Goal: Task Accomplishment & Management: Use online tool/utility

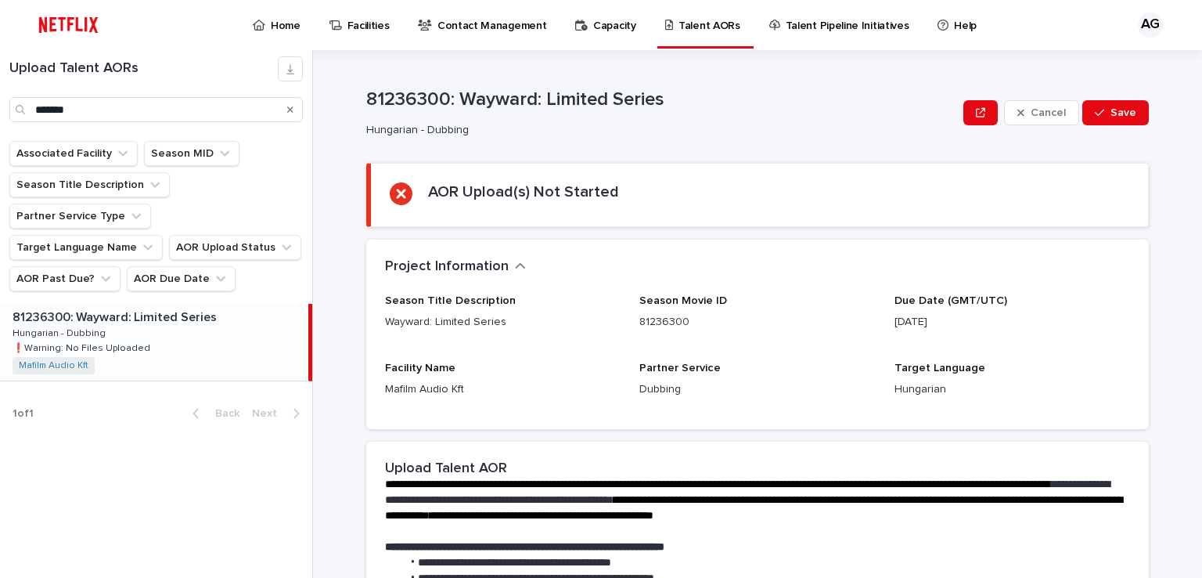
scroll to position [360, 0]
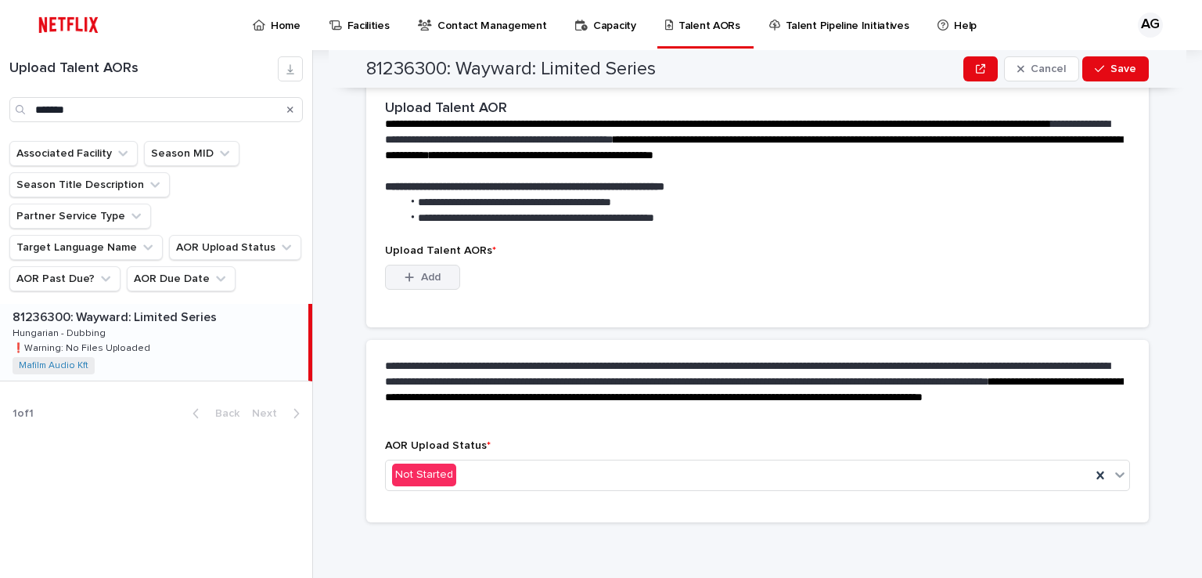
click at [414, 267] on button "Add" at bounding box center [422, 276] width 75 height 25
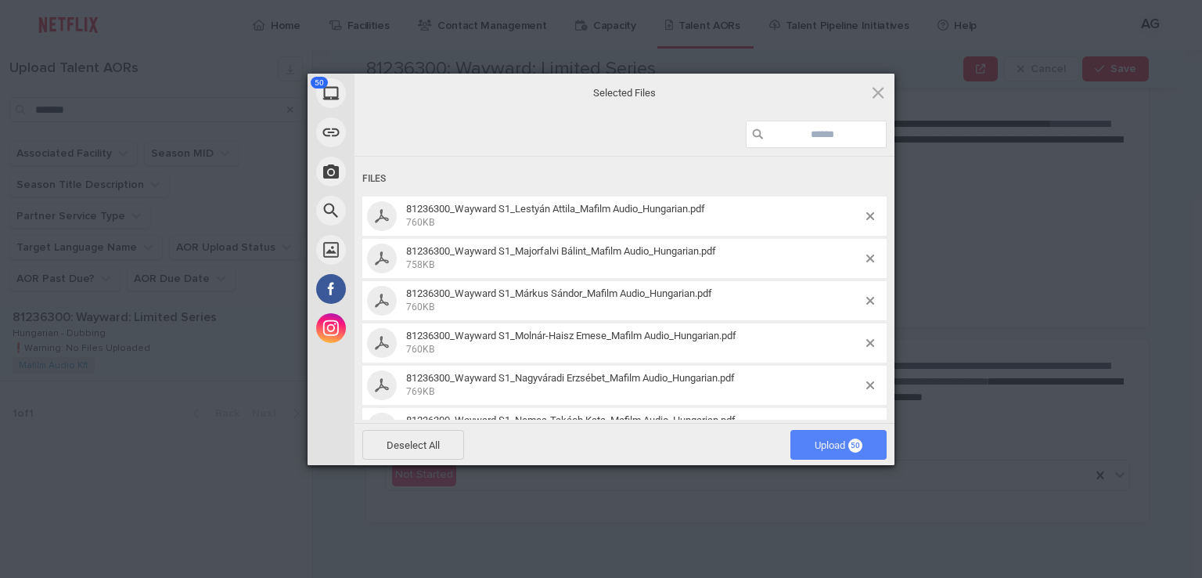
click at [829, 454] on span "Upload 50" at bounding box center [838, 445] width 96 height 30
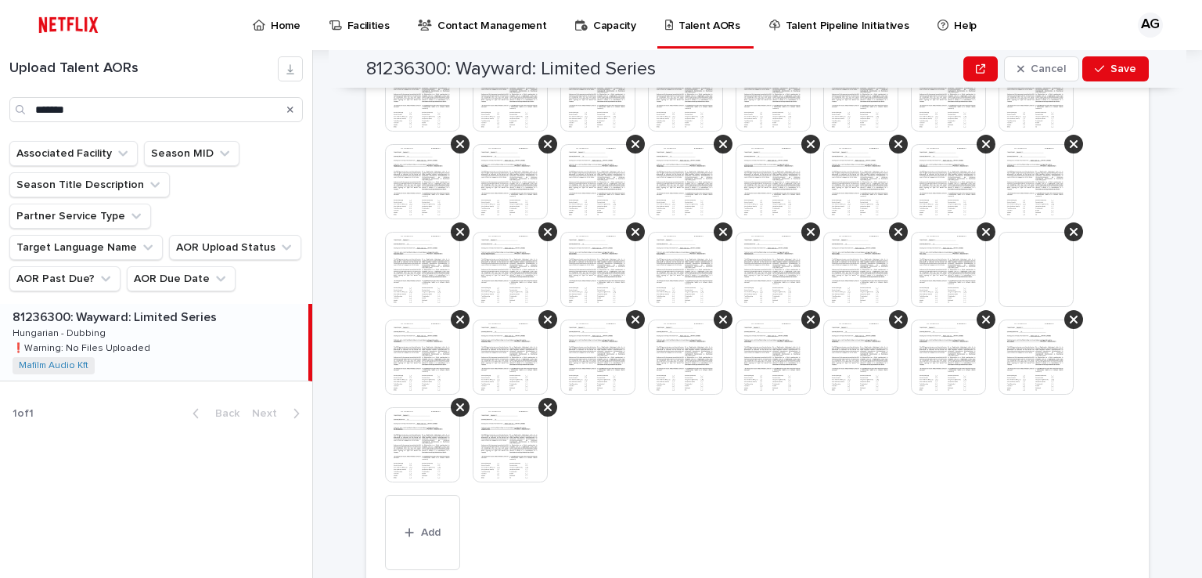
scroll to position [654, 0]
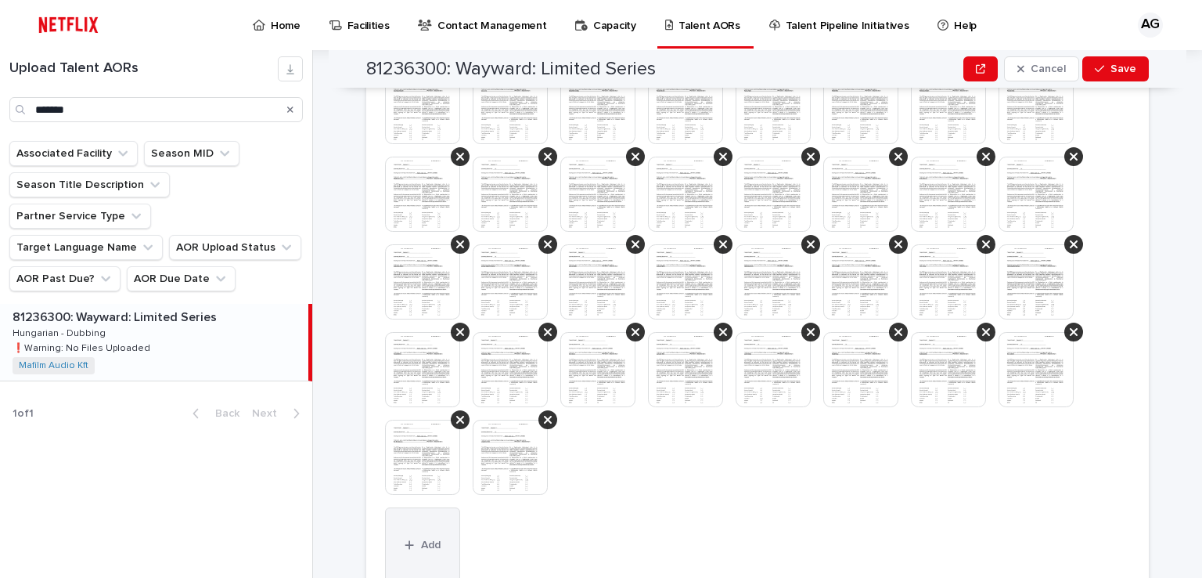
click at [432, 539] on span "Add" at bounding box center [431, 544] width 20 height 11
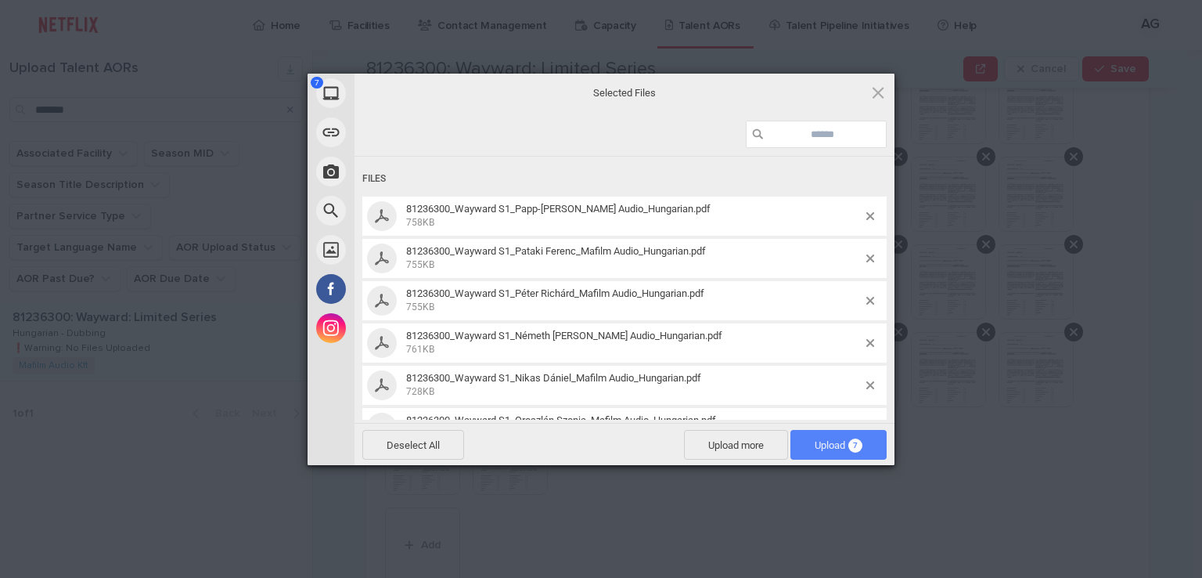
click at [833, 448] on span "Upload 7" at bounding box center [839, 445] width 48 height 12
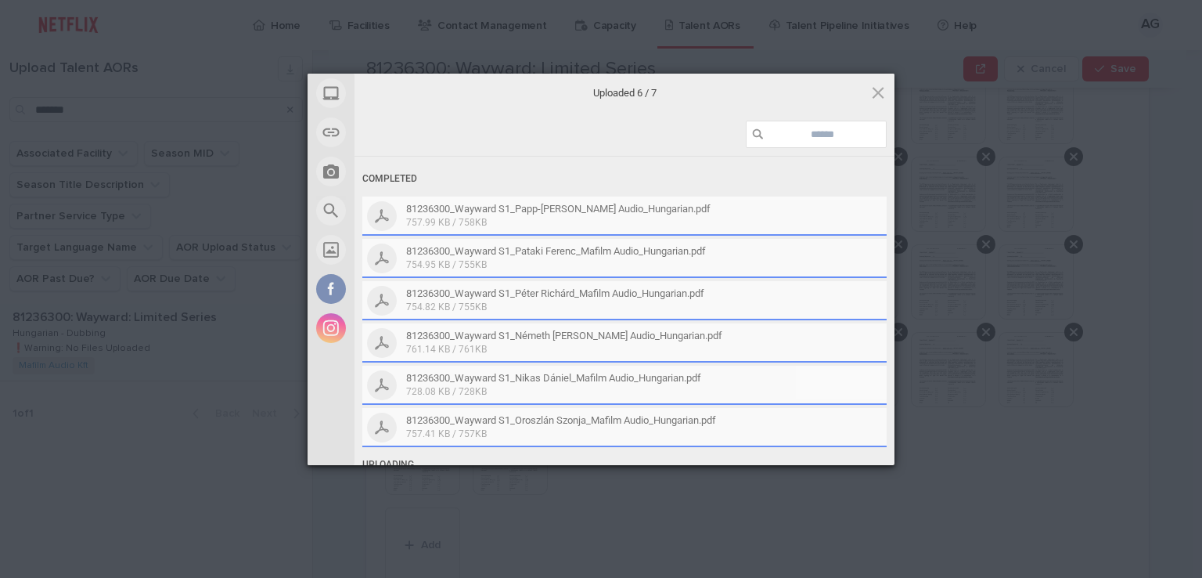
scroll to position [698, 0]
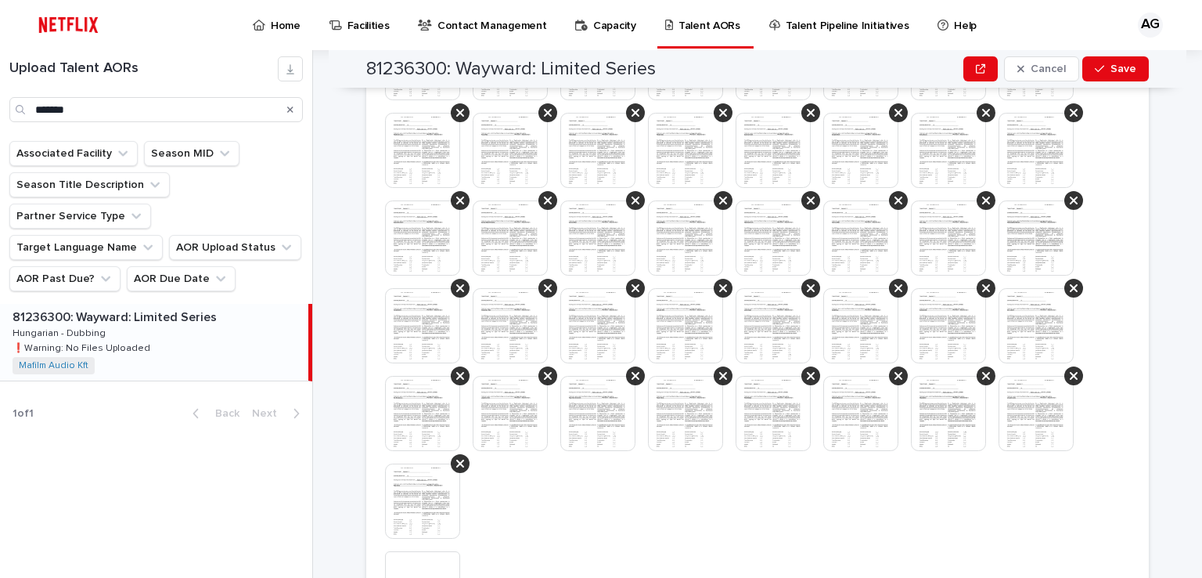
click at [518, 508] on div at bounding box center [757, 200] width 745 height 701
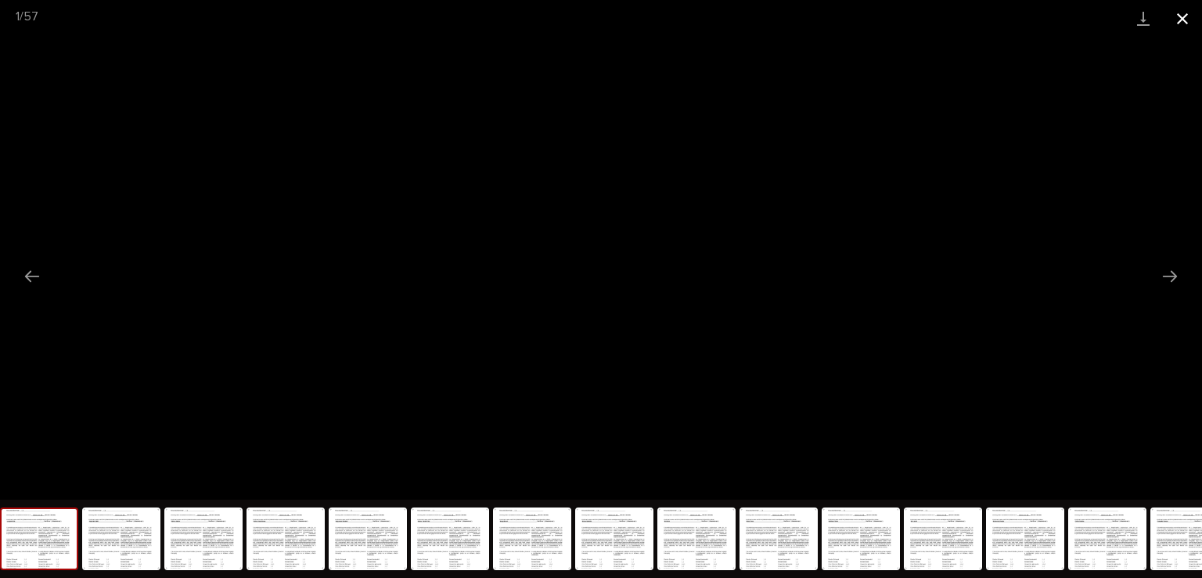
click at [1189, 19] on button "Close gallery" at bounding box center [1182, 18] width 39 height 37
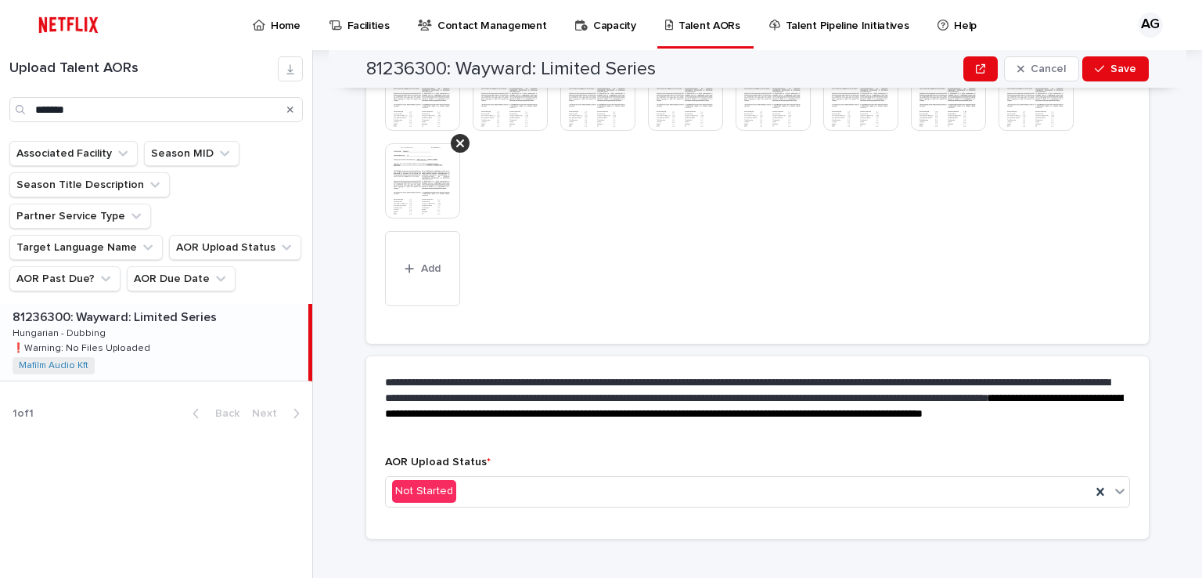
scroll to position [1035, 0]
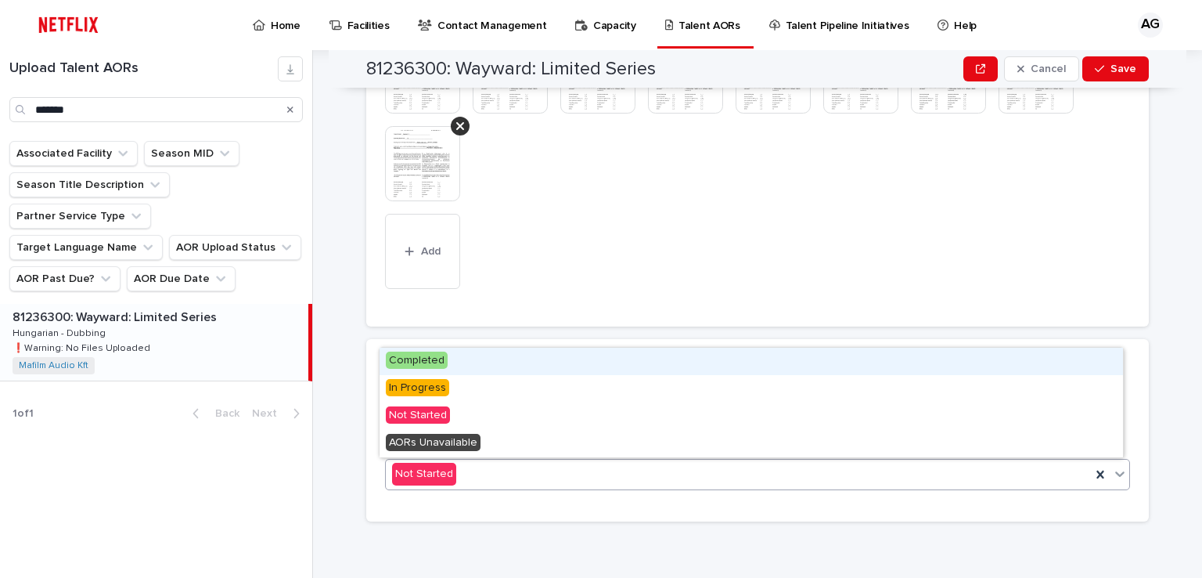
click at [428, 362] on span "Completed" at bounding box center [417, 359] width 62 height 17
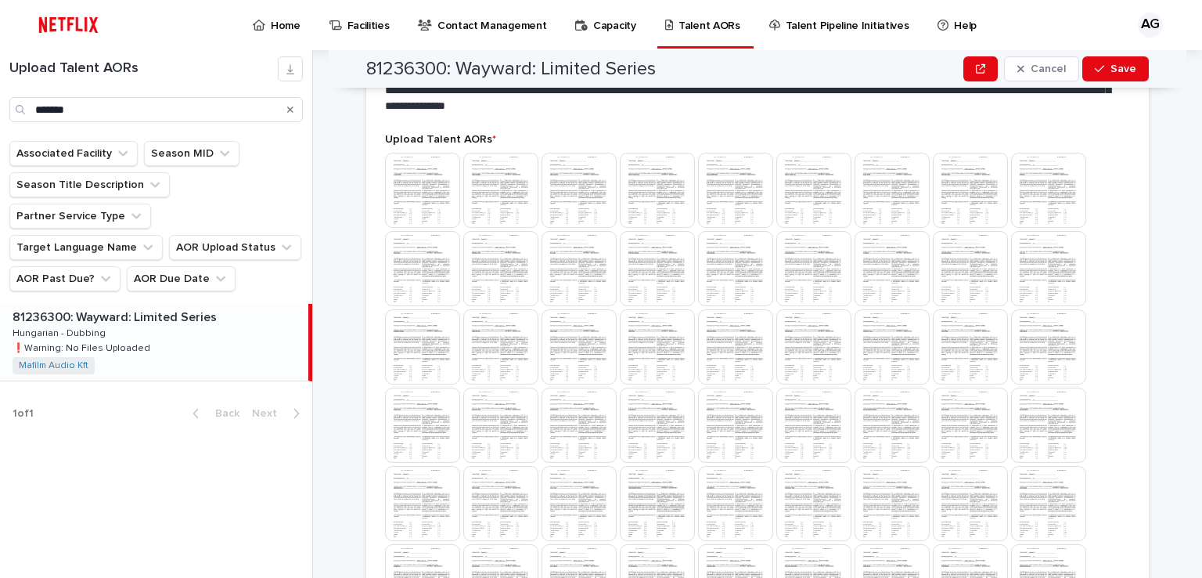
scroll to position [717, 0]
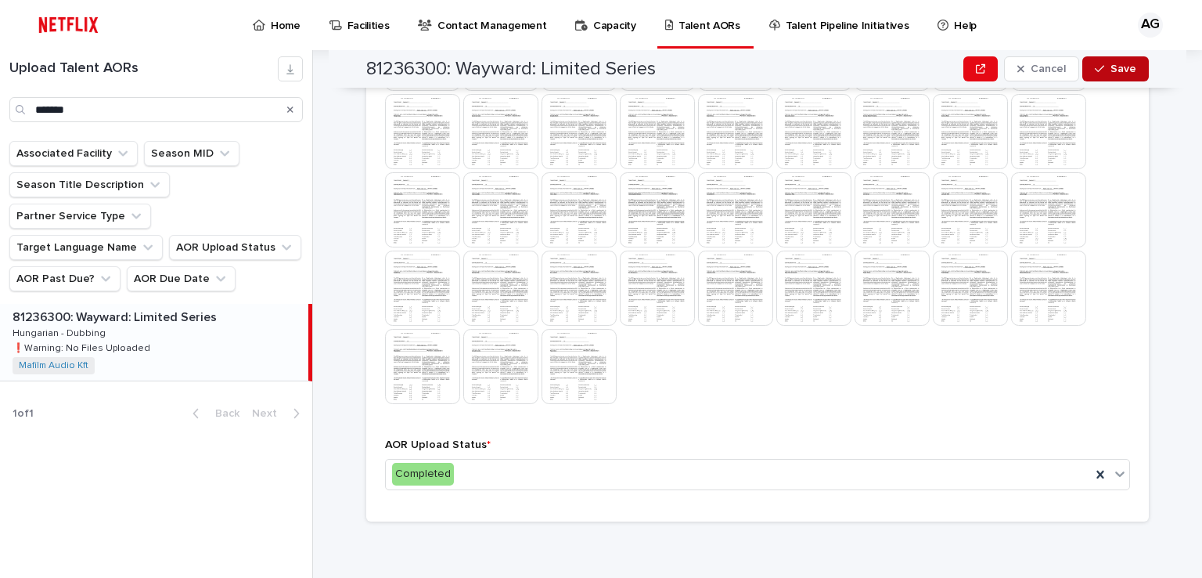
click at [1110, 72] on span "Save" at bounding box center [1123, 68] width 26 height 11
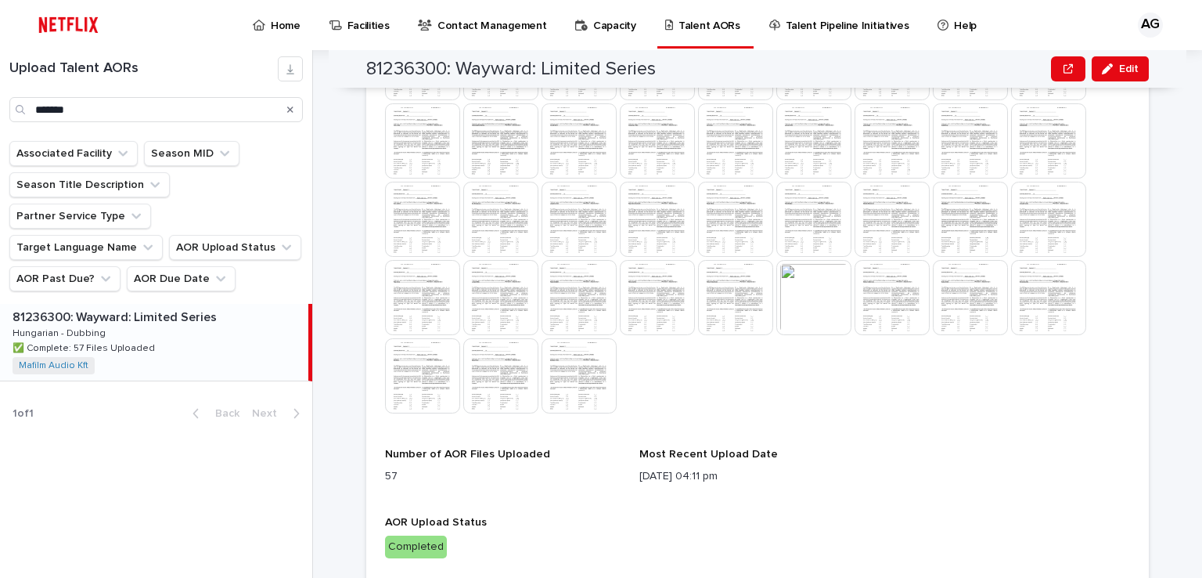
scroll to position [775, 0]
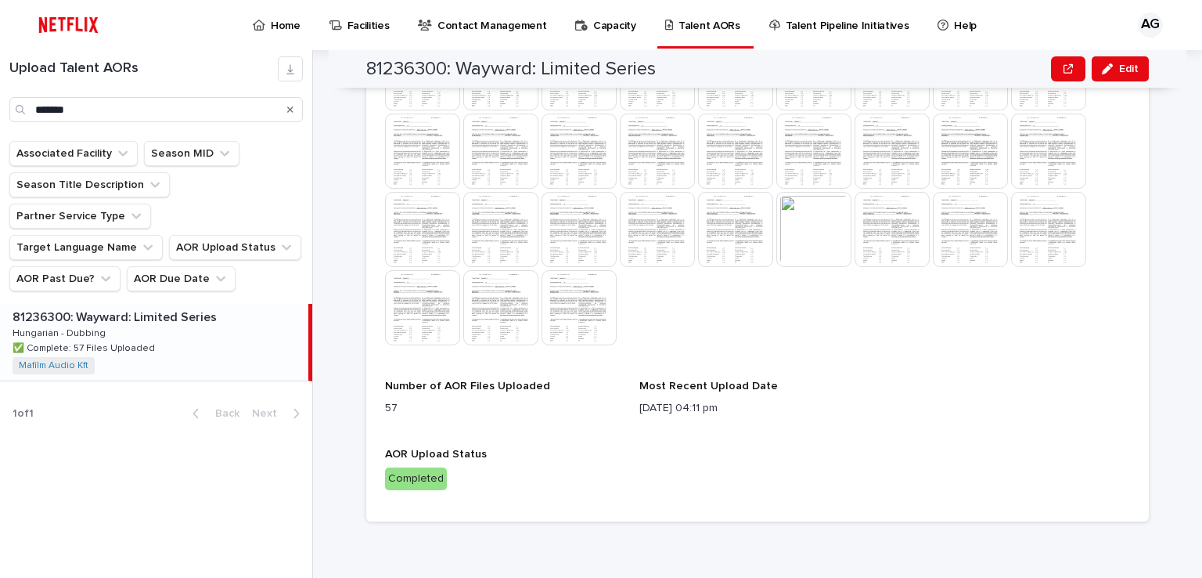
click at [414, 480] on div "Completed" at bounding box center [416, 478] width 62 height 23
click at [460, 484] on p "Completed" at bounding box center [757, 478] width 745 height 23
click at [415, 477] on div "Completed" at bounding box center [416, 478] width 62 height 23
drag, startPoint x: 1124, startPoint y: 68, endPoint x: 1075, endPoint y: 105, distance: 60.9
click at [1124, 68] on span "Edit" at bounding box center [1129, 68] width 20 height 11
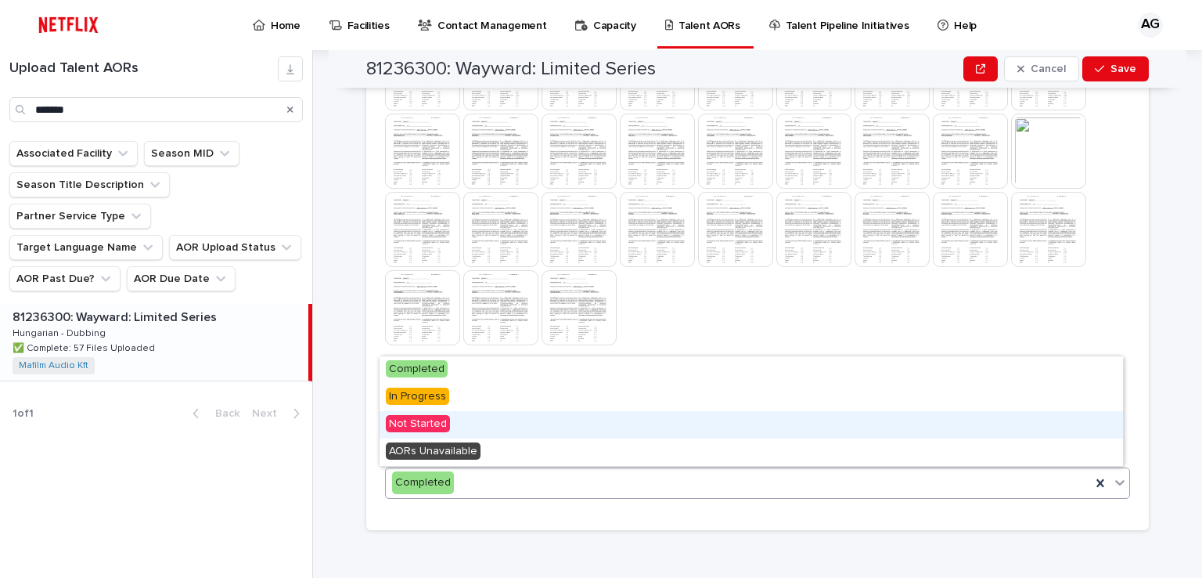
drag, startPoint x: 413, startPoint y: 380, endPoint x: 419, endPoint y: 425, distance: 45.7
click at [419, 425] on span "Not Started" at bounding box center [418, 423] width 64 height 17
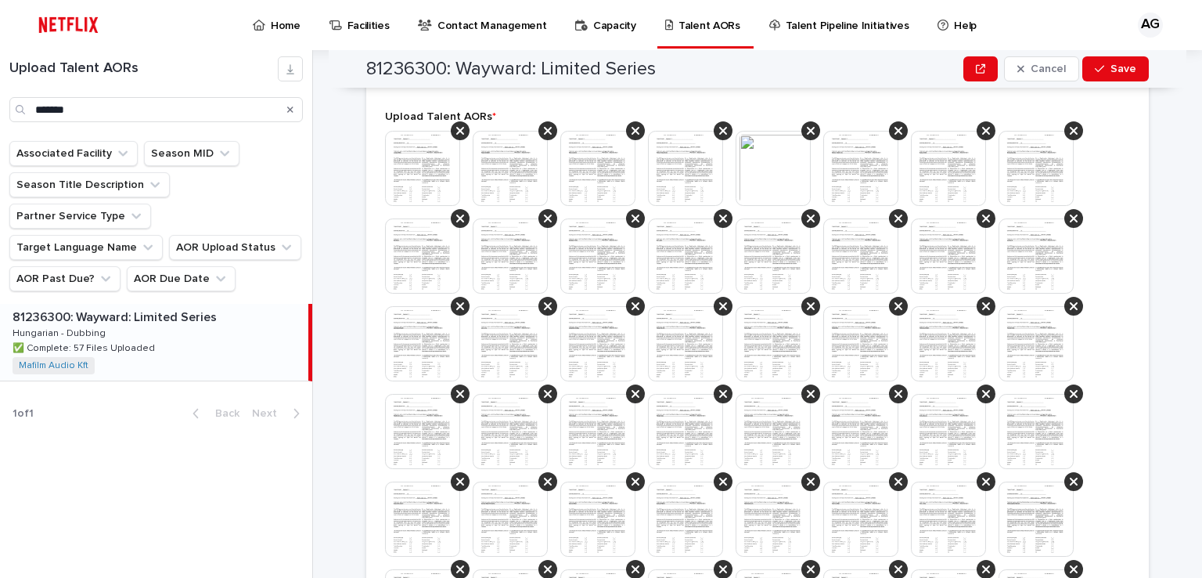
scroll to position [939, 0]
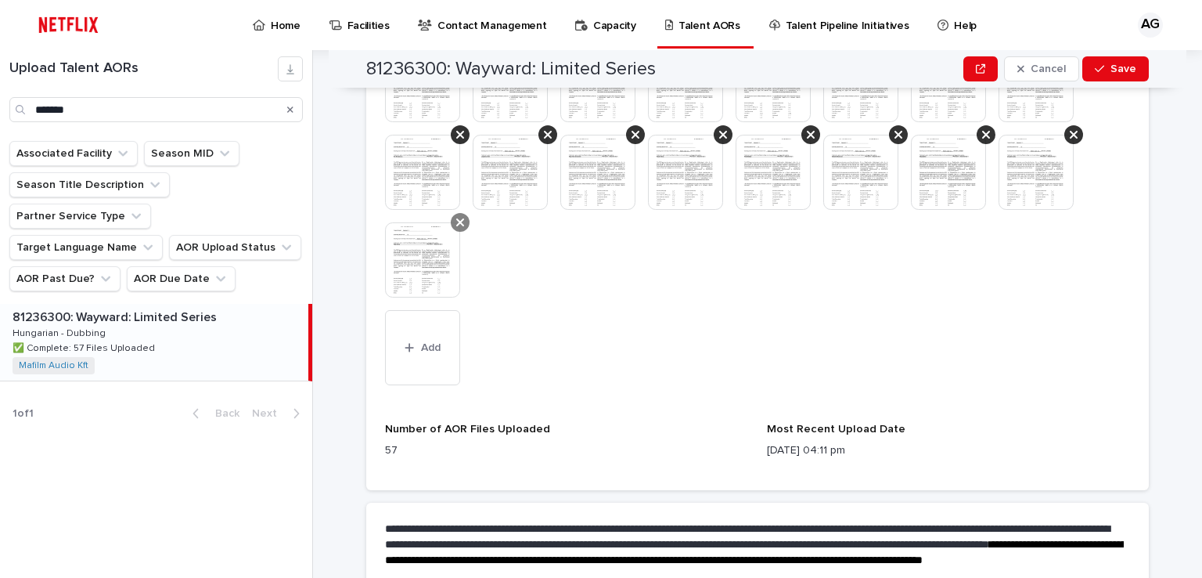
click at [457, 223] on icon at bounding box center [460, 222] width 8 height 13
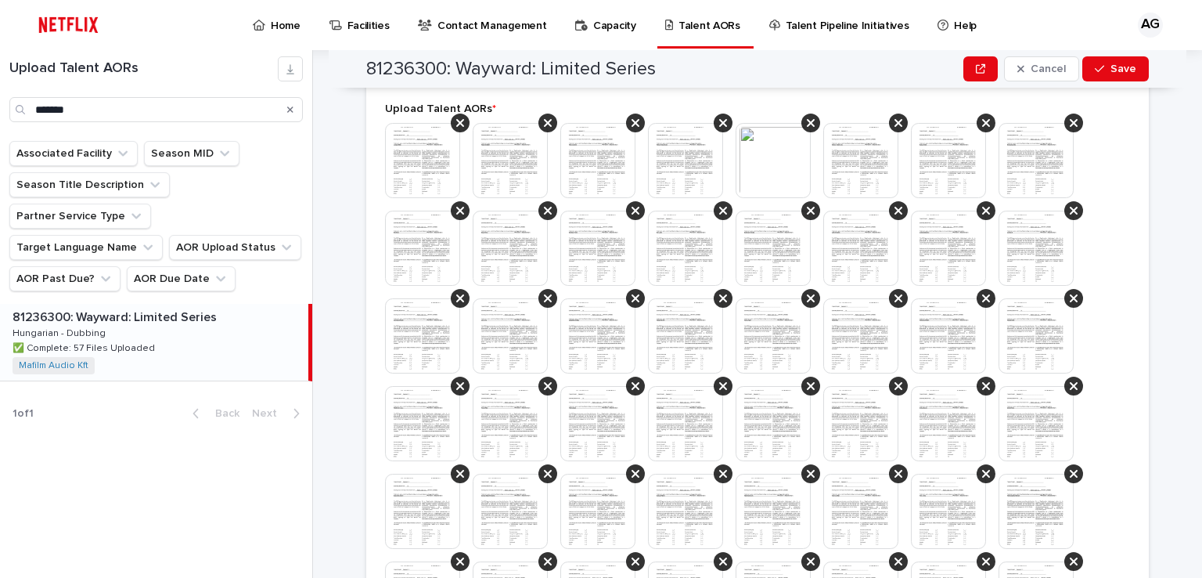
scroll to position [208, 0]
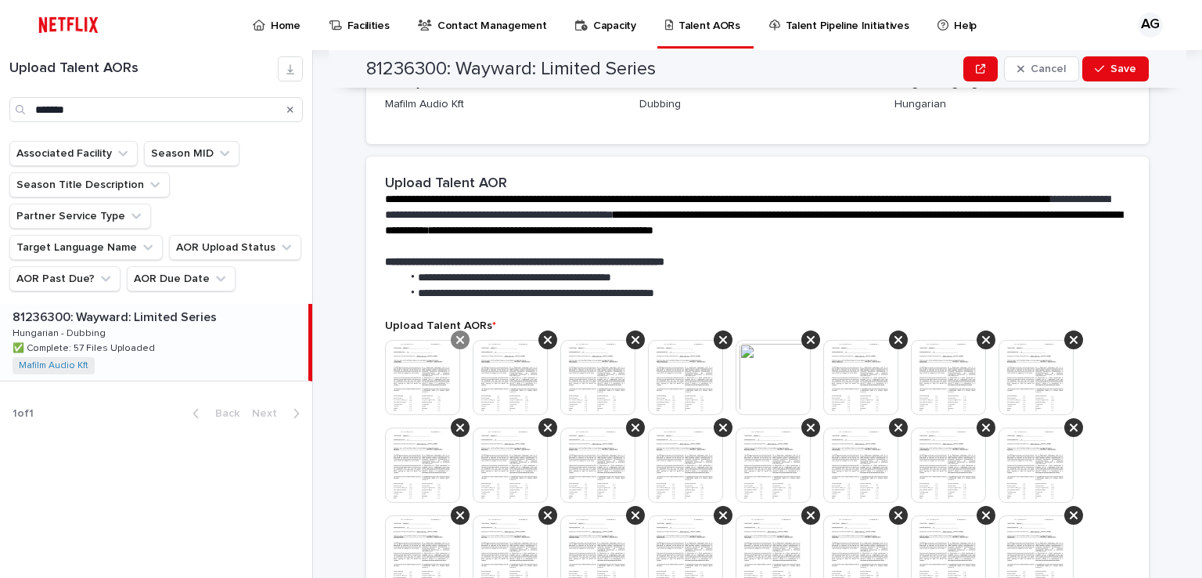
click at [458, 336] on div at bounding box center [460, 339] width 19 height 19
click at [456, 340] on icon at bounding box center [460, 339] width 8 height 13
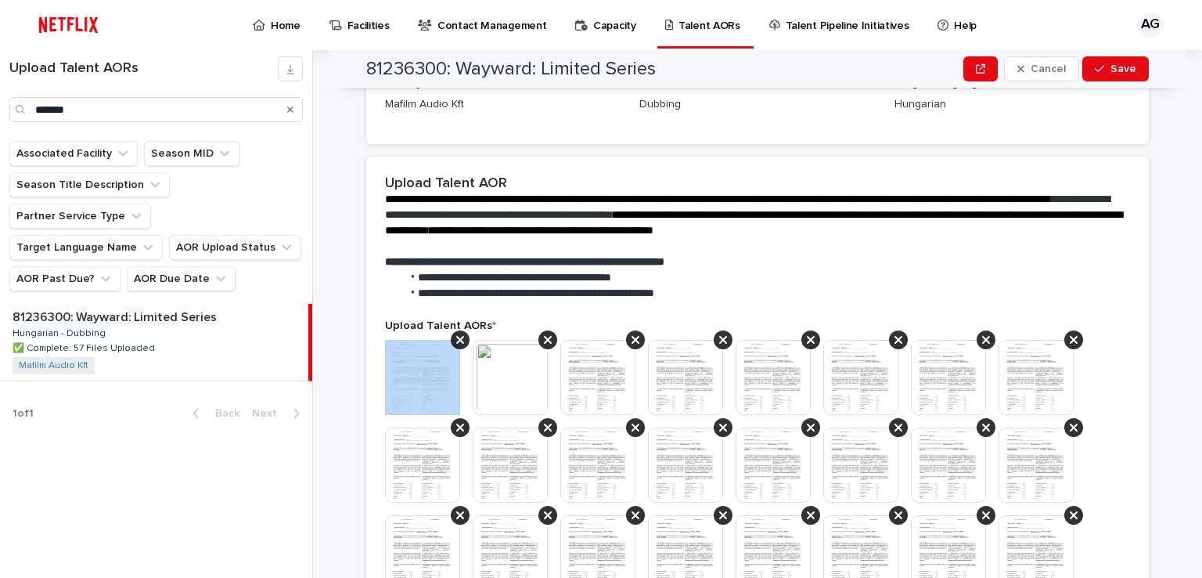
click at [456, 340] on icon at bounding box center [460, 339] width 8 height 13
click at [544, 340] on icon at bounding box center [548, 340] width 8 height 8
click at [456, 340] on icon at bounding box center [460, 340] width 8 height 8
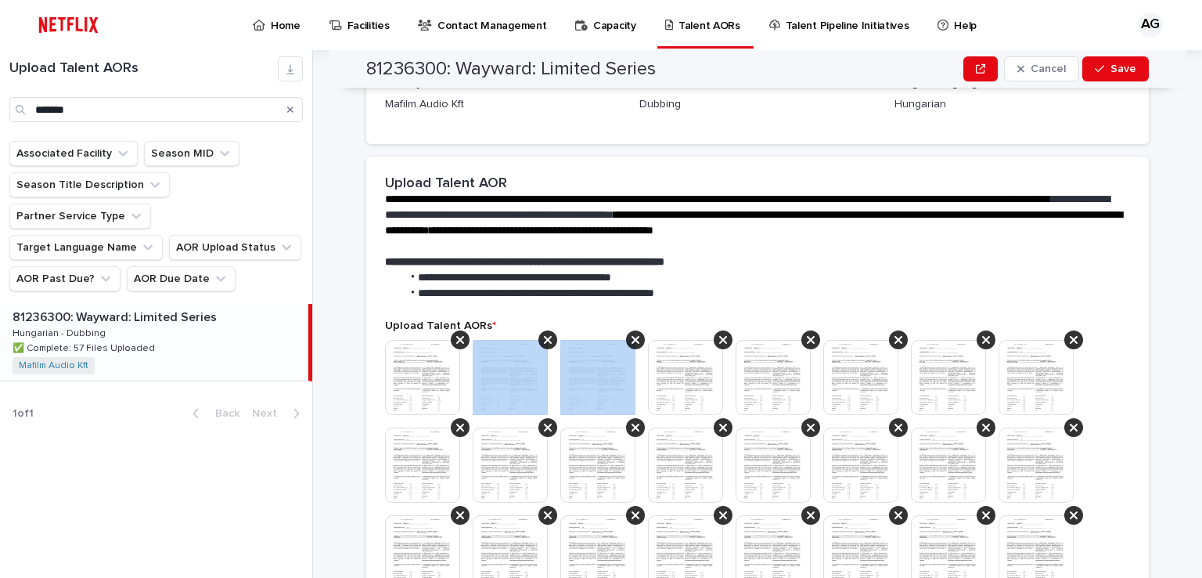
click at [544, 340] on icon at bounding box center [548, 340] width 8 height 8
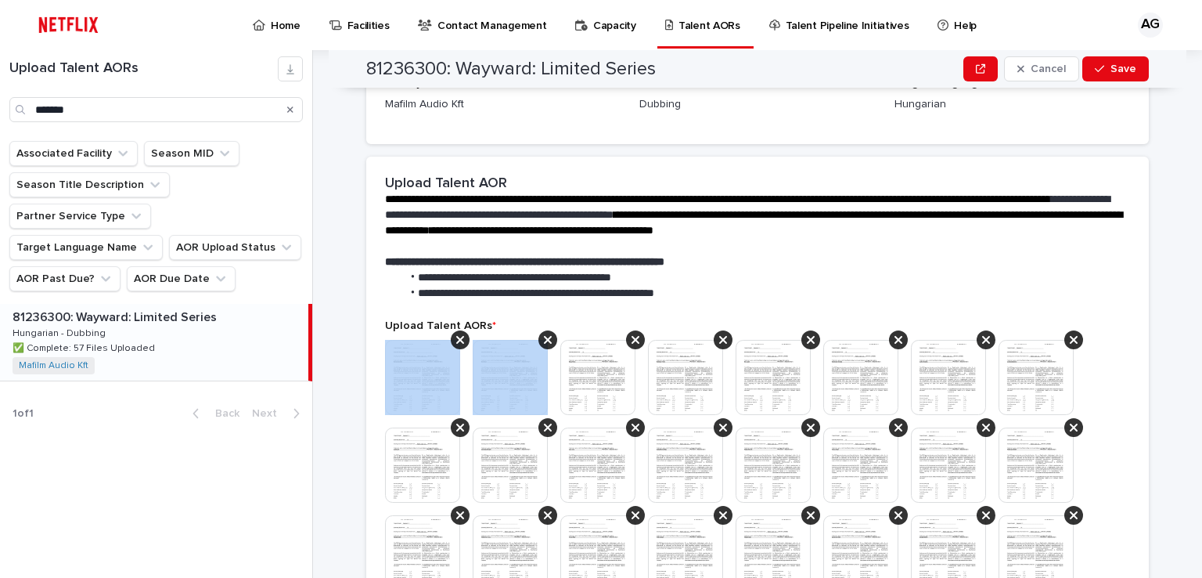
click at [456, 340] on icon at bounding box center [460, 340] width 8 height 8
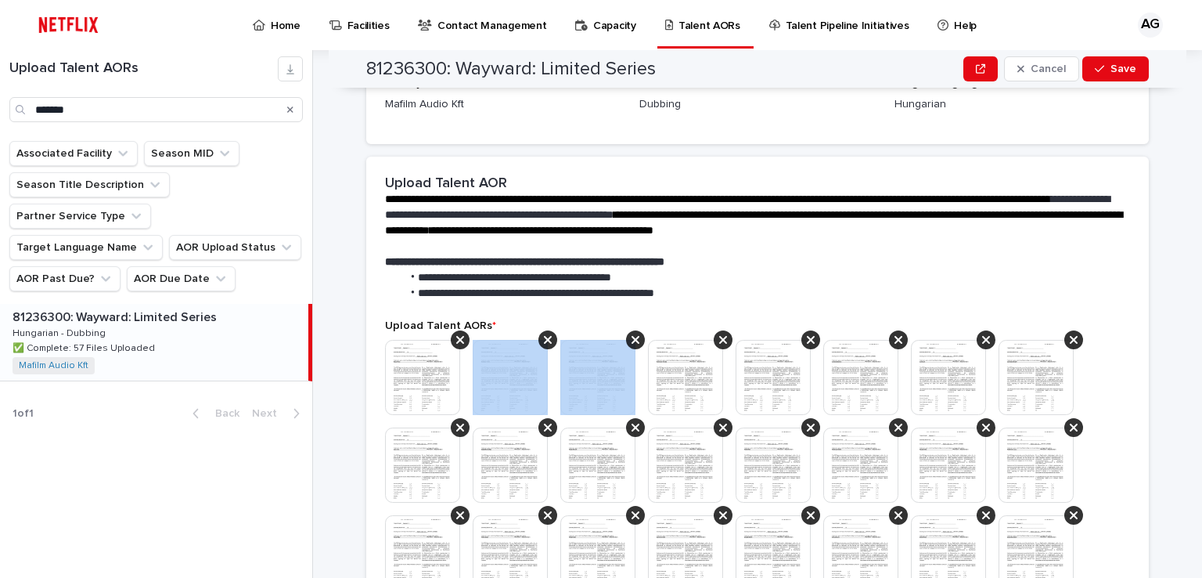
click at [544, 340] on icon at bounding box center [548, 340] width 8 height 8
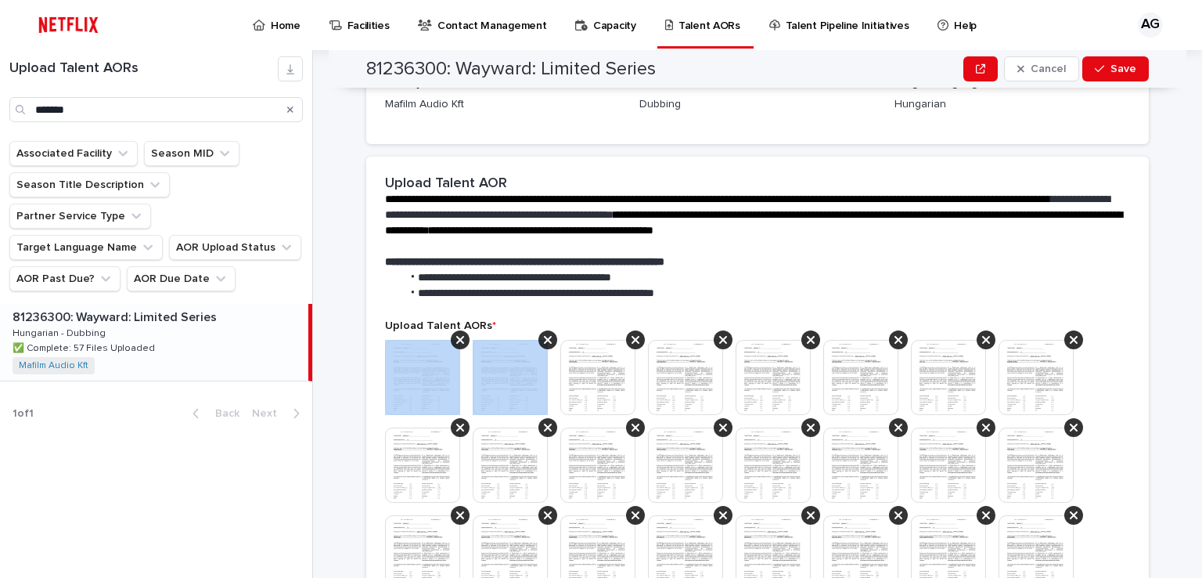
click at [456, 340] on icon at bounding box center [460, 340] width 8 height 8
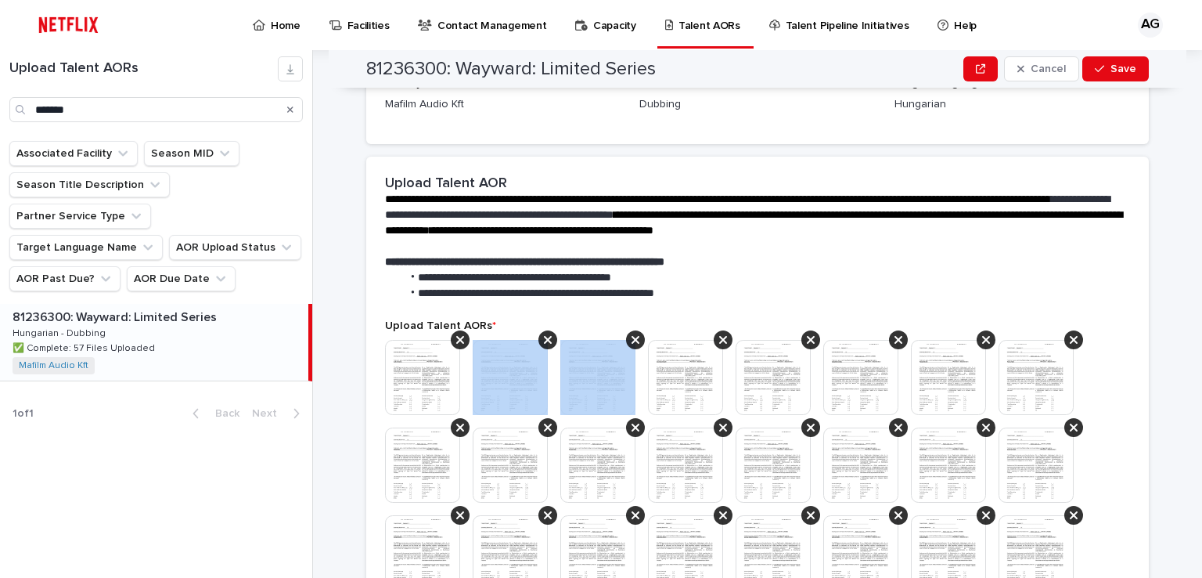
click at [544, 340] on icon at bounding box center [548, 340] width 8 height 8
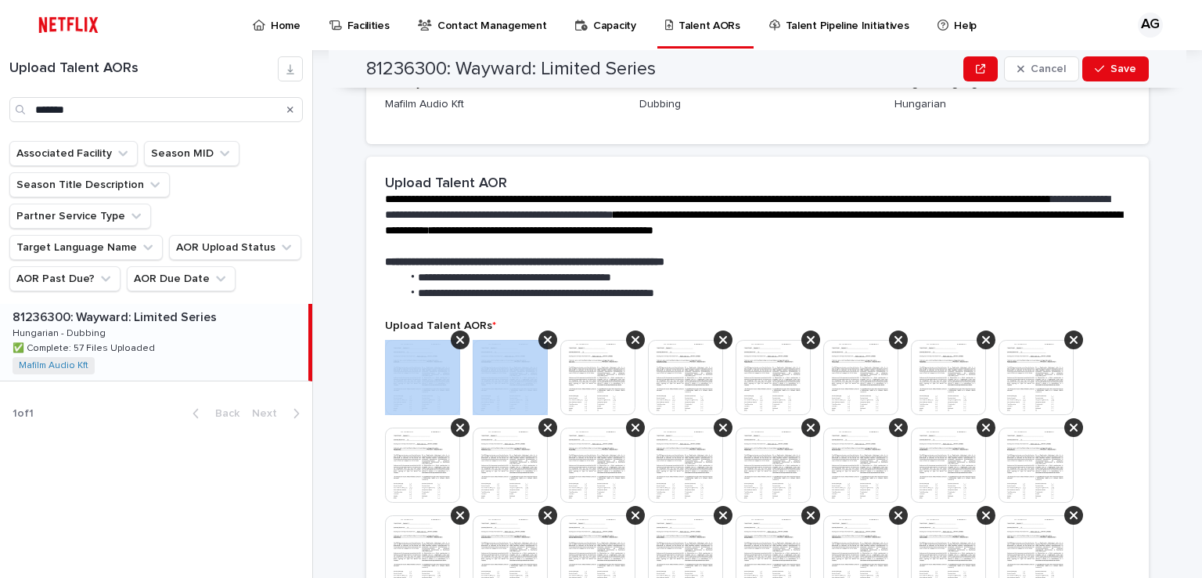
click at [456, 340] on icon at bounding box center [460, 340] width 8 height 8
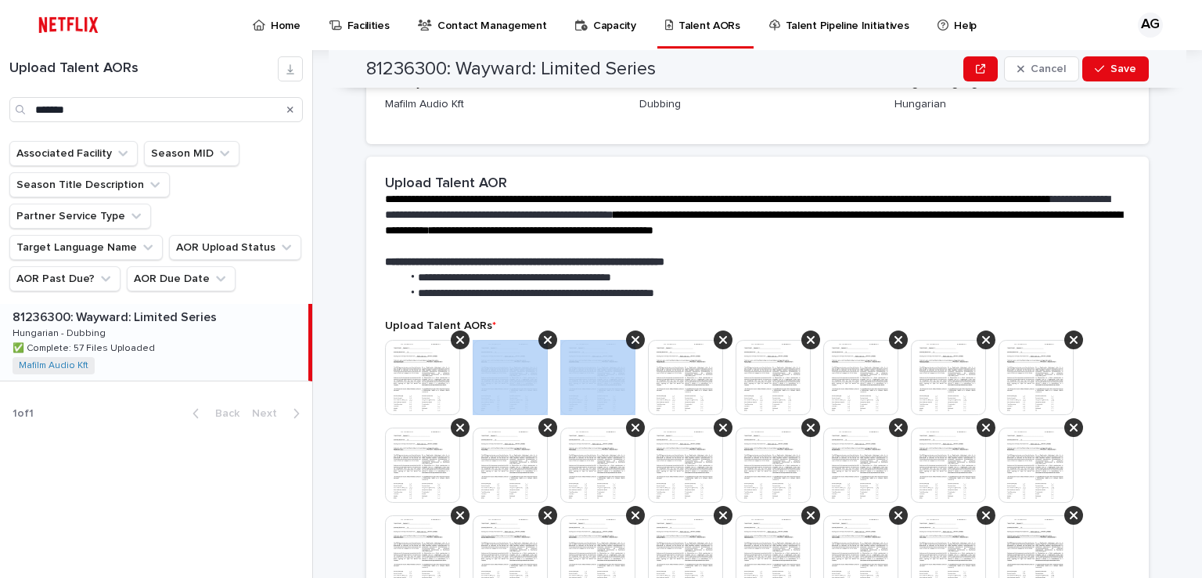
click at [544, 340] on icon at bounding box center [548, 340] width 8 height 8
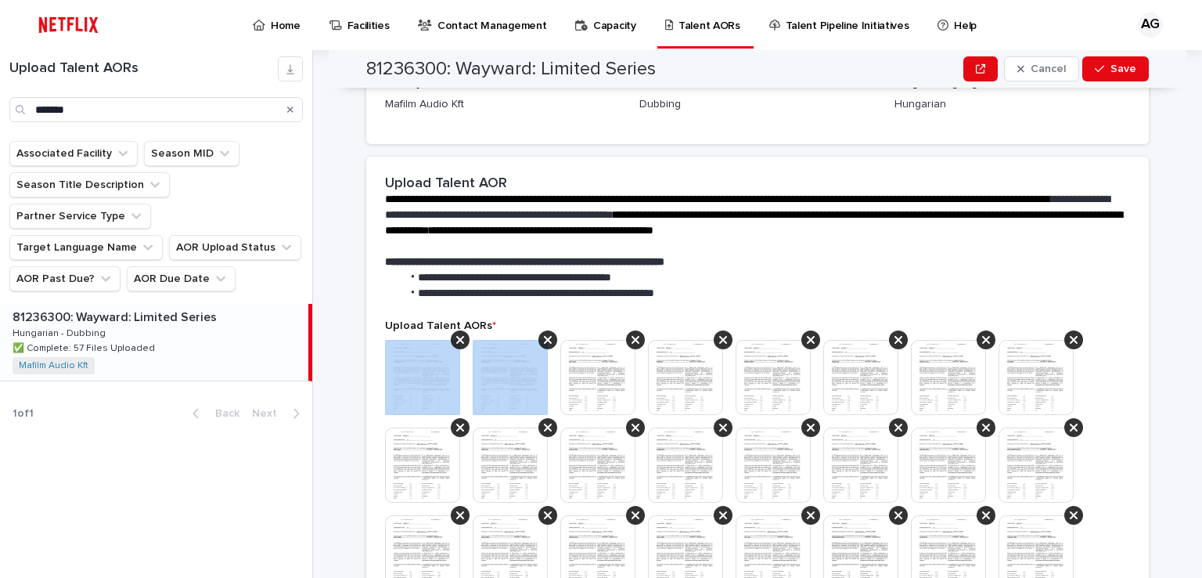
click at [456, 340] on icon at bounding box center [460, 340] width 8 height 8
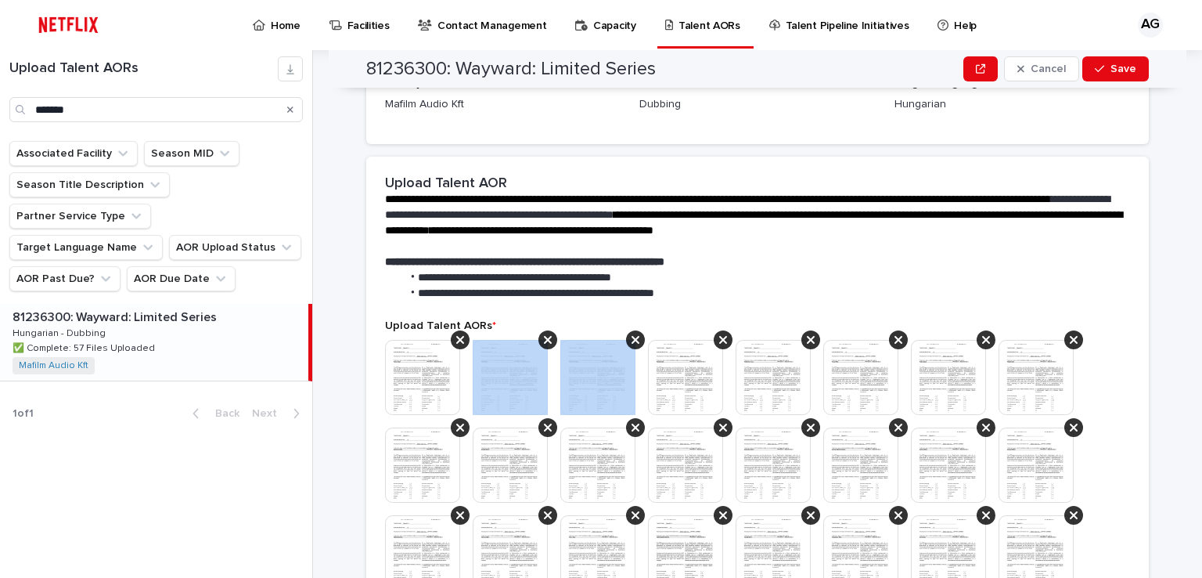
click at [544, 340] on icon at bounding box center [548, 340] width 8 height 8
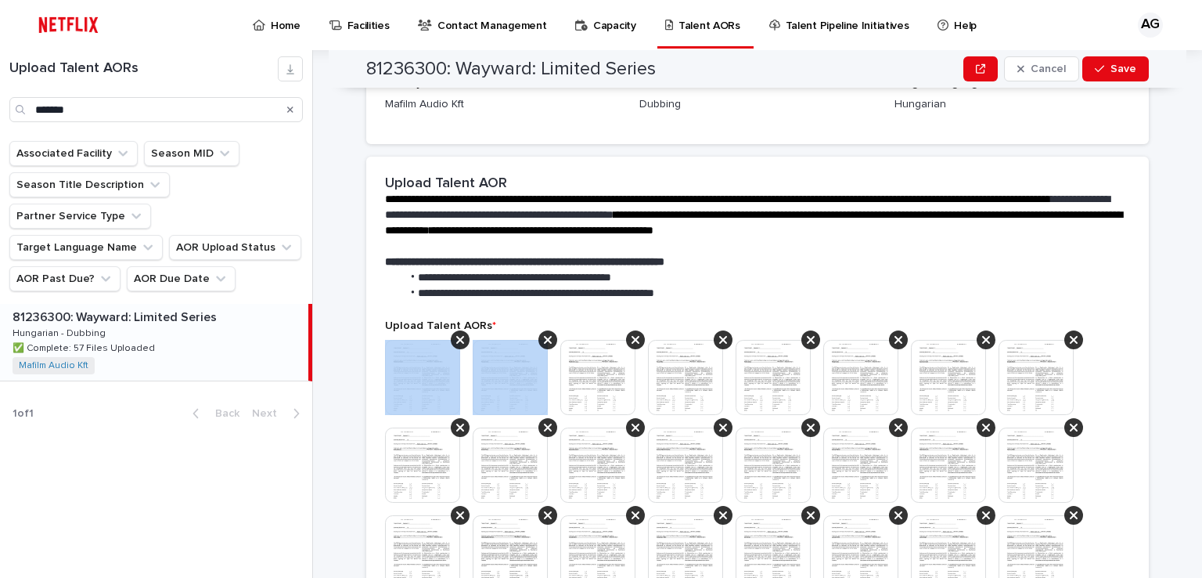
click at [456, 340] on icon at bounding box center [460, 340] width 8 height 8
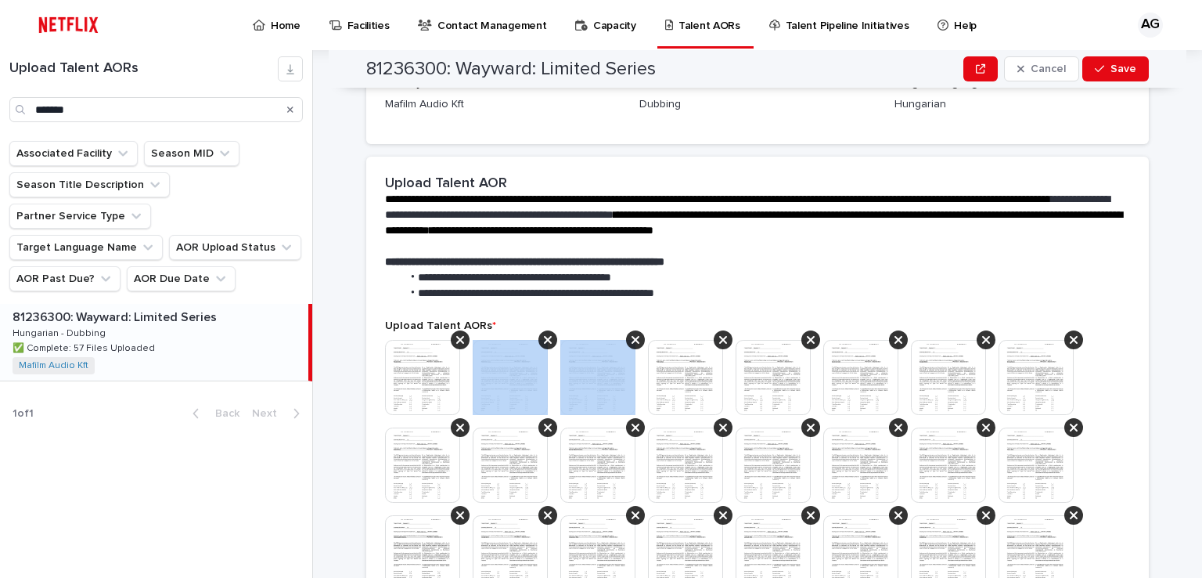
click at [544, 340] on icon at bounding box center [548, 340] width 8 height 8
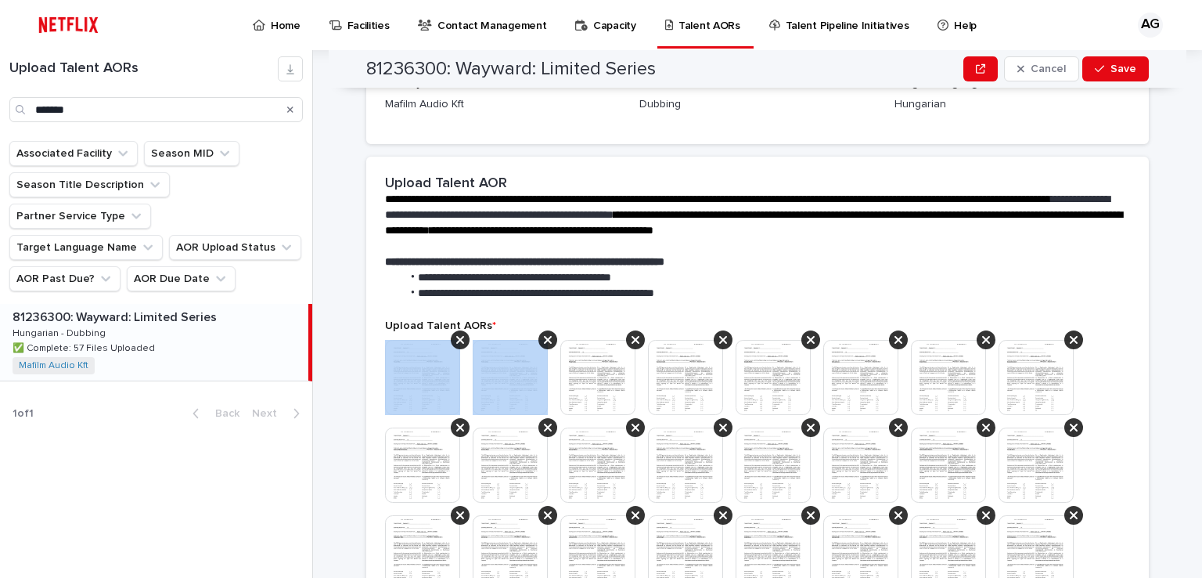
click at [456, 340] on icon at bounding box center [460, 340] width 8 height 8
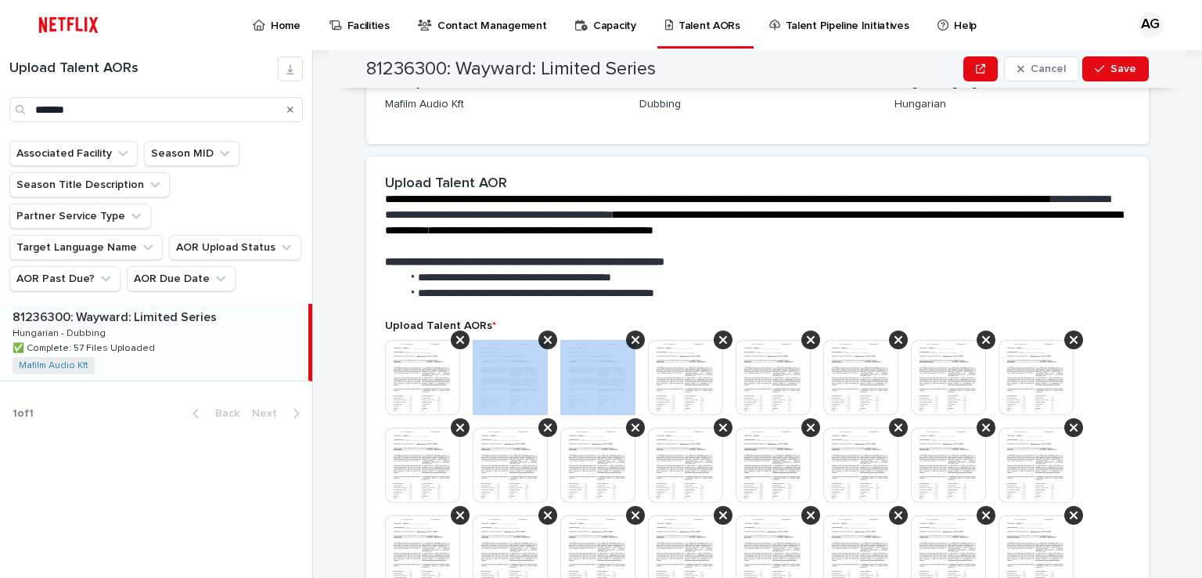
click at [544, 340] on icon at bounding box center [548, 340] width 8 height 8
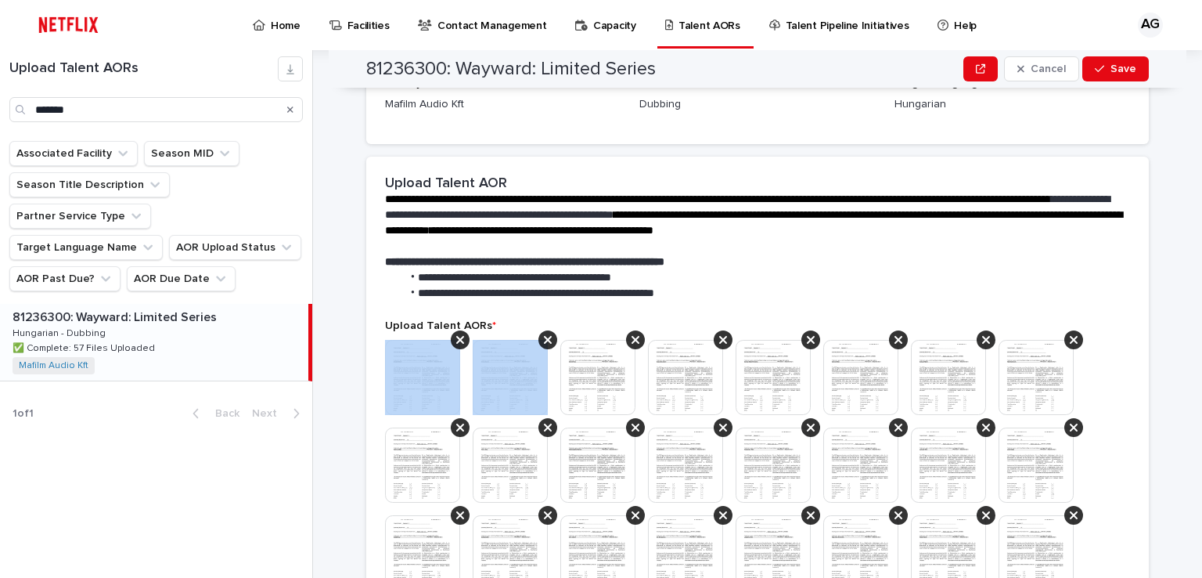
click at [456, 340] on icon at bounding box center [460, 340] width 8 height 8
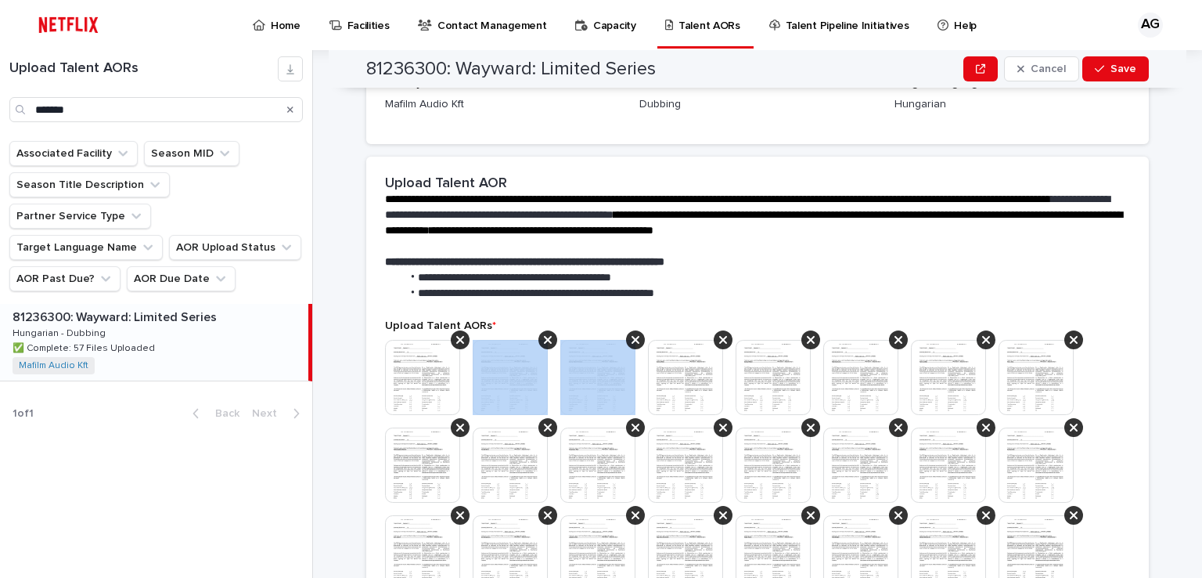
click at [544, 340] on icon at bounding box center [548, 340] width 8 height 8
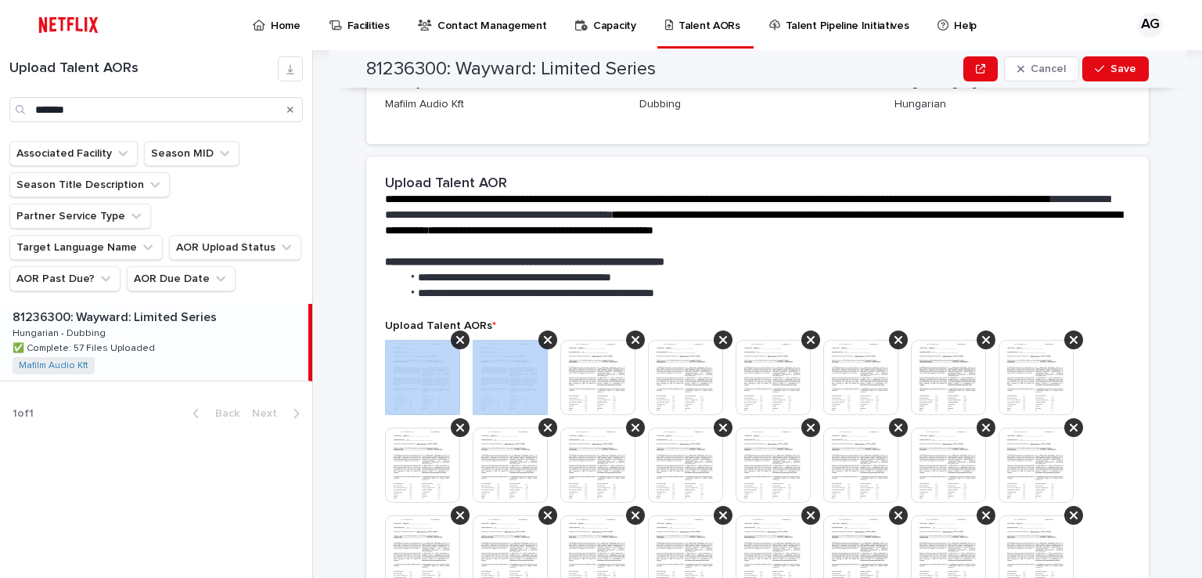
click at [456, 340] on icon at bounding box center [460, 340] width 8 height 8
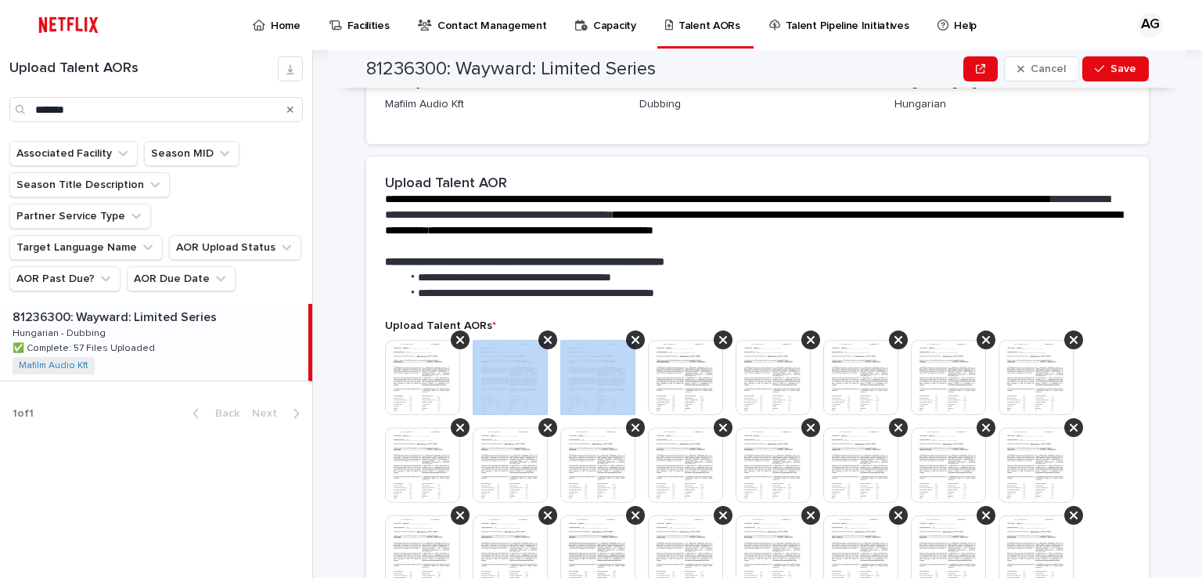
click at [544, 340] on icon at bounding box center [548, 340] width 8 height 8
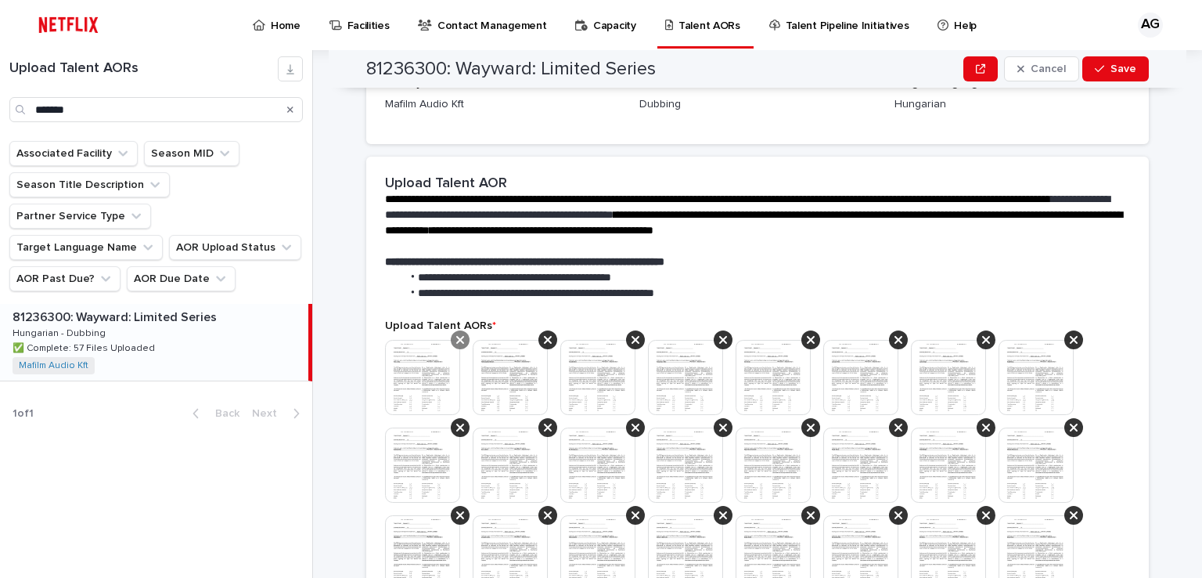
click at [456, 340] on icon at bounding box center [460, 340] width 8 height 8
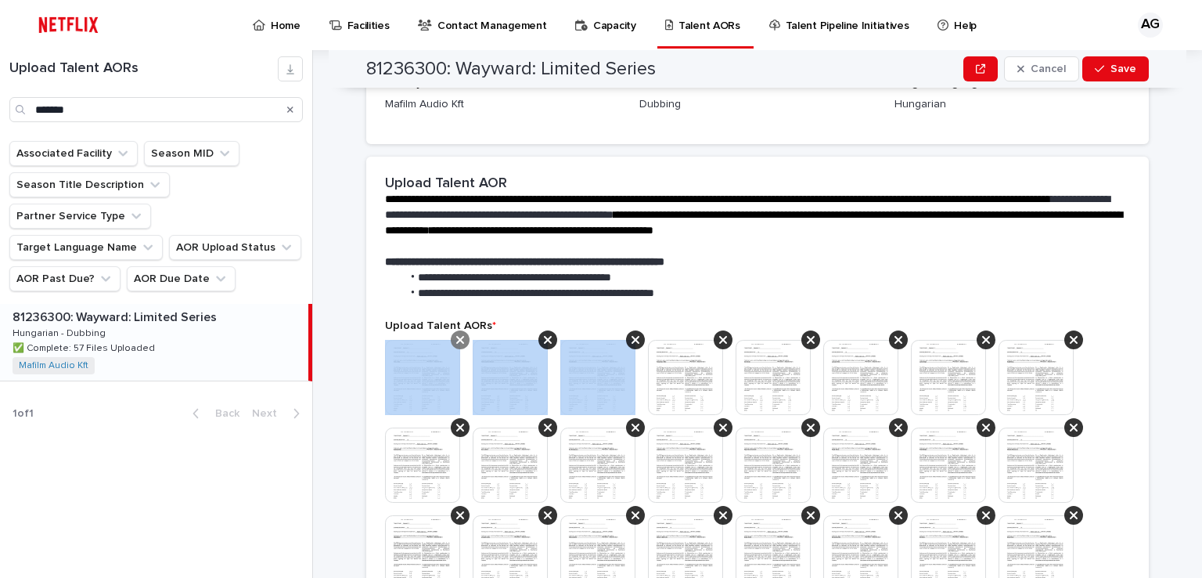
click at [544, 340] on icon at bounding box center [548, 340] width 8 height 8
click at [456, 340] on icon at bounding box center [460, 340] width 8 height 8
click at [544, 340] on icon at bounding box center [548, 340] width 8 height 8
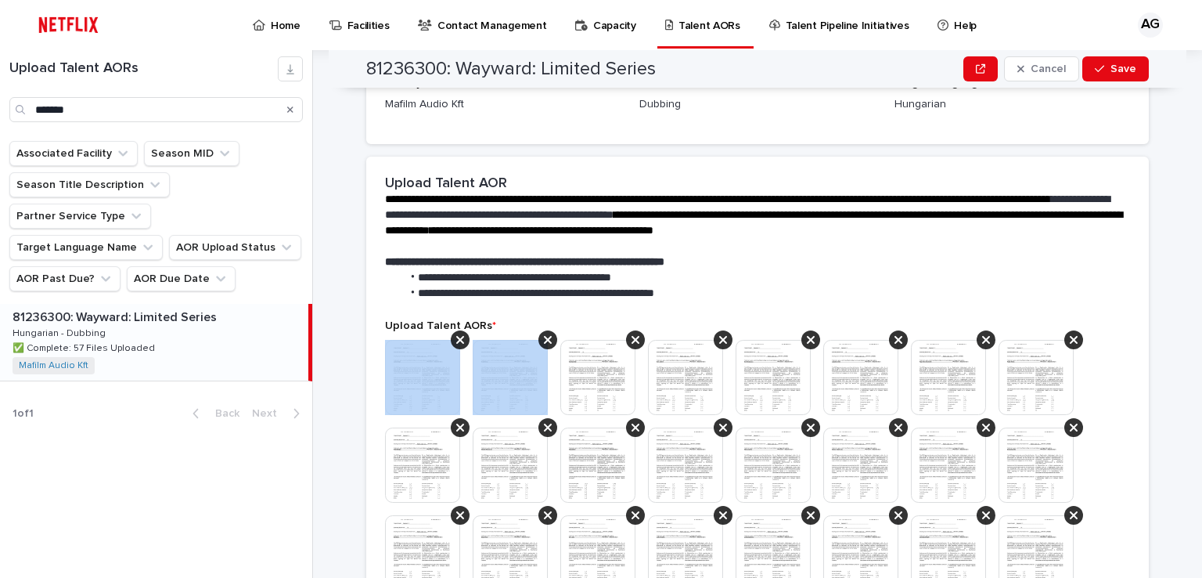
click at [456, 340] on icon at bounding box center [460, 340] width 8 height 8
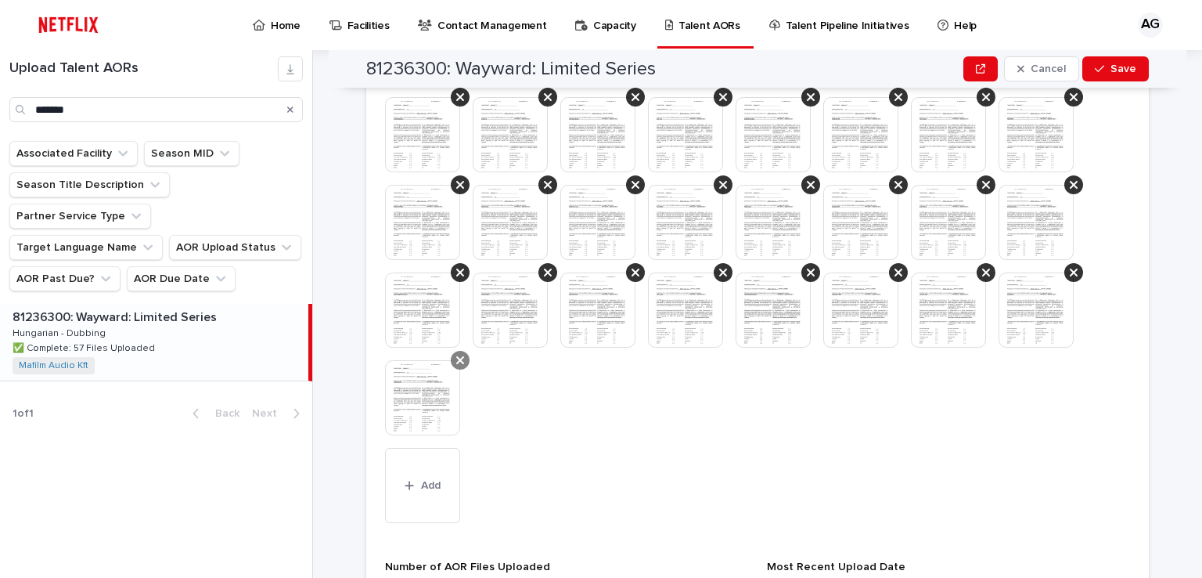
click at [456, 360] on icon at bounding box center [460, 360] width 8 height 13
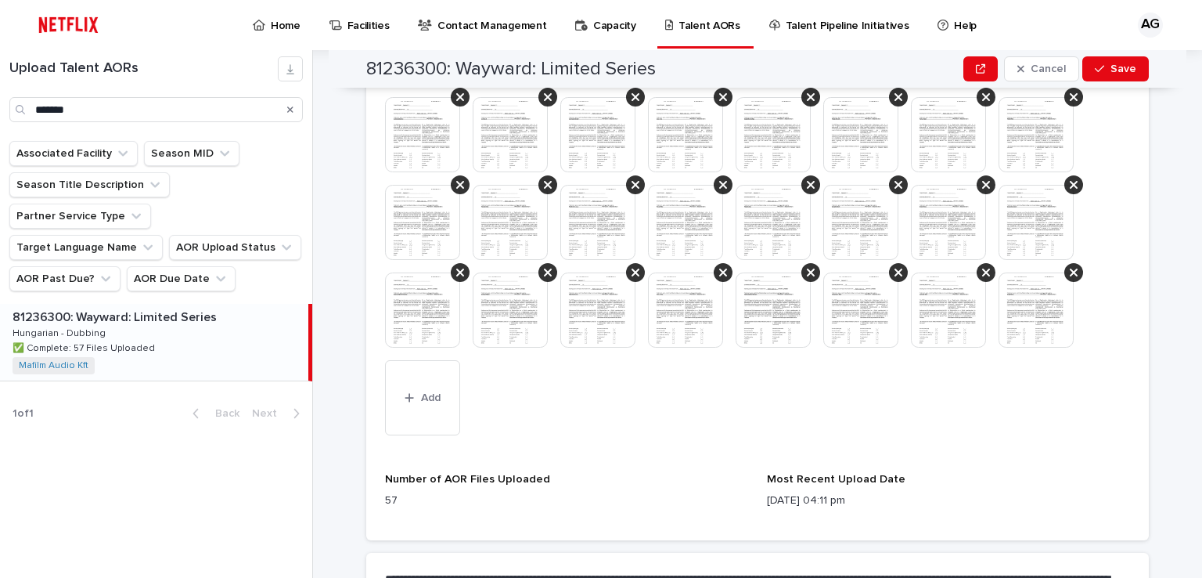
scroll to position [582, 0]
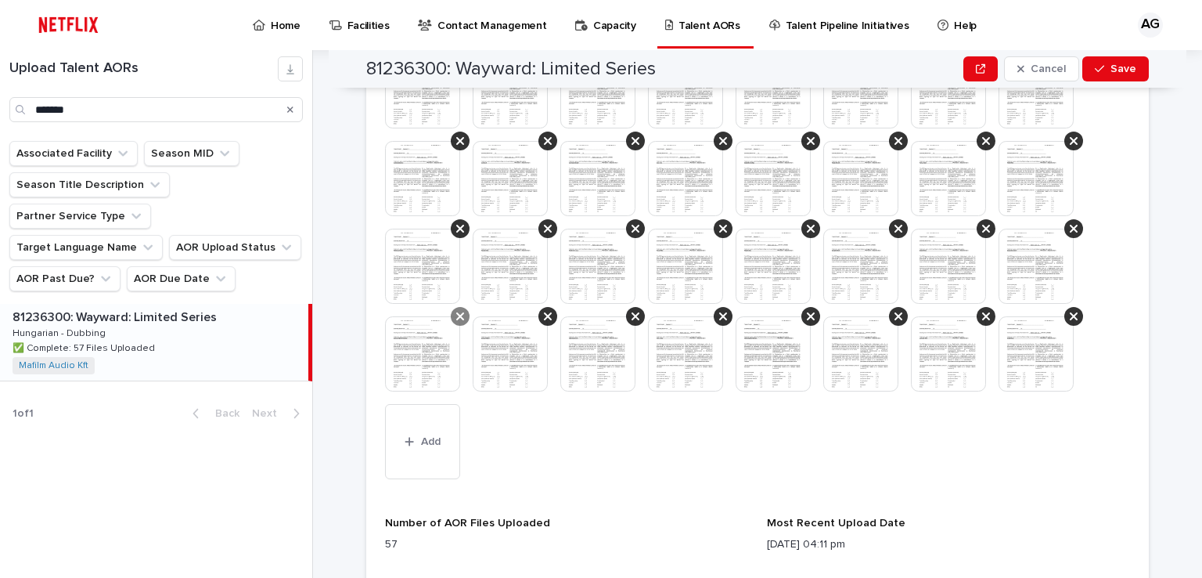
click at [456, 320] on icon at bounding box center [460, 316] width 8 height 13
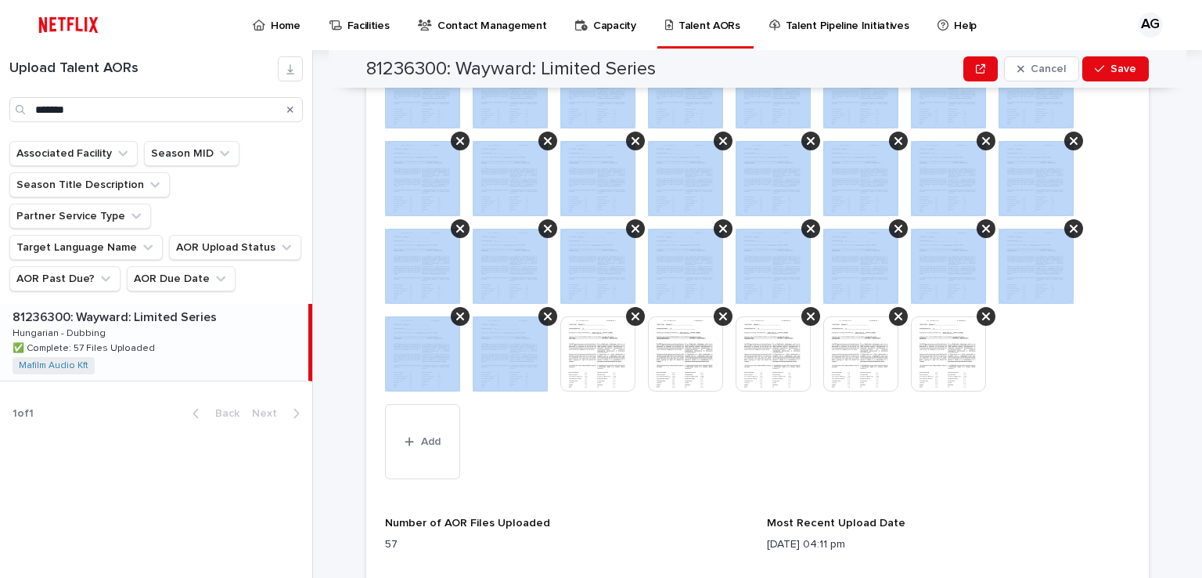
click at [456, 320] on icon at bounding box center [460, 316] width 8 height 13
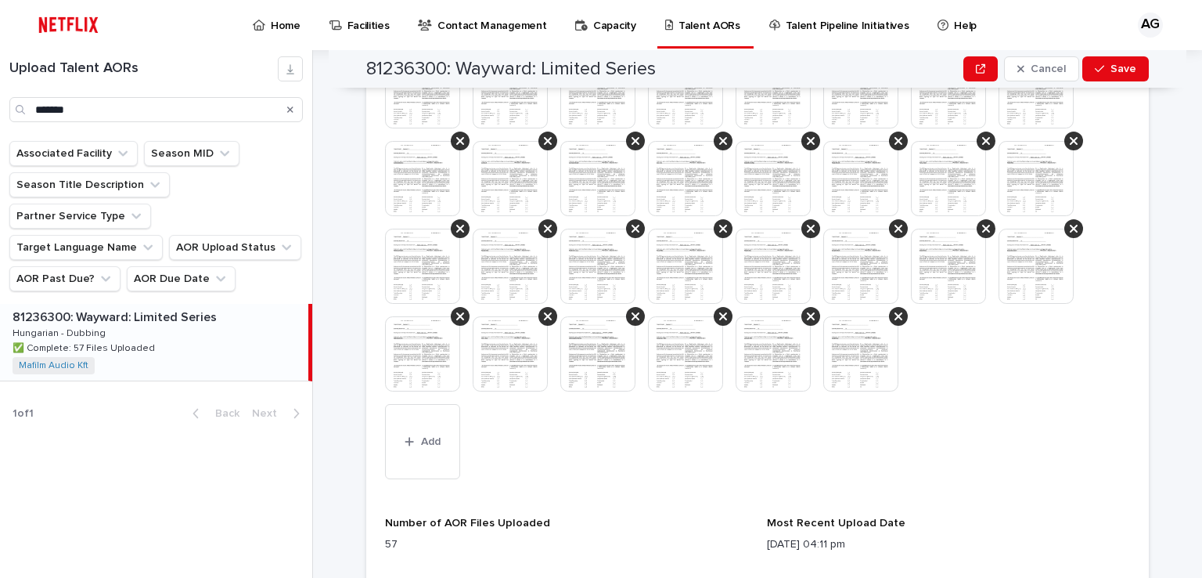
click at [456, 320] on icon at bounding box center [460, 316] width 8 height 13
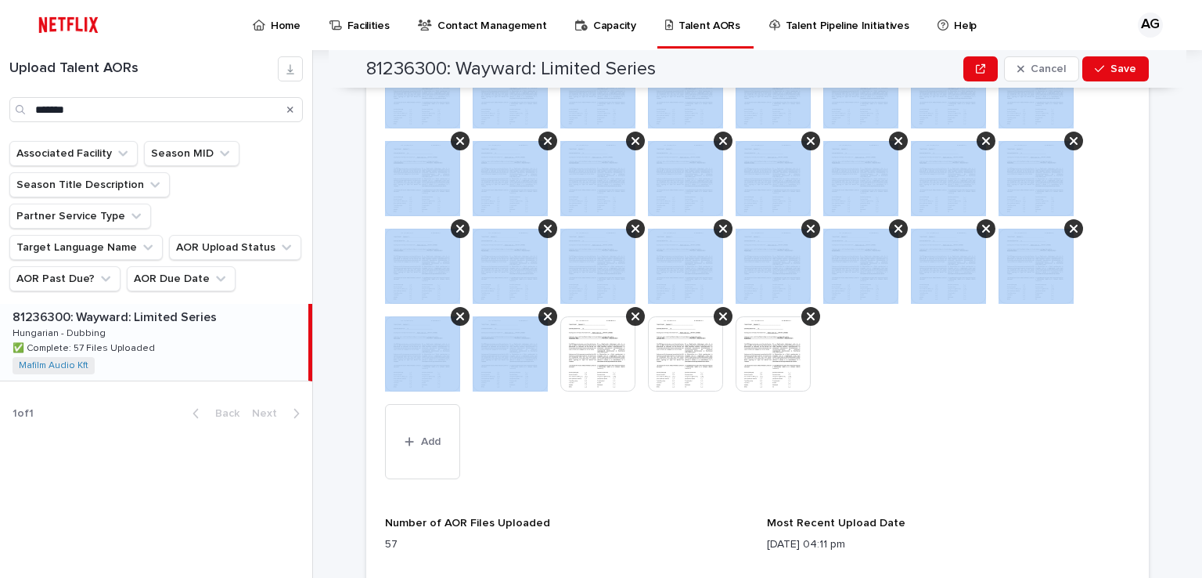
click at [456, 320] on icon at bounding box center [460, 316] width 8 height 13
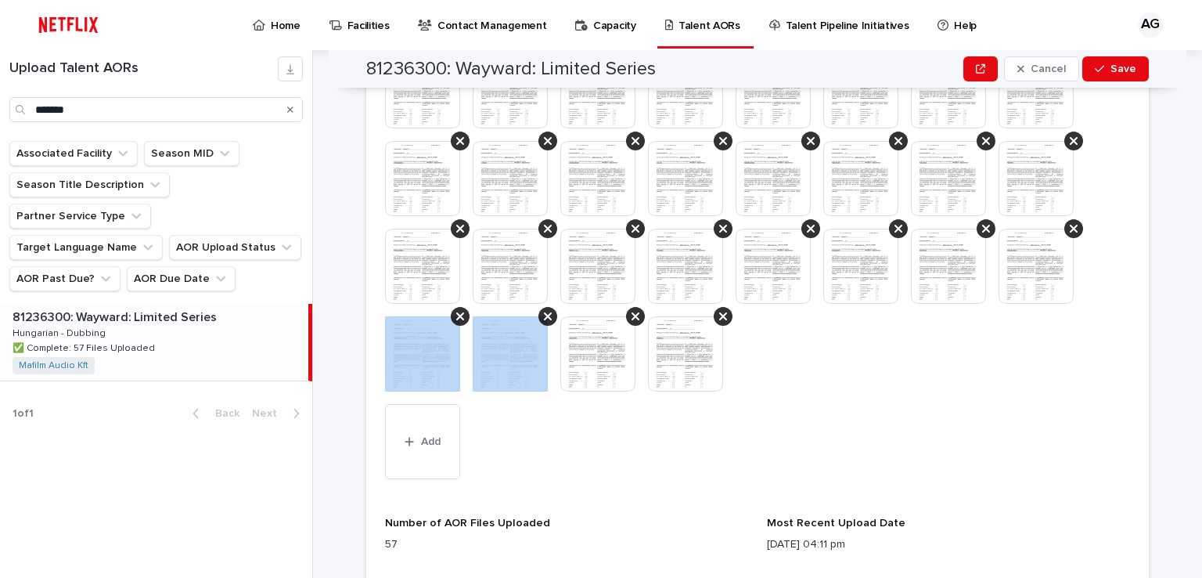
click at [456, 320] on icon at bounding box center [460, 316] width 8 height 13
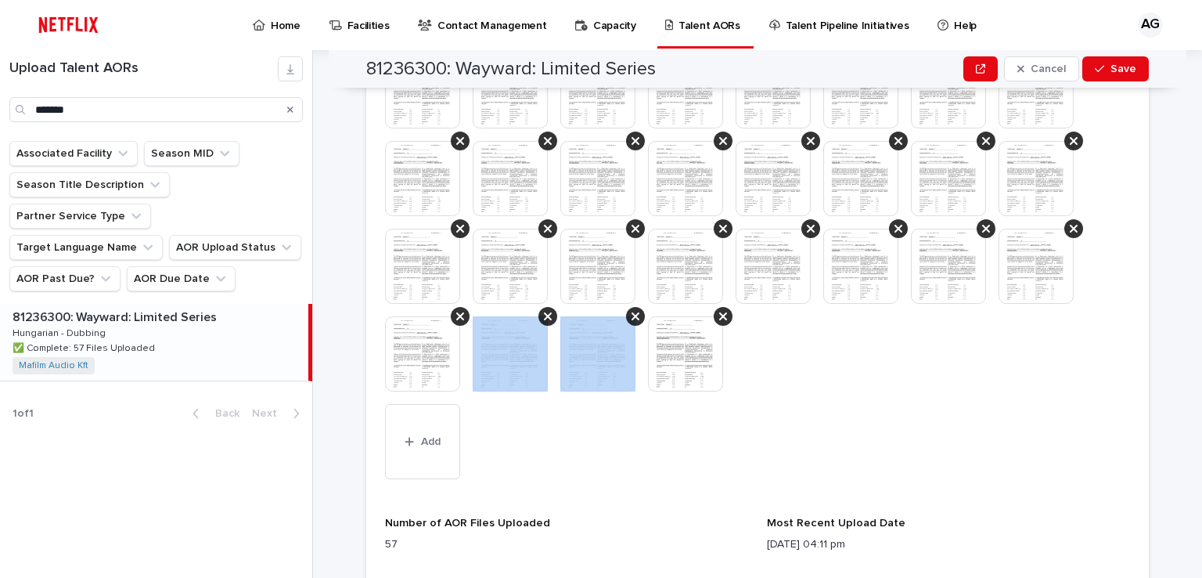
click at [544, 320] on icon at bounding box center [548, 316] width 8 height 13
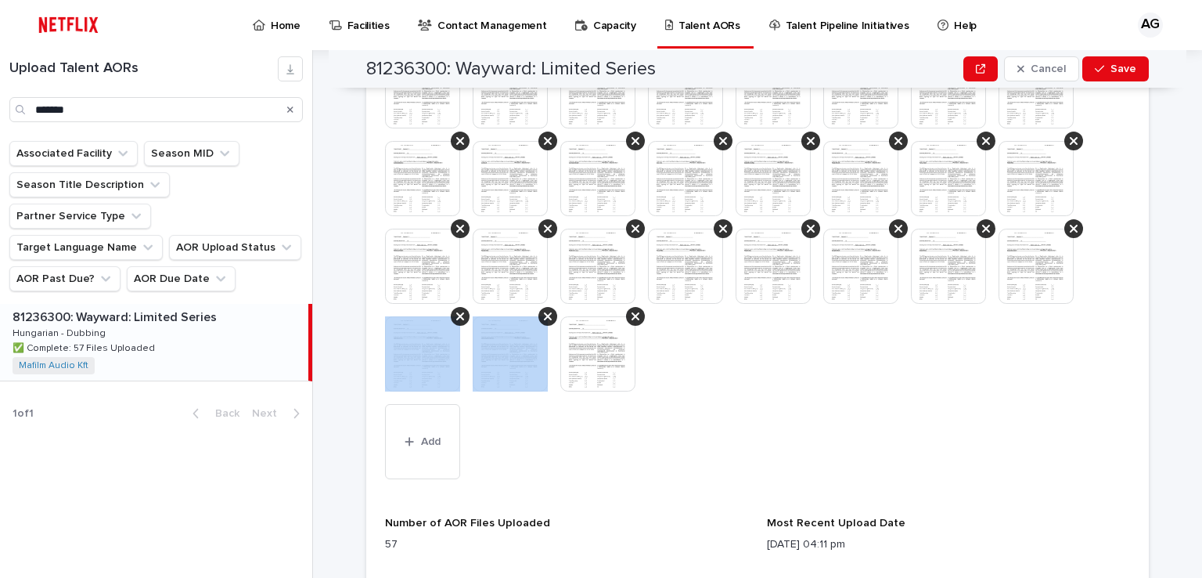
click at [456, 320] on icon at bounding box center [460, 316] width 8 height 13
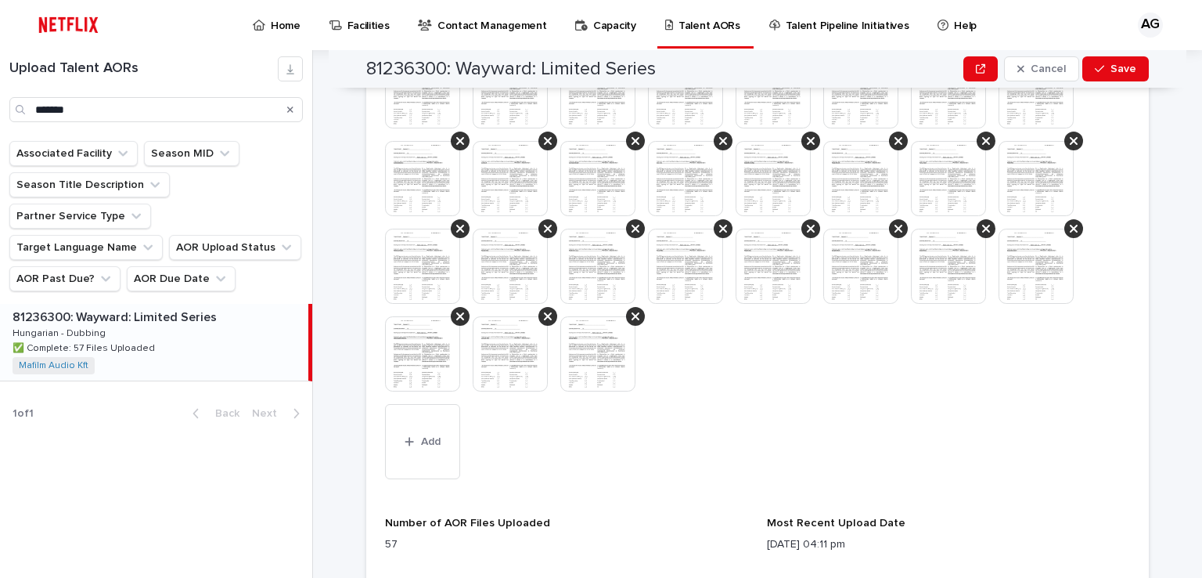
click at [456, 320] on icon at bounding box center [460, 316] width 8 height 13
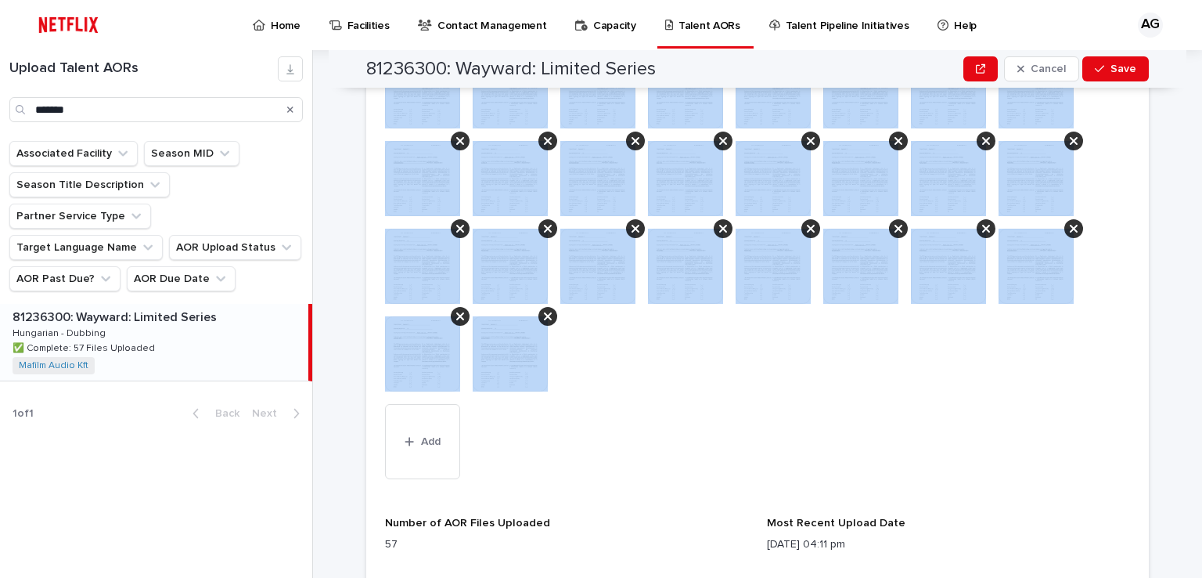
click at [456, 320] on icon at bounding box center [460, 316] width 8 height 13
click at [457, 228] on icon at bounding box center [460, 228] width 8 height 13
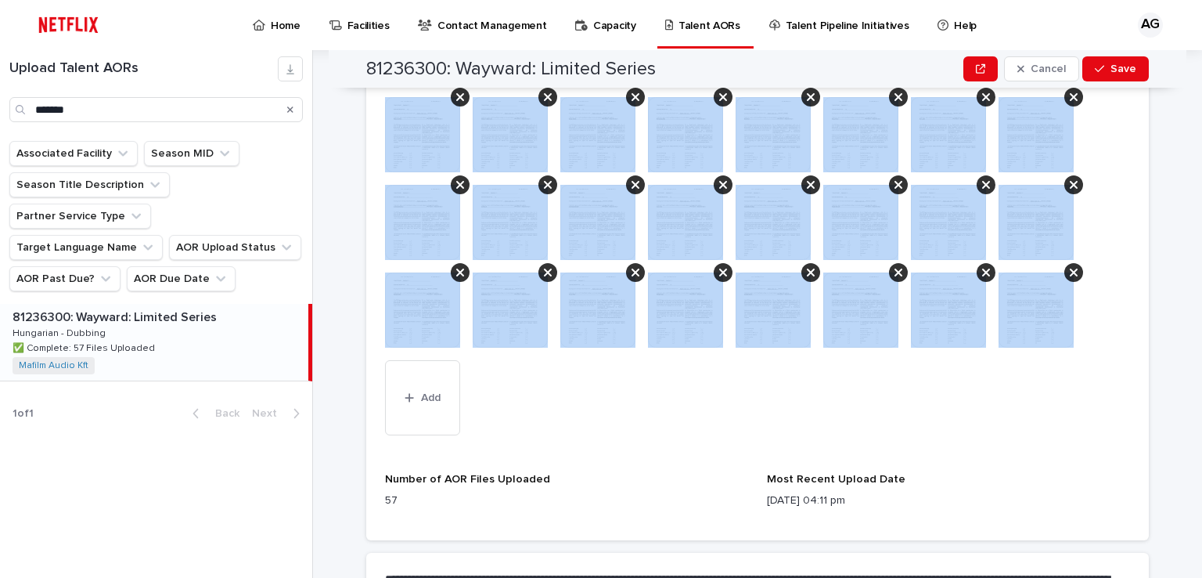
click at [457, 228] on div at bounding box center [429, 222] width 88 height 75
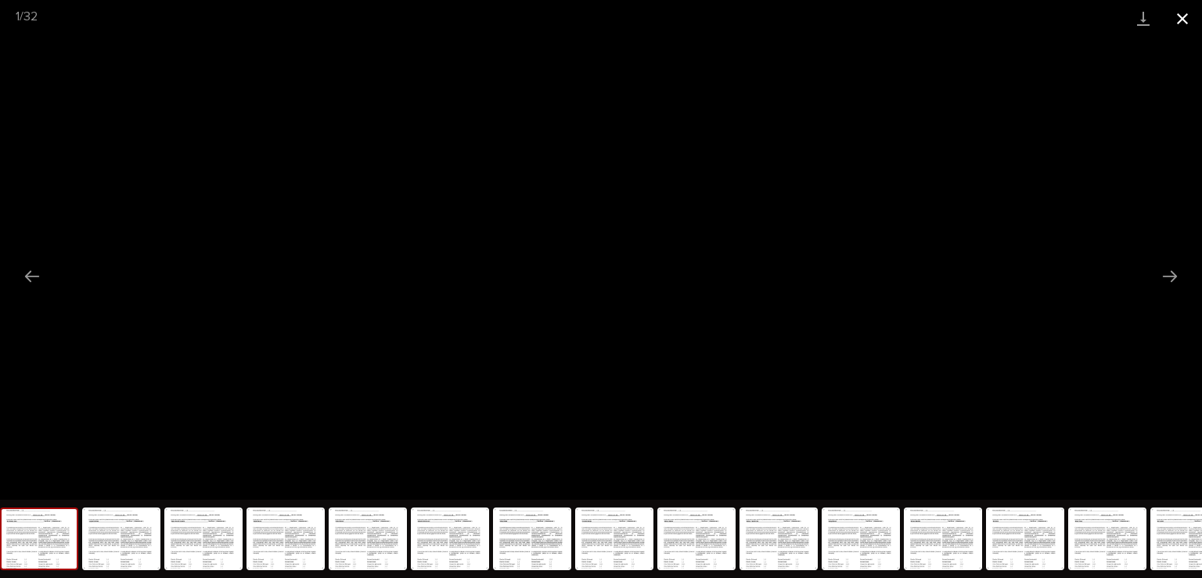
click at [1180, 16] on button "Close gallery" at bounding box center [1182, 18] width 39 height 37
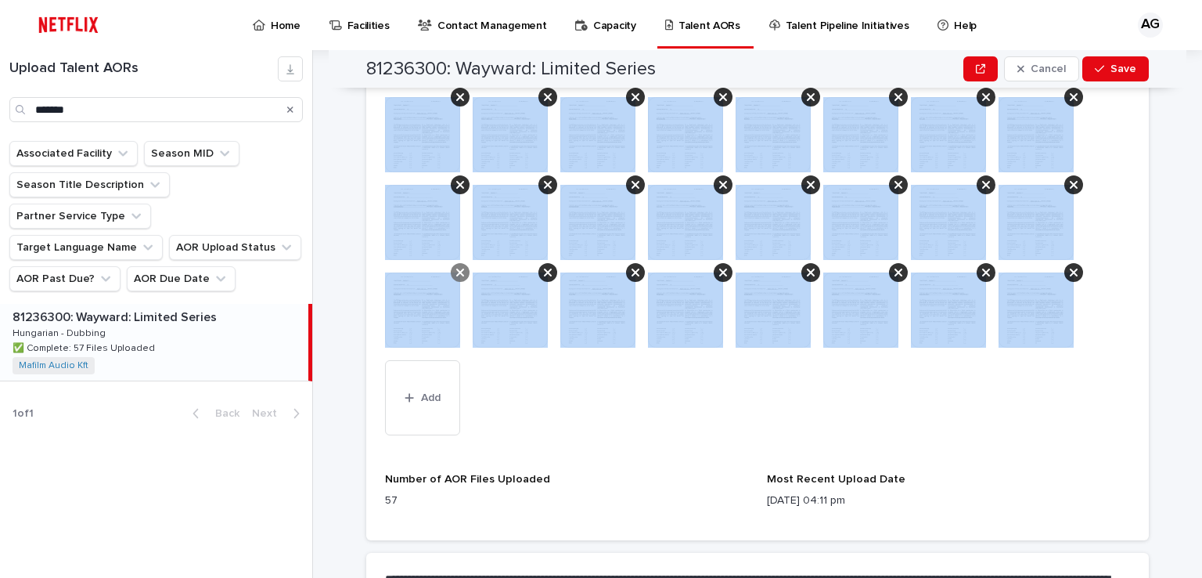
click at [457, 272] on icon at bounding box center [460, 272] width 8 height 13
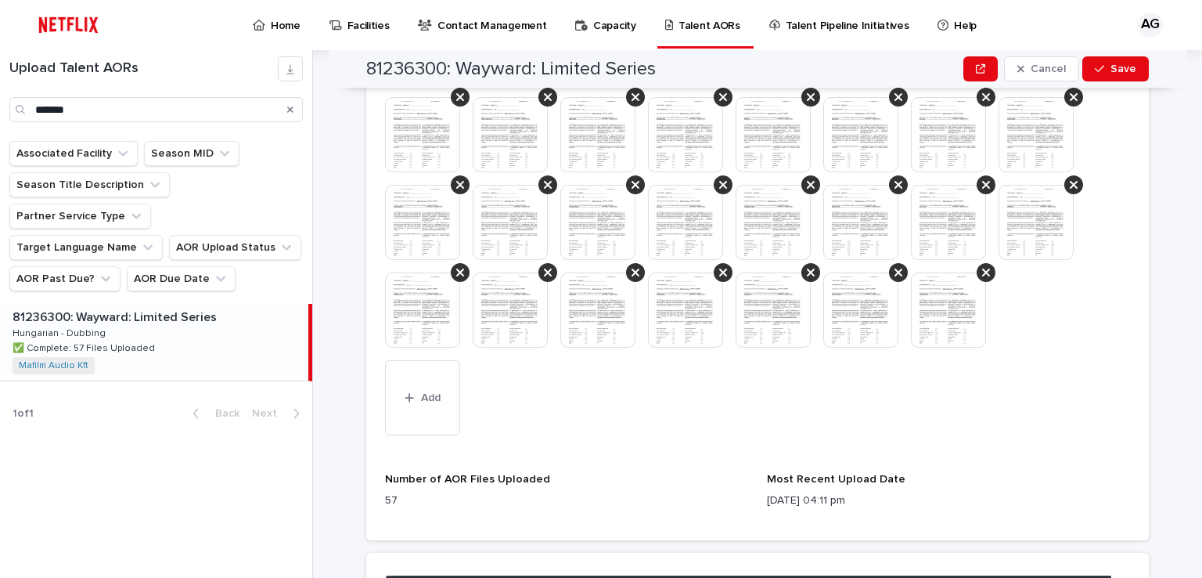
click at [457, 272] on icon at bounding box center [460, 272] width 8 height 13
click at [456, 276] on icon at bounding box center [460, 272] width 8 height 13
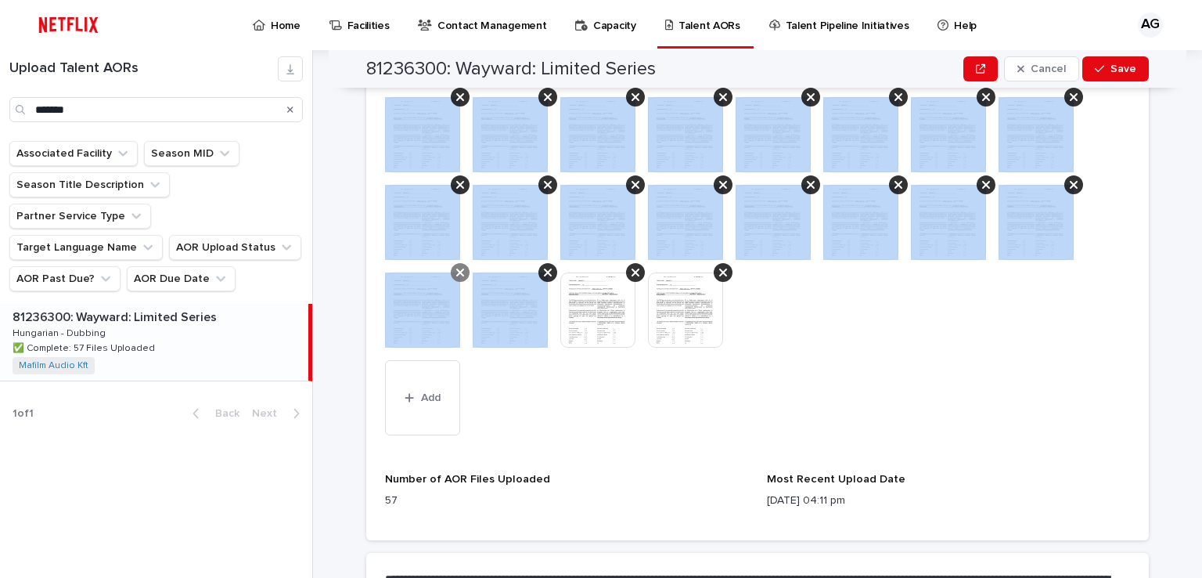
click at [456, 276] on icon at bounding box center [460, 272] width 8 height 13
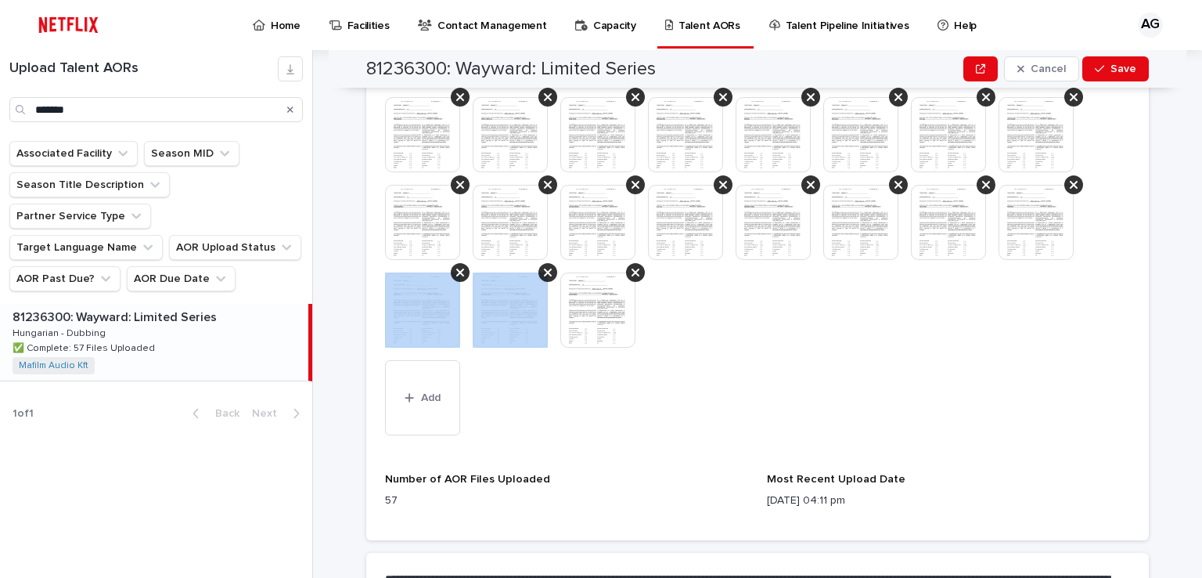
click at [456, 276] on icon at bounding box center [460, 272] width 8 height 13
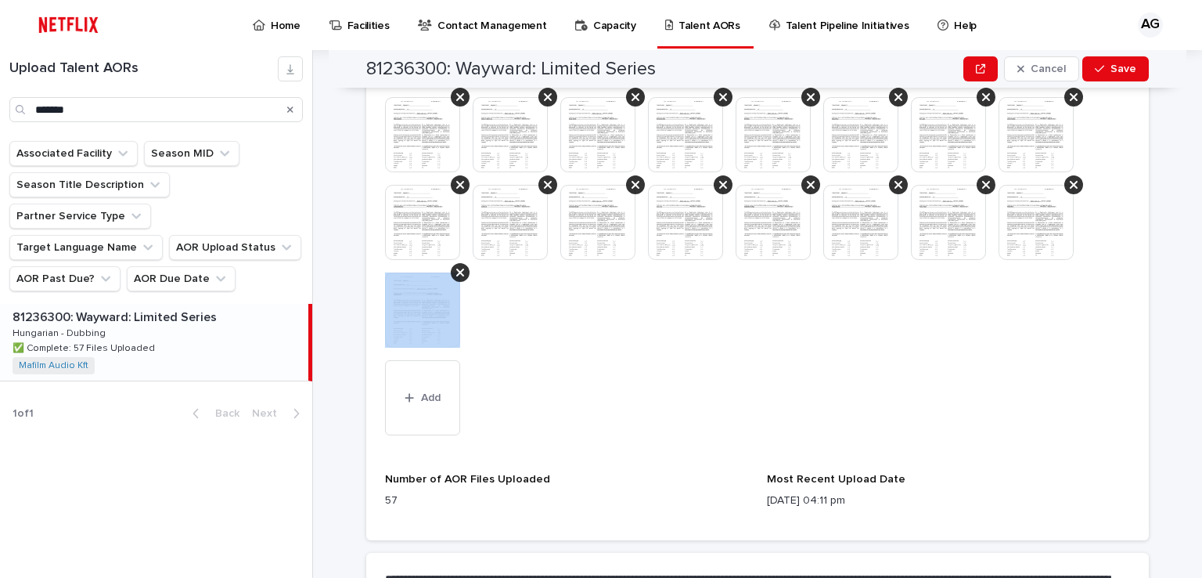
click at [456, 276] on icon at bounding box center [460, 272] width 8 height 13
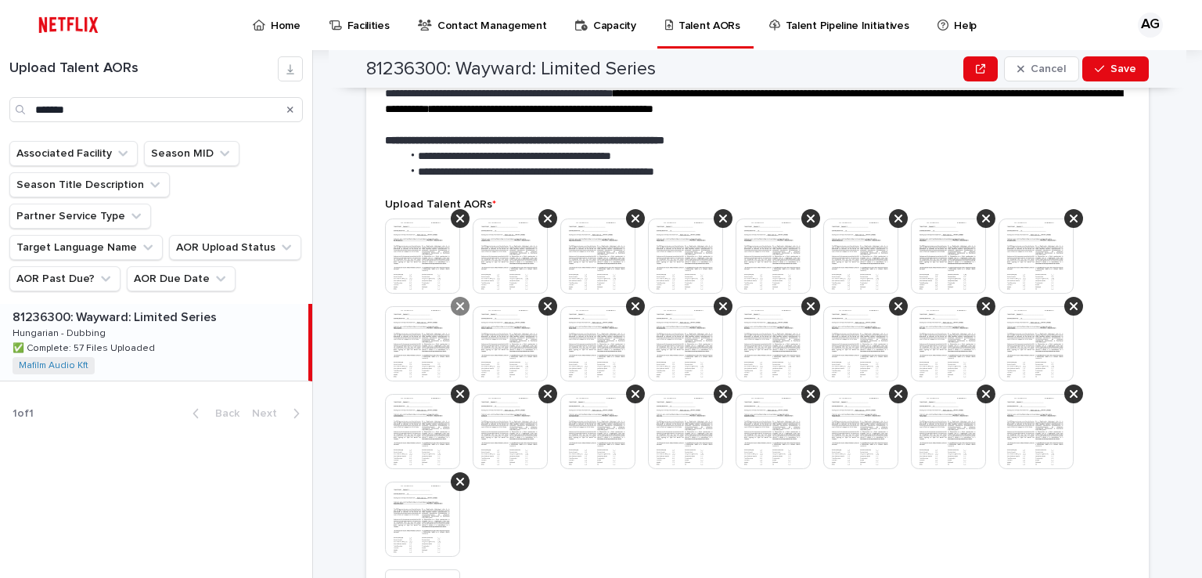
click at [456, 307] on icon at bounding box center [460, 306] width 8 height 13
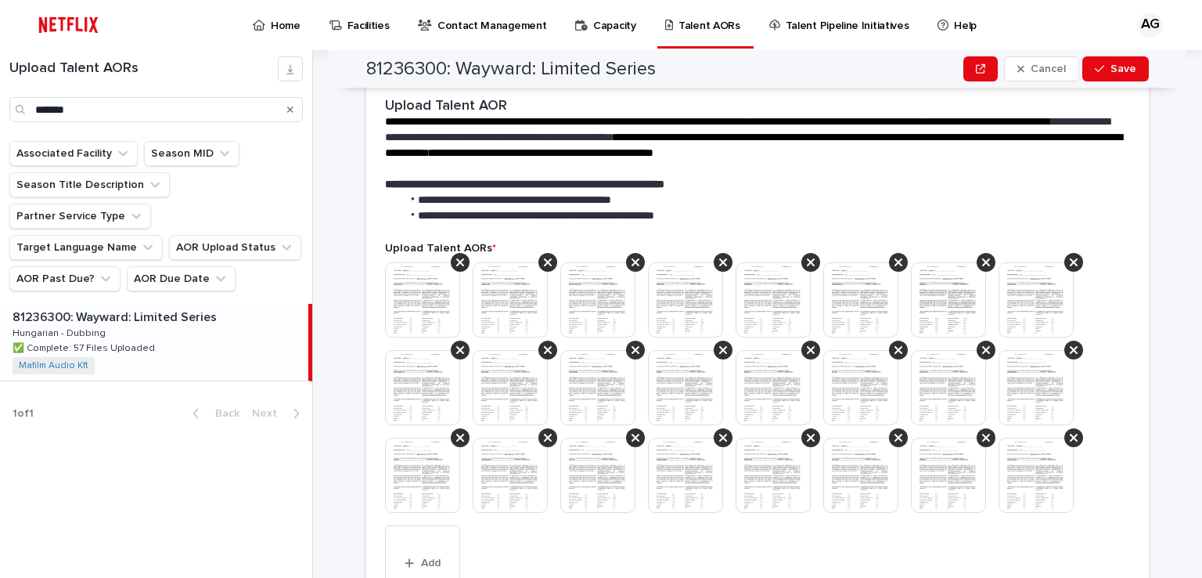
click at [454, 307] on img at bounding box center [422, 299] width 75 height 75
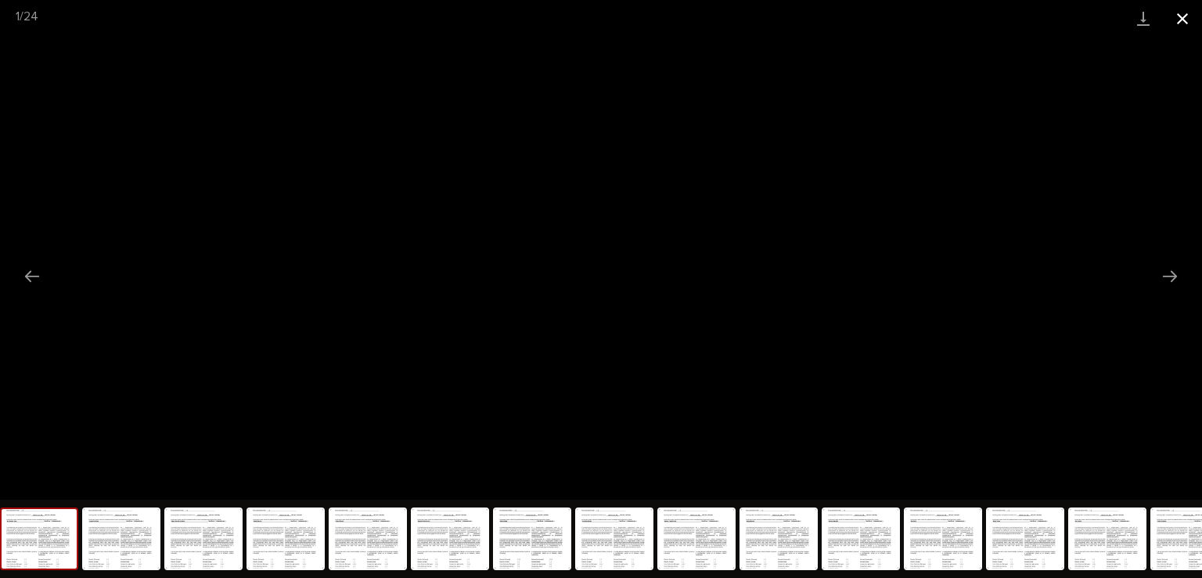
click at [1181, 18] on button "Close gallery" at bounding box center [1182, 18] width 39 height 37
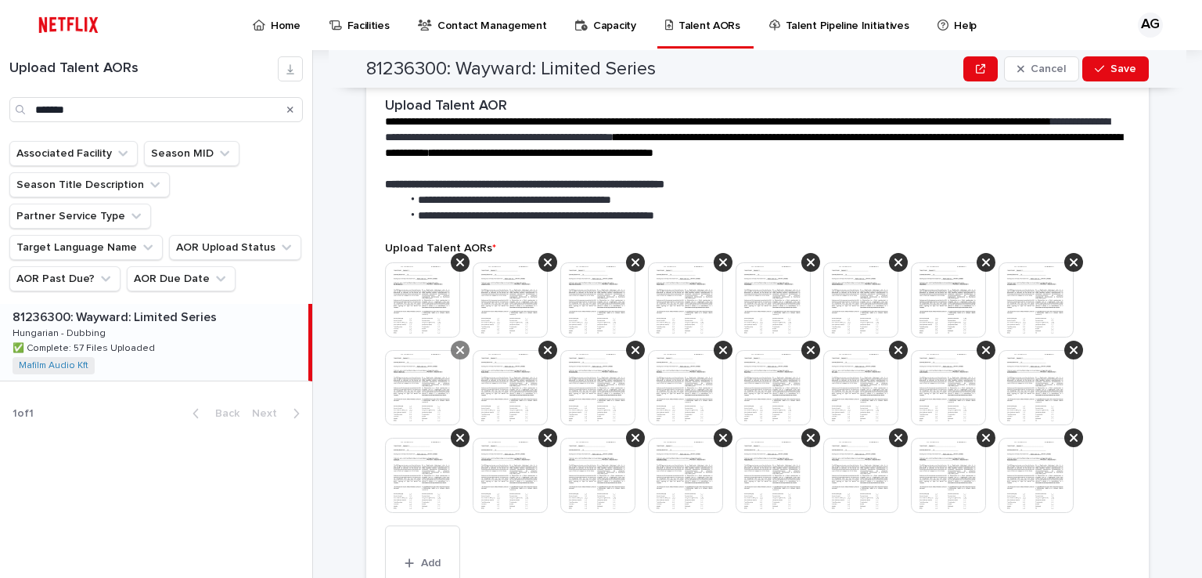
click at [459, 346] on div at bounding box center [460, 349] width 19 height 19
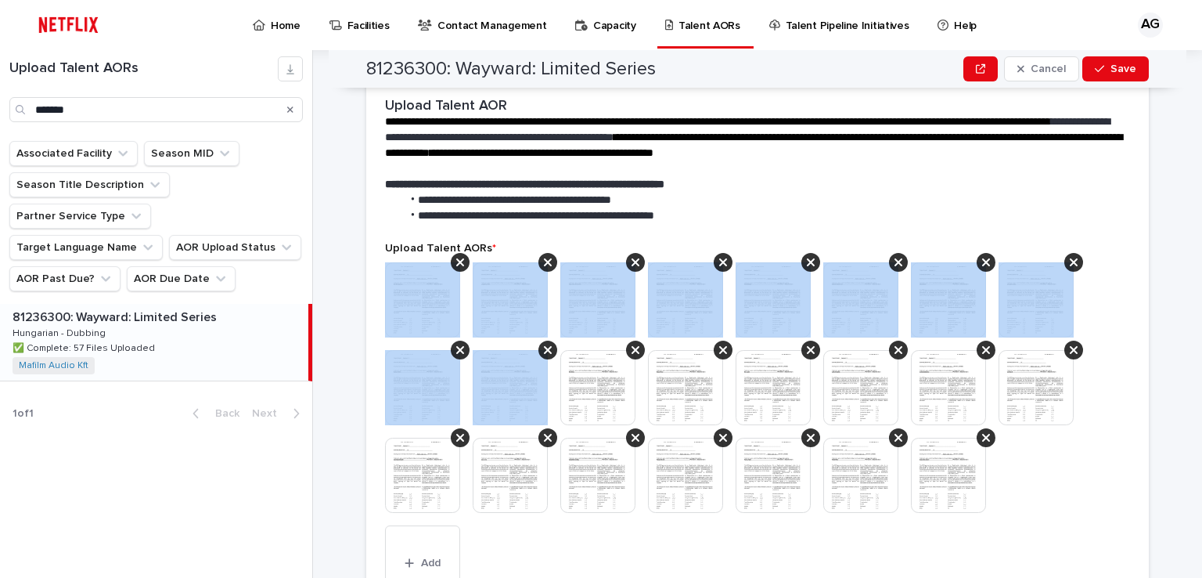
click at [459, 346] on div at bounding box center [460, 349] width 19 height 19
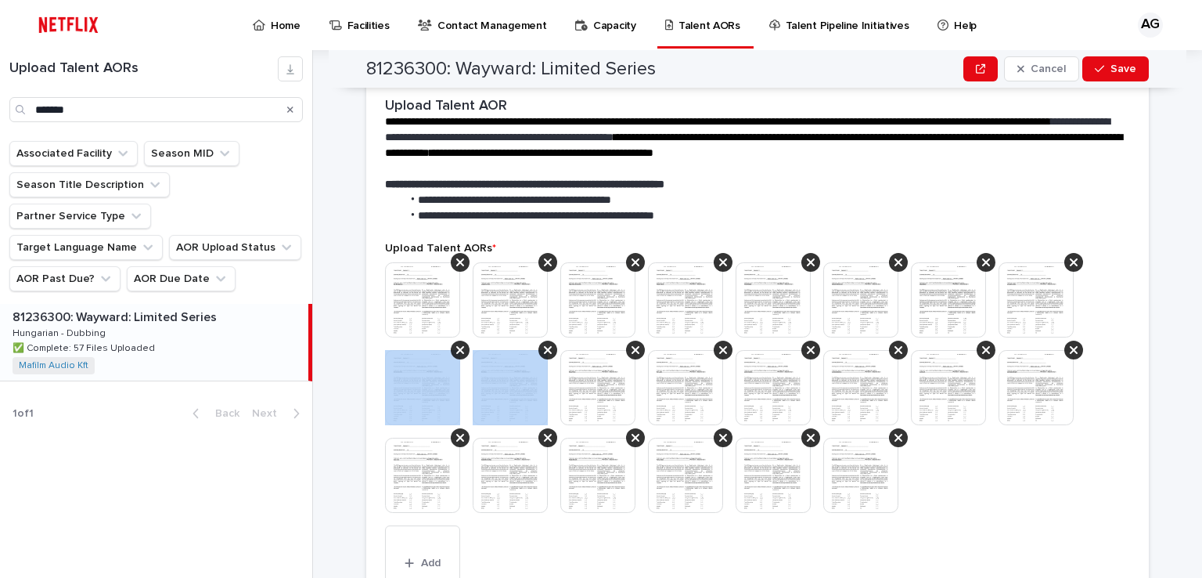
click at [459, 346] on div at bounding box center [460, 349] width 19 height 19
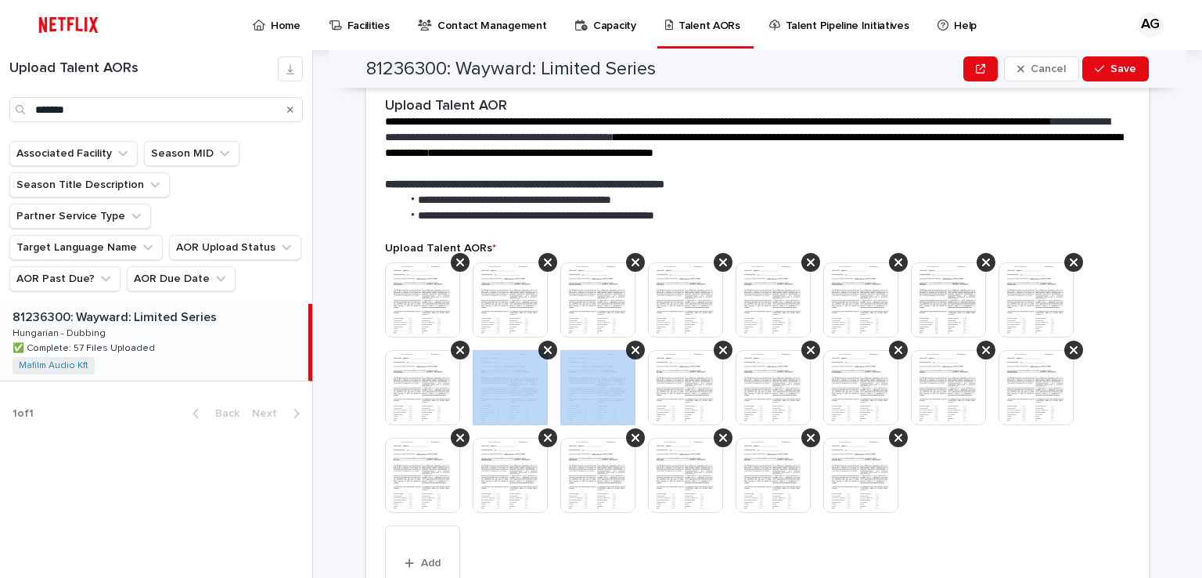
click at [538, 346] on div at bounding box center [547, 349] width 19 height 19
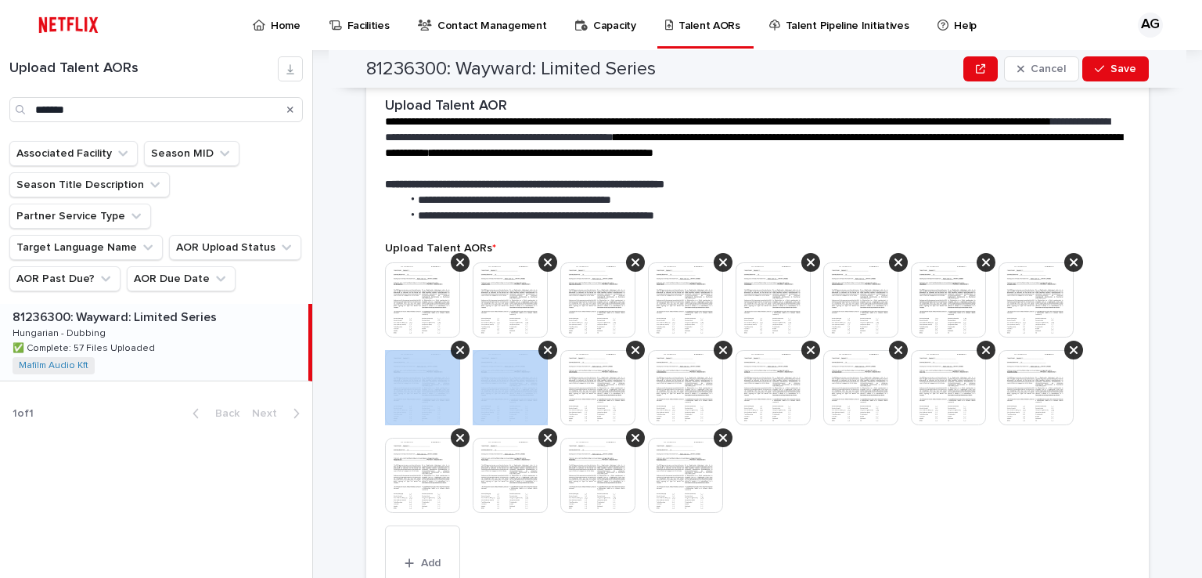
click at [459, 346] on div at bounding box center [460, 349] width 19 height 19
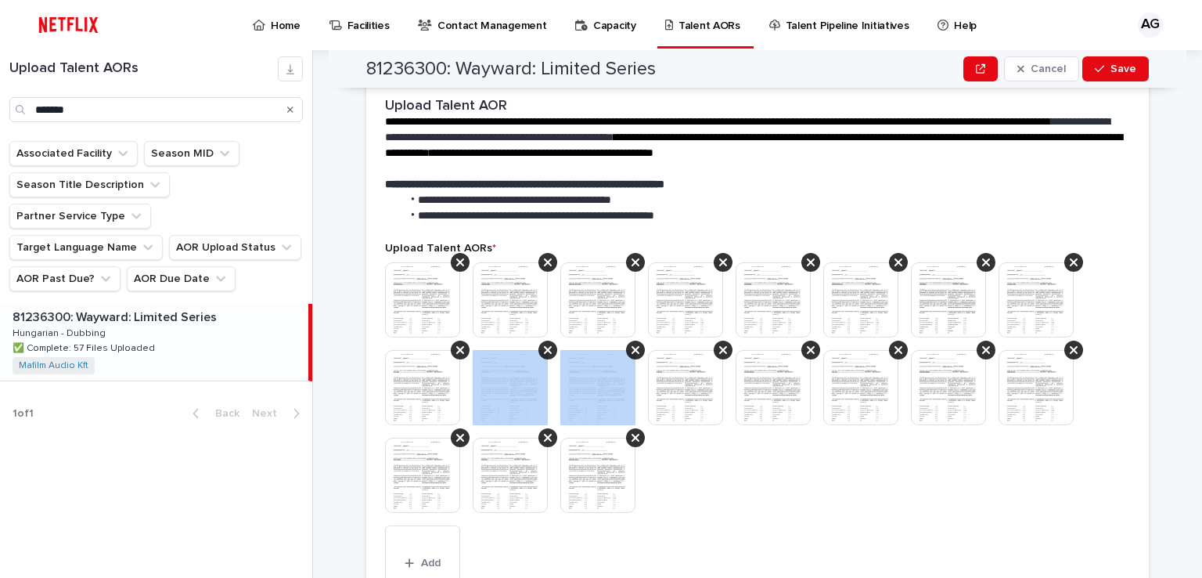
click at [538, 346] on div at bounding box center [547, 349] width 19 height 19
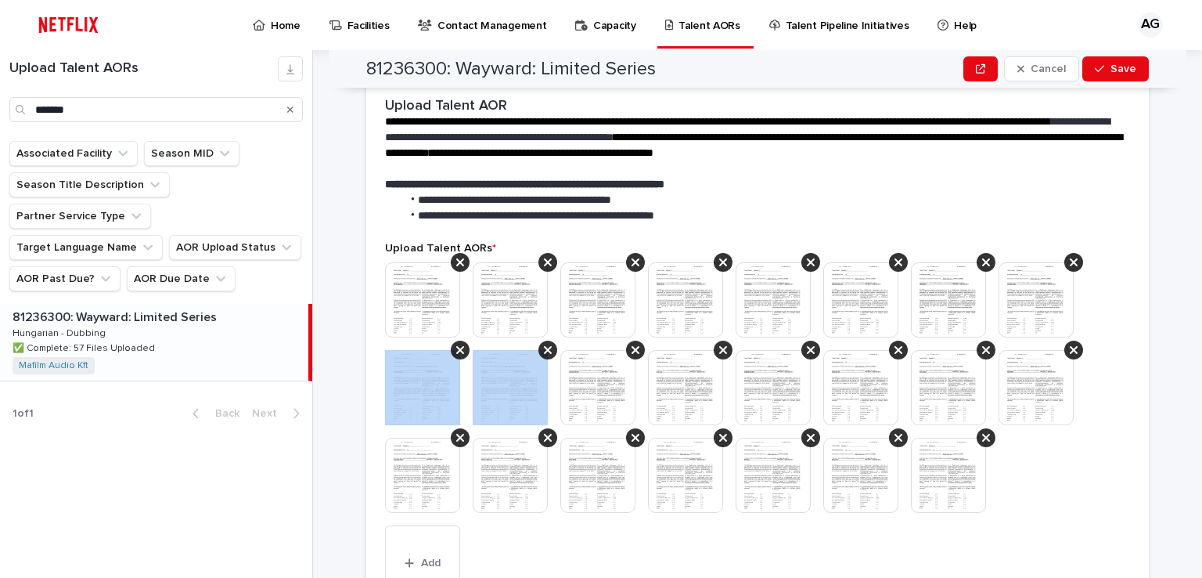
click at [459, 346] on div at bounding box center [460, 349] width 19 height 19
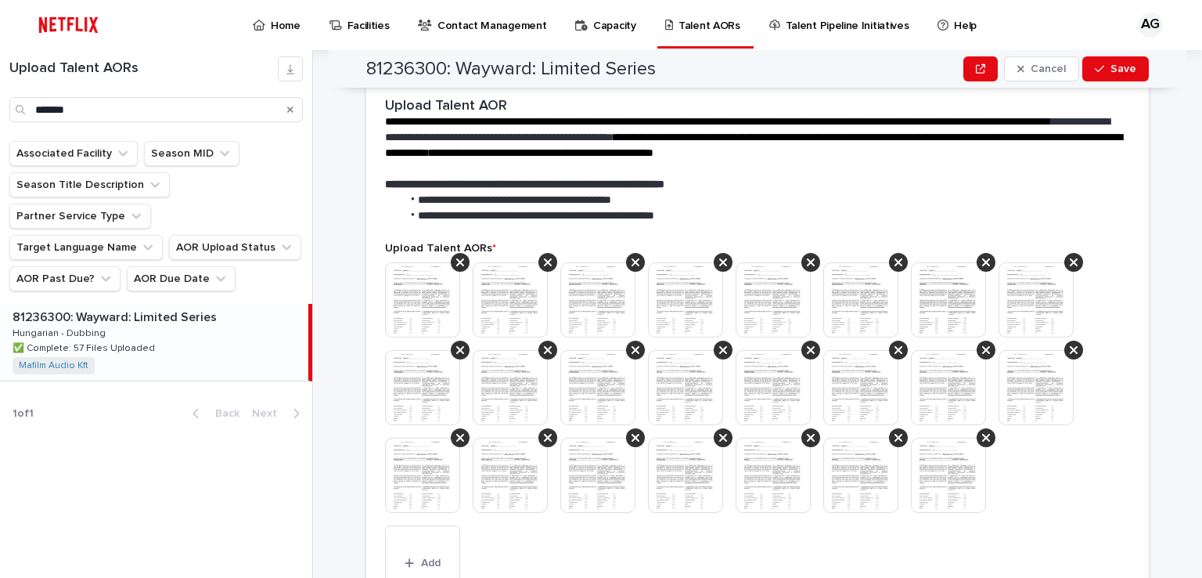
click at [538, 346] on div at bounding box center [547, 349] width 19 height 19
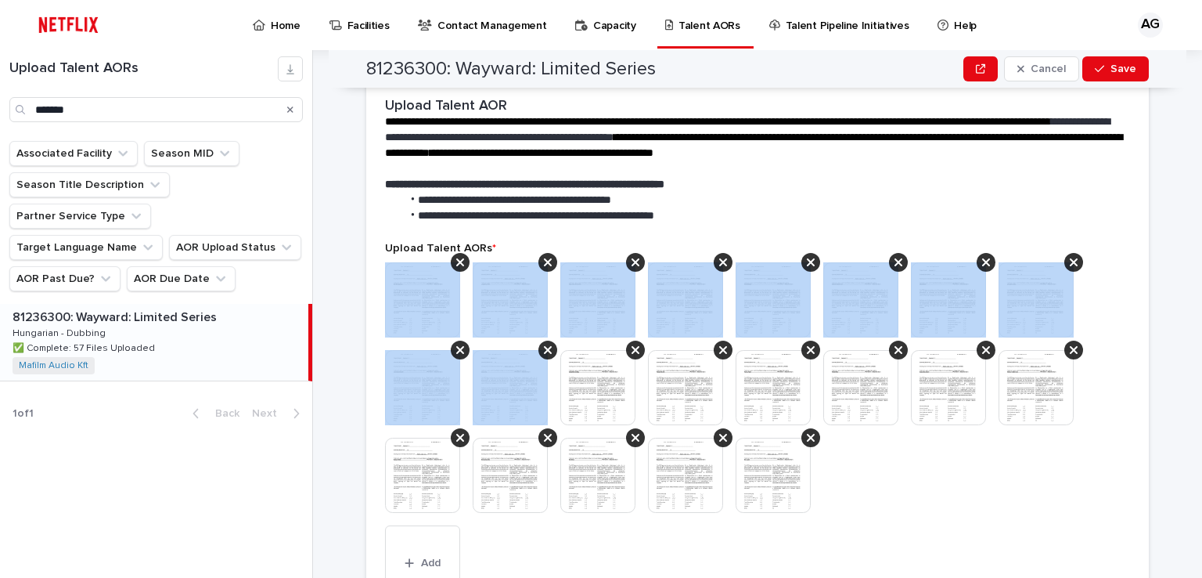
click at [459, 346] on div at bounding box center [460, 349] width 19 height 19
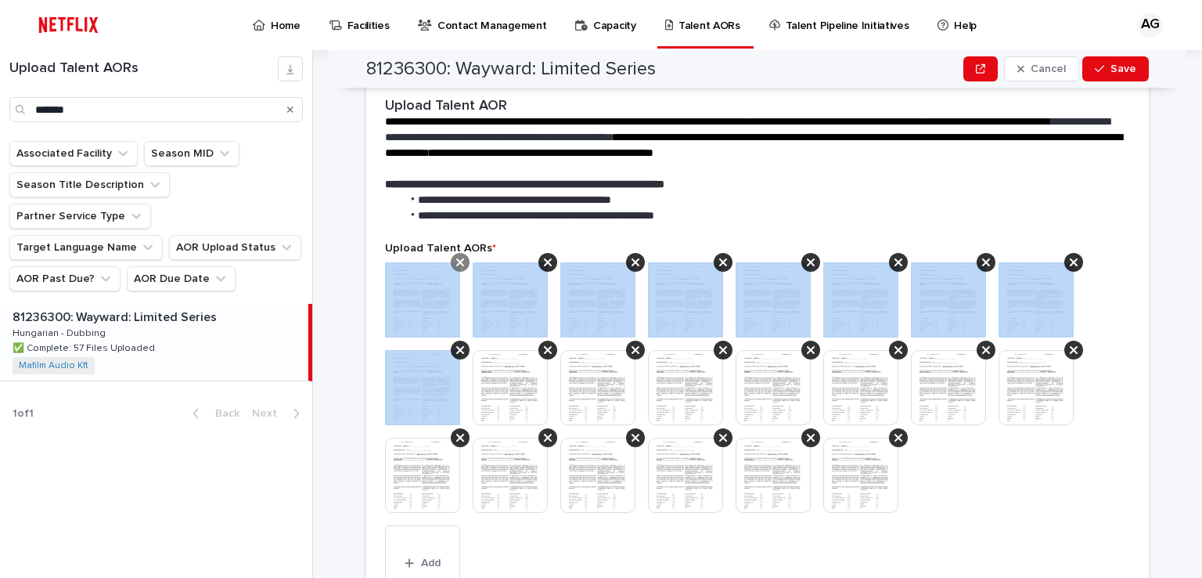
click at [456, 264] on icon at bounding box center [460, 262] width 8 height 8
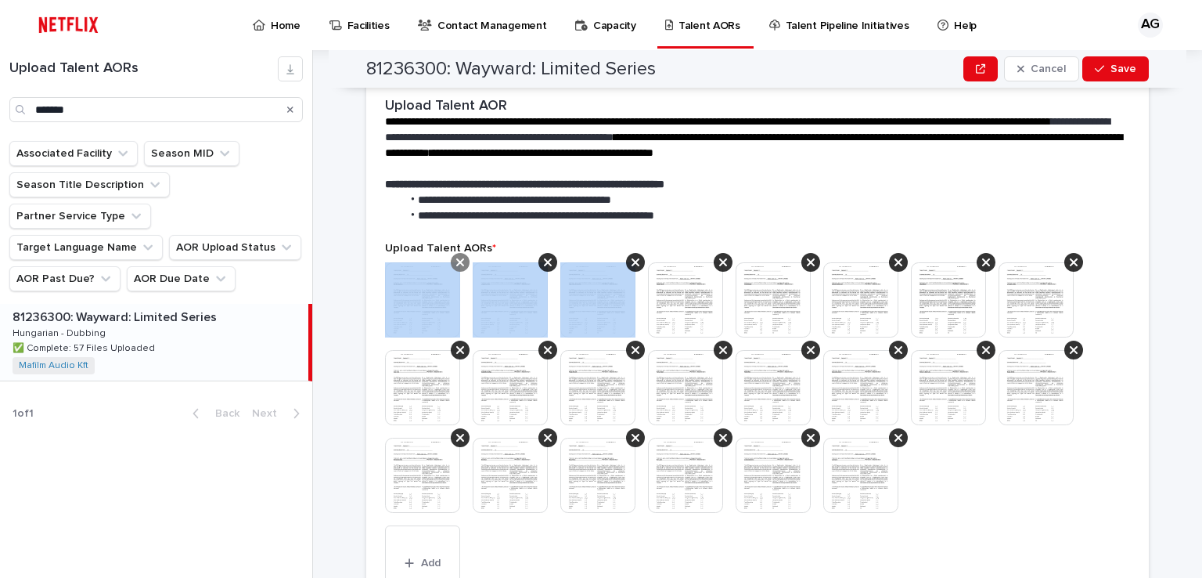
click at [544, 264] on icon at bounding box center [548, 262] width 8 height 8
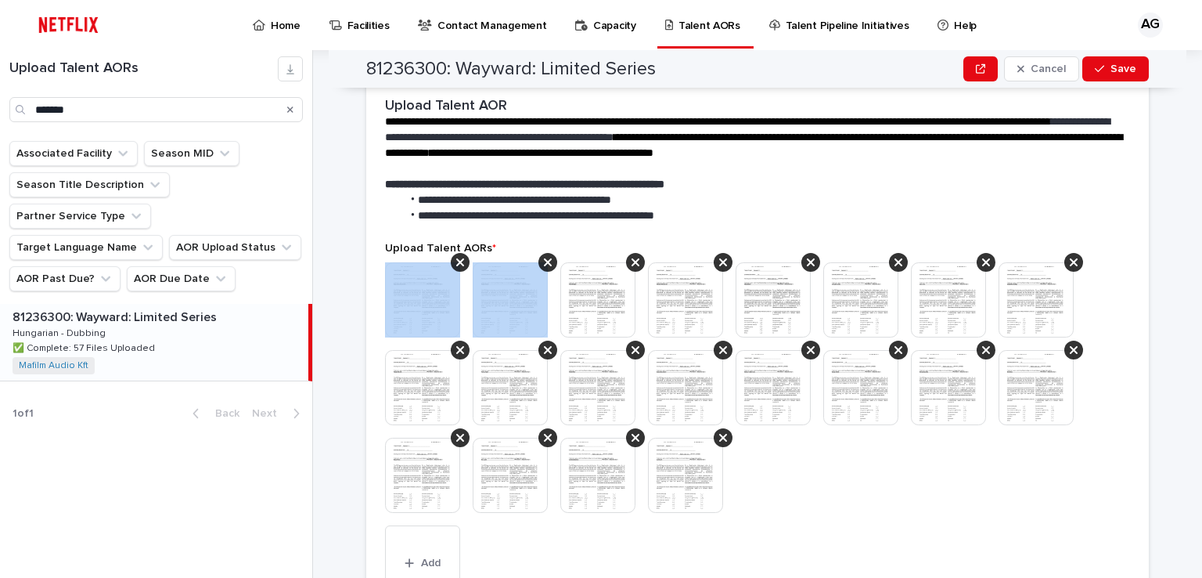
click at [456, 264] on icon at bounding box center [460, 262] width 8 height 8
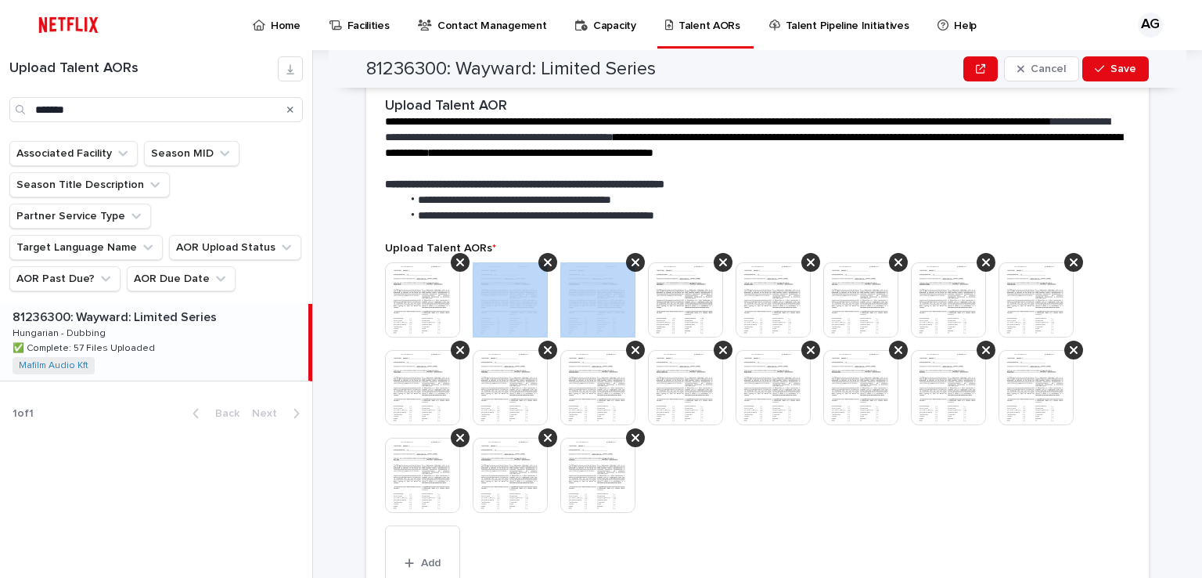
click at [544, 264] on icon at bounding box center [548, 262] width 8 height 8
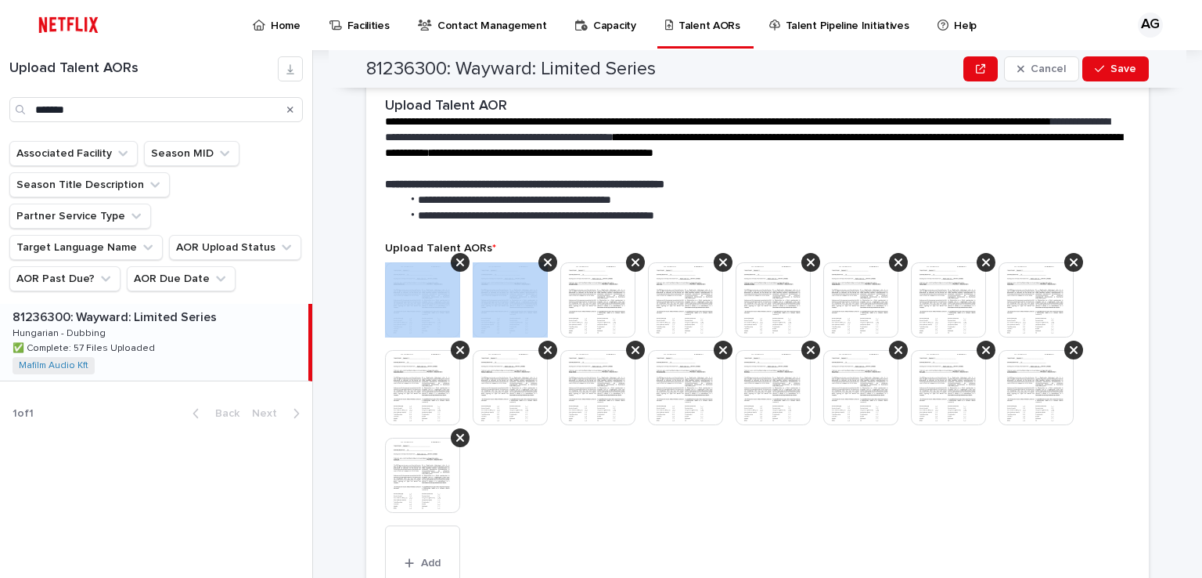
click at [456, 264] on icon at bounding box center [460, 262] width 8 height 8
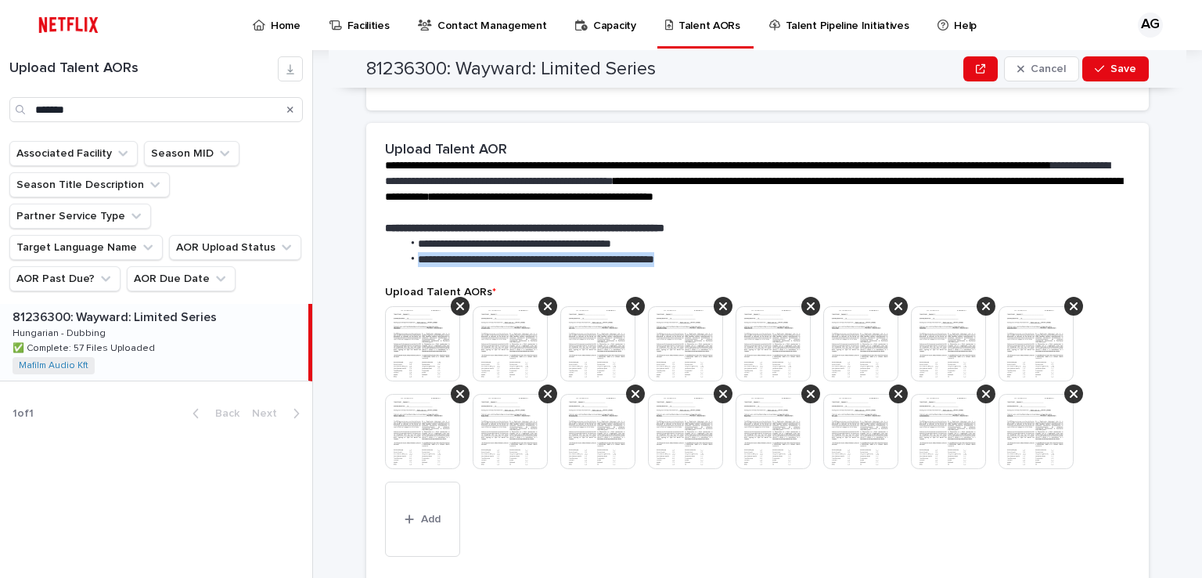
click at [455, 264] on span "**********" at bounding box center [536, 259] width 236 height 11
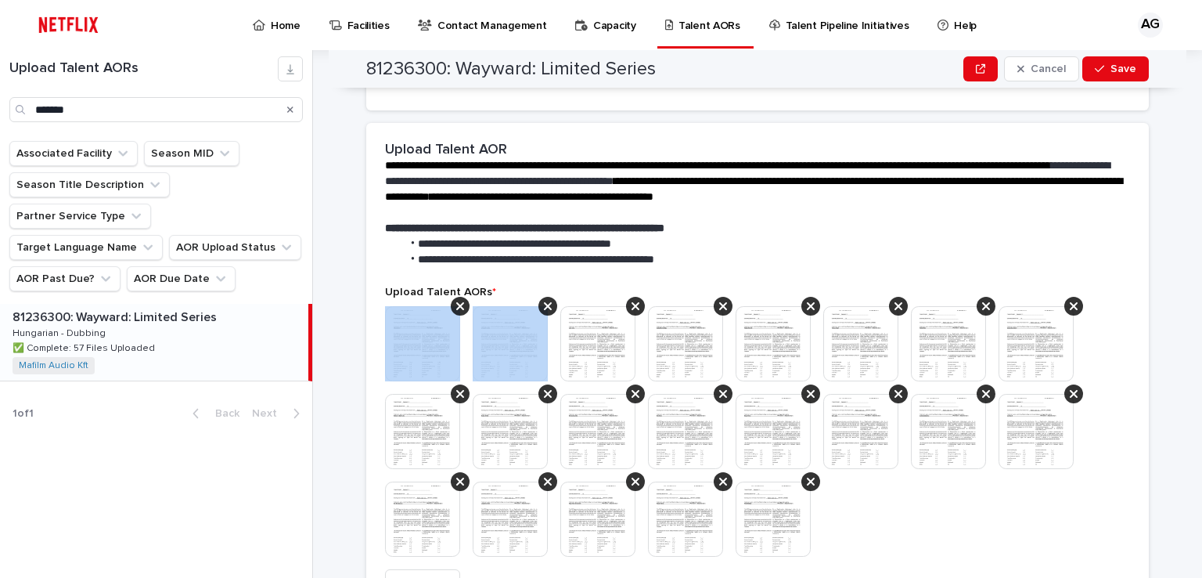
click at [456, 302] on icon at bounding box center [460, 306] width 8 height 8
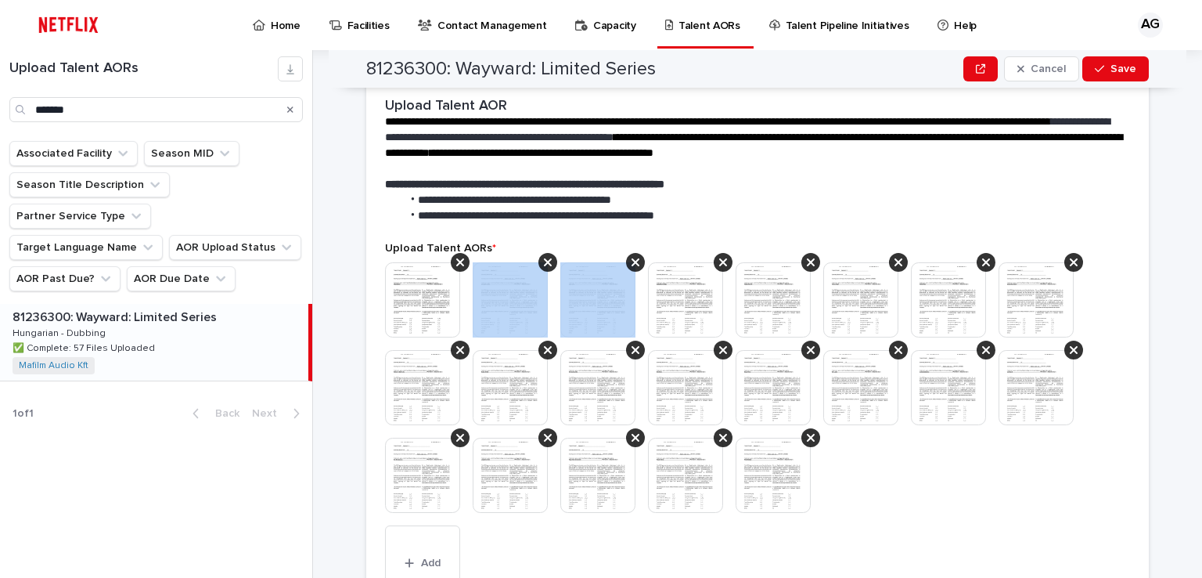
click at [544, 264] on icon at bounding box center [548, 262] width 8 height 8
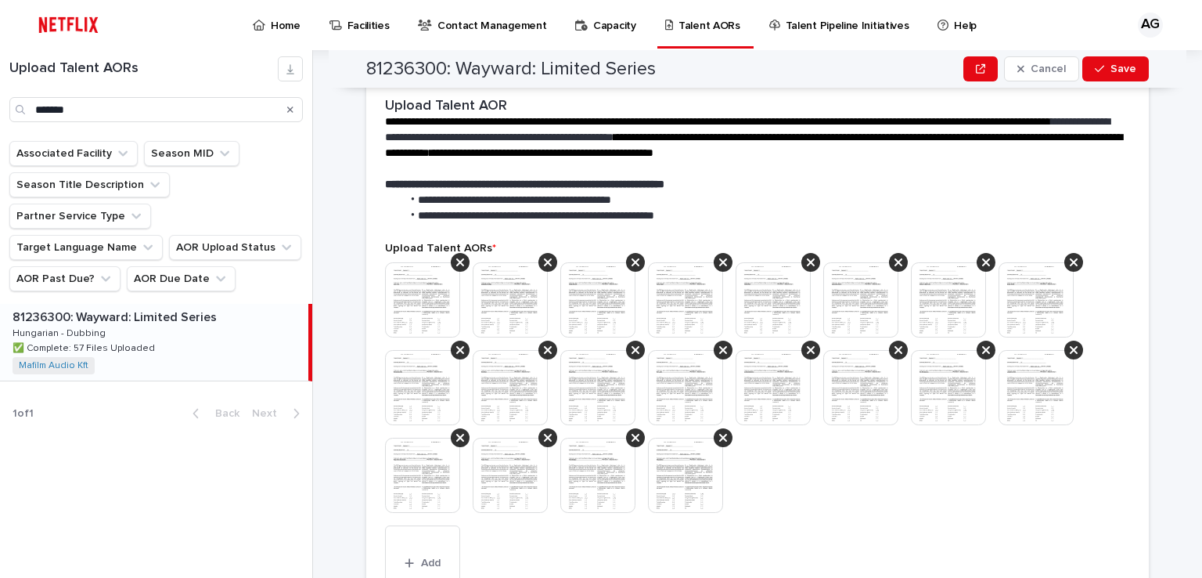
click at [456, 264] on icon at bounding box center [460, 262] width 8 height 8
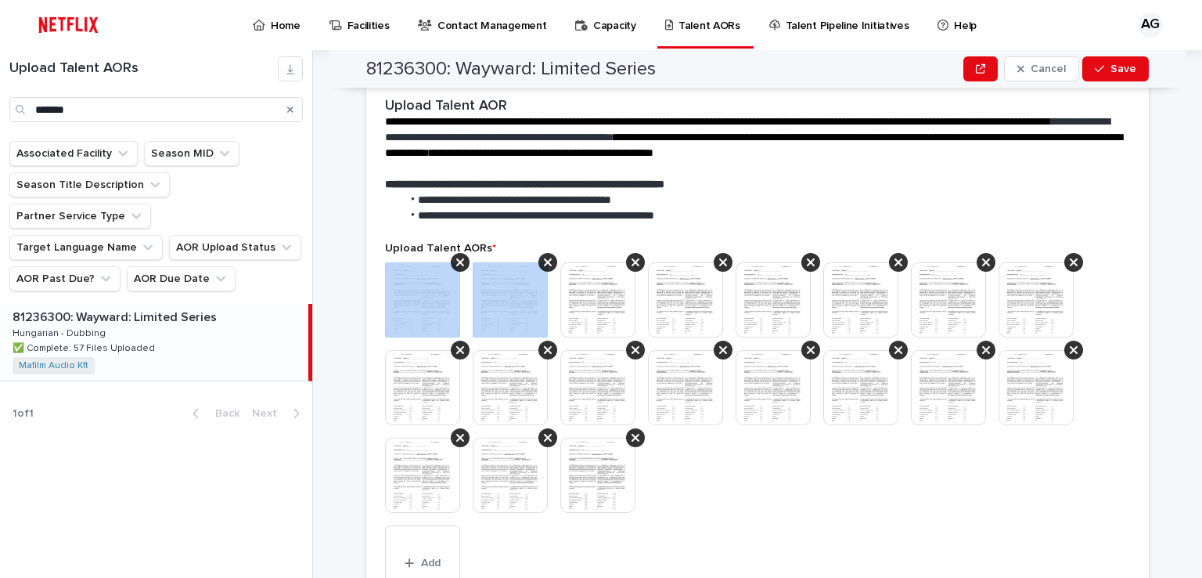
click at [456, 264] on icon at bounding box center [460, 262] width 8 height 8
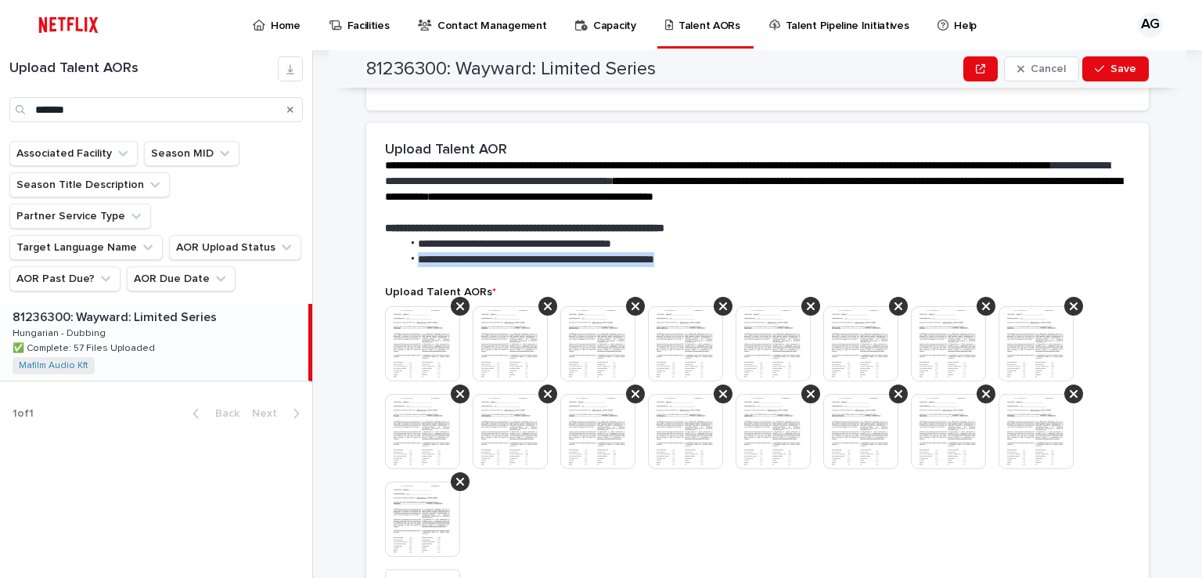
click at [455, 264] on span "**********" at bounding box center [536, 259] width 236 height 11
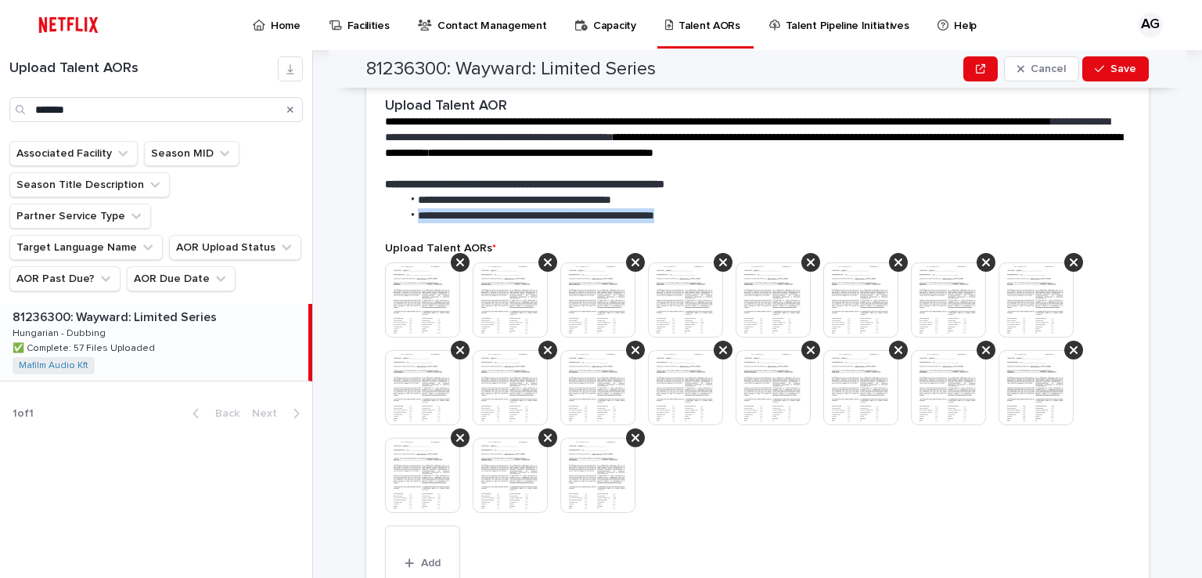
click at [455, 264] on section "**********" at bounding box center [757, 392] width 783 height 626
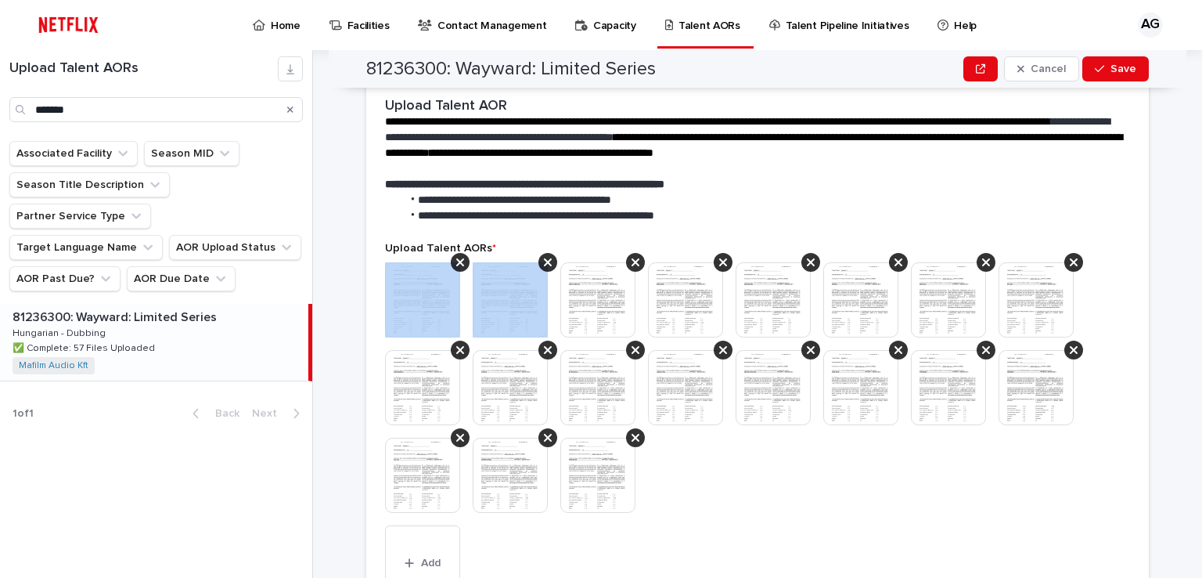
click at [456, 264] on icon at bounding box center [460, 262] width 8 height 8
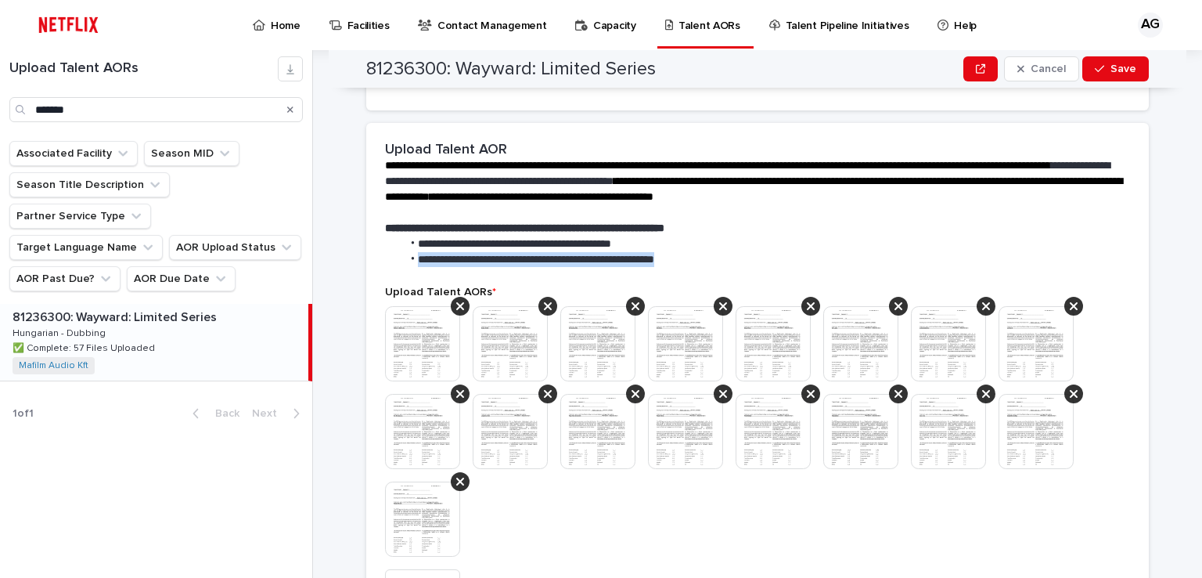
click at [455, 264] on span "**********" at bounding box center [536, 259] width 236 height 11
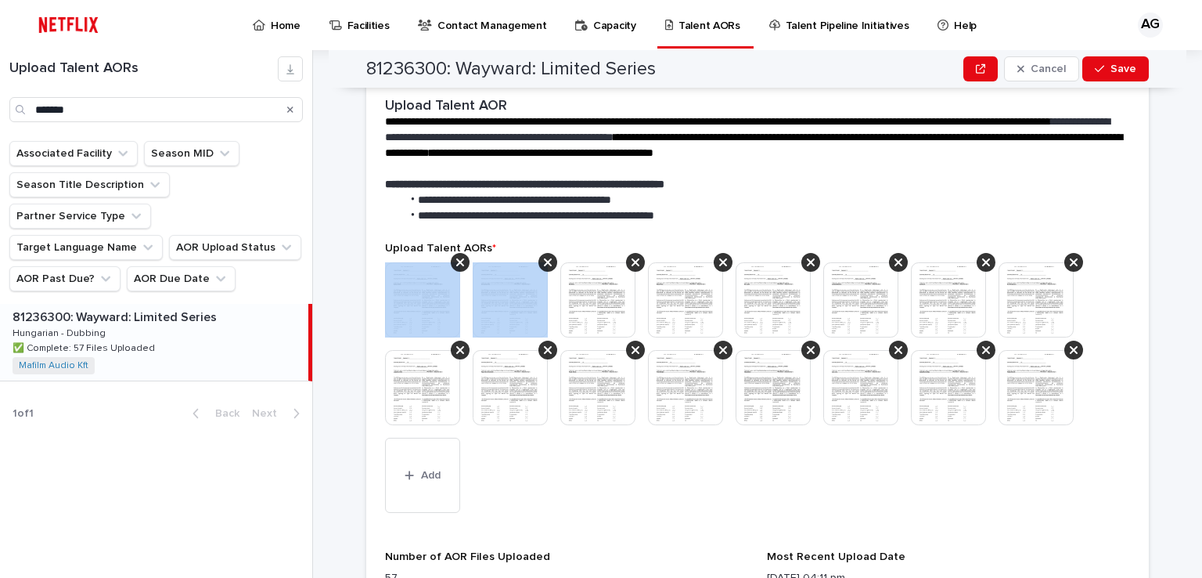
click at [456, 264] on icon at bounding box center [460, 262] width 8 height 8
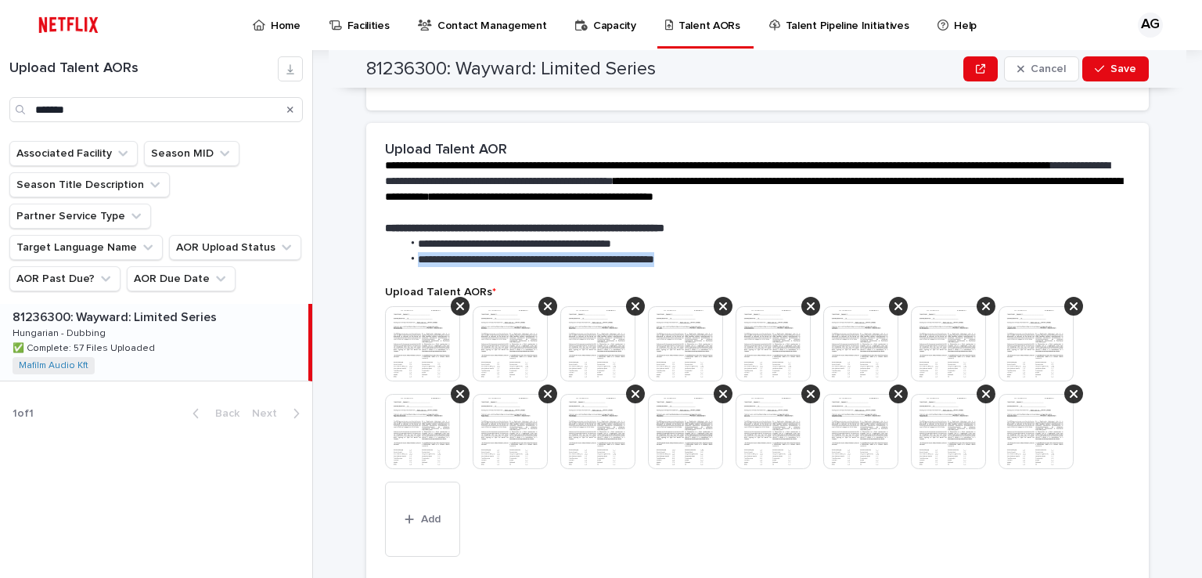
click at [455, 264] on span "**********" at bounding box center [536, 259] width 236 height 11
click at [456, 311] on icon at bounding box center [460, 306] width 8 height 13
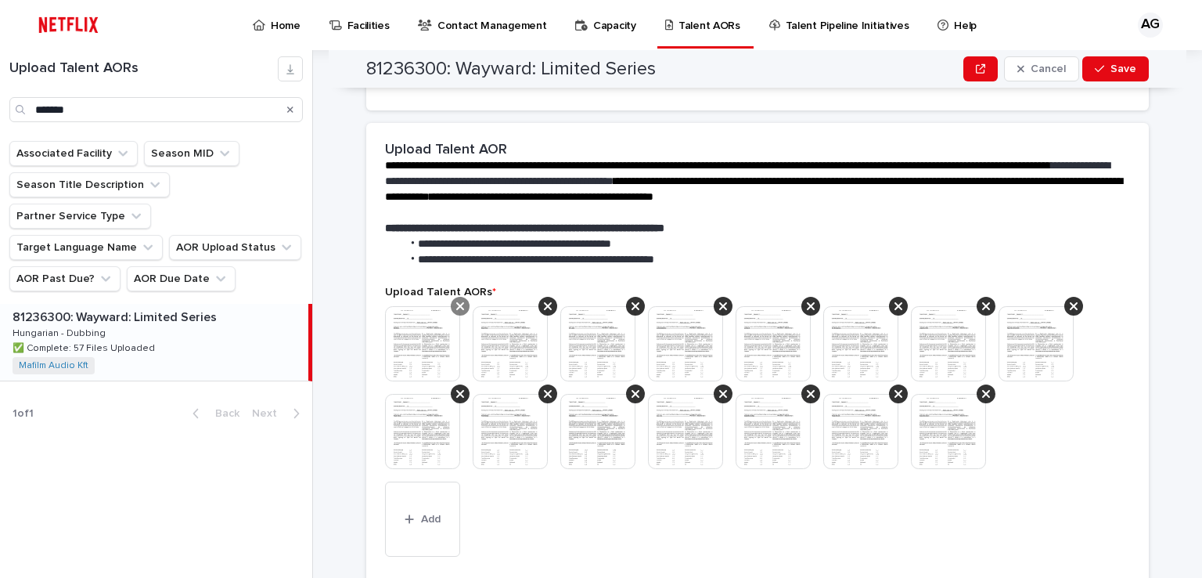
click at [456, 309] on icon at bounding box center [460, 306] width 8 height 13
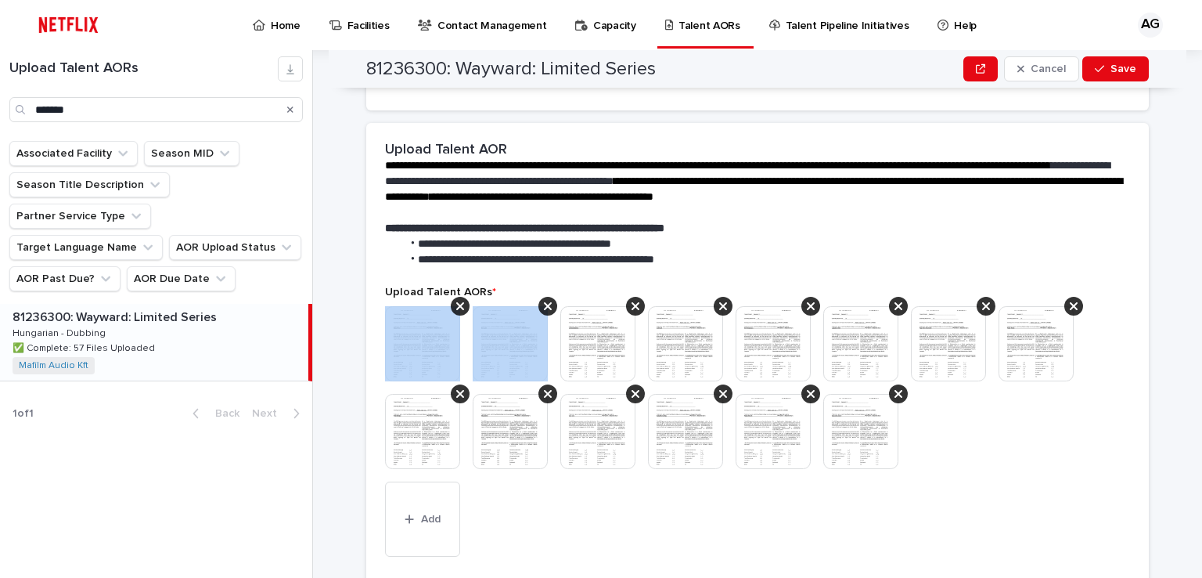
click at [456, 309] on icon at bounding box center [460, 306] width 8 height 13
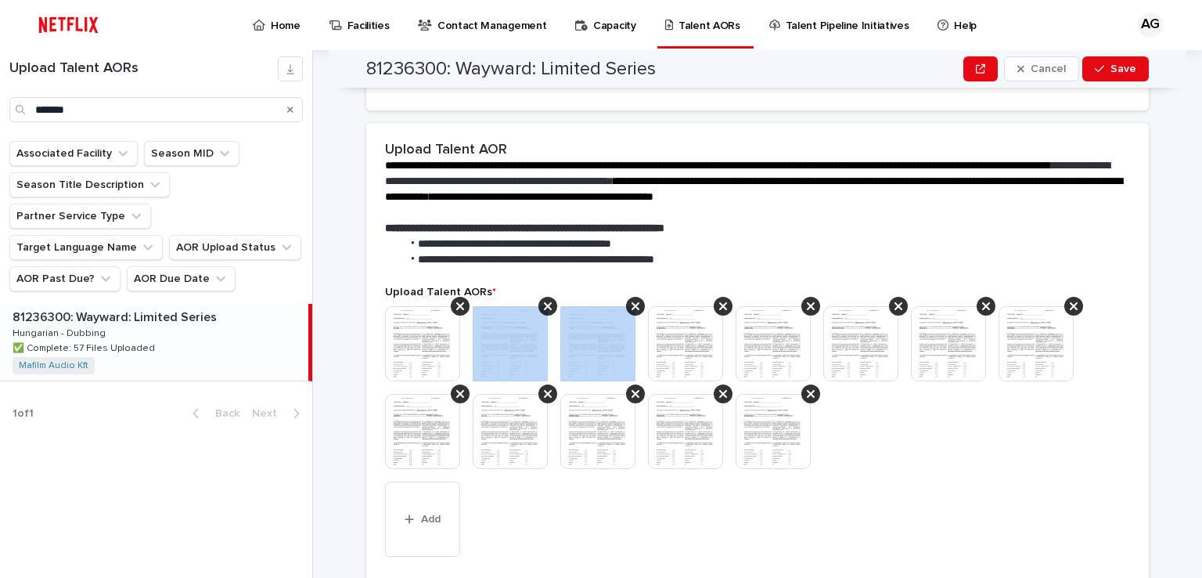
click at [544, 309] on icon at bounding box center [548, 306] width 8 height 13
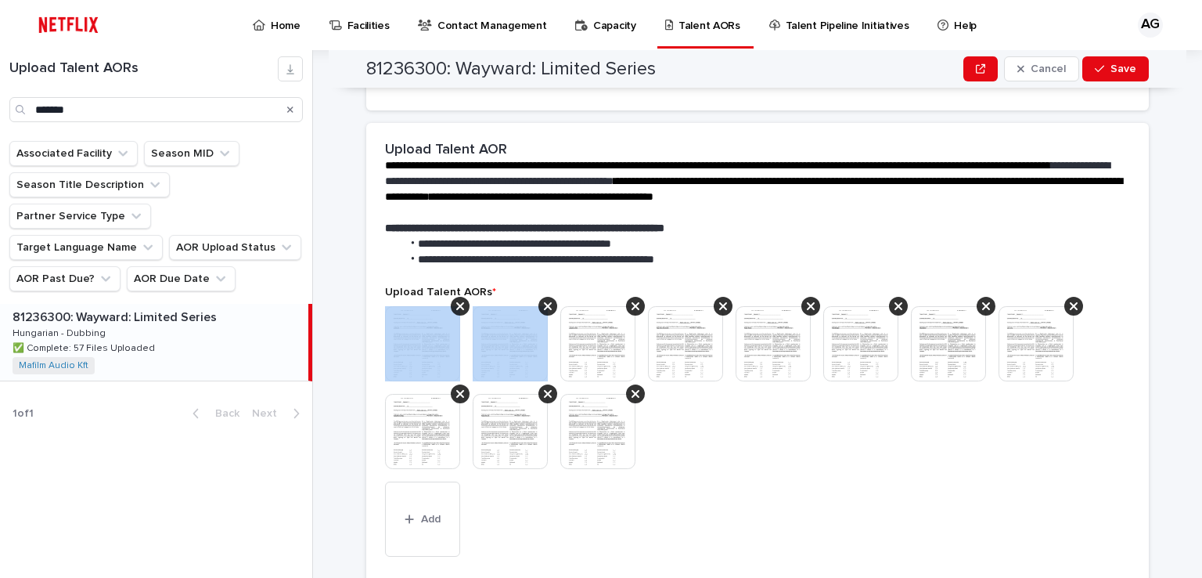
click at [456, 309] on icon at bounding box center [460, 306] width 8 height 13
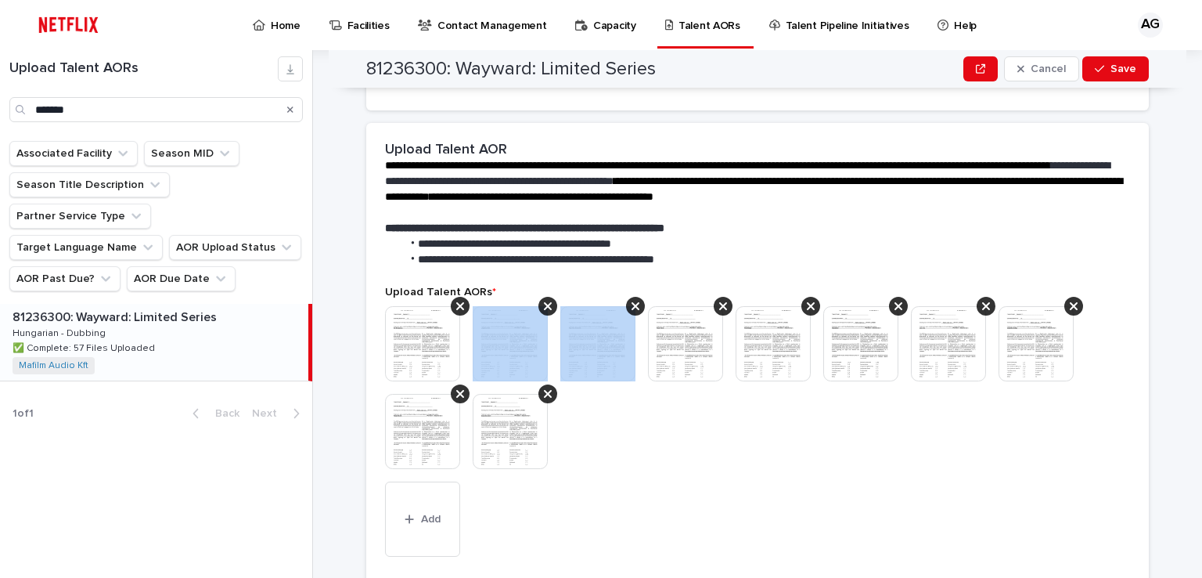
click at [544, 309] on icon at bounding box center [548, 306] width 8 height 13
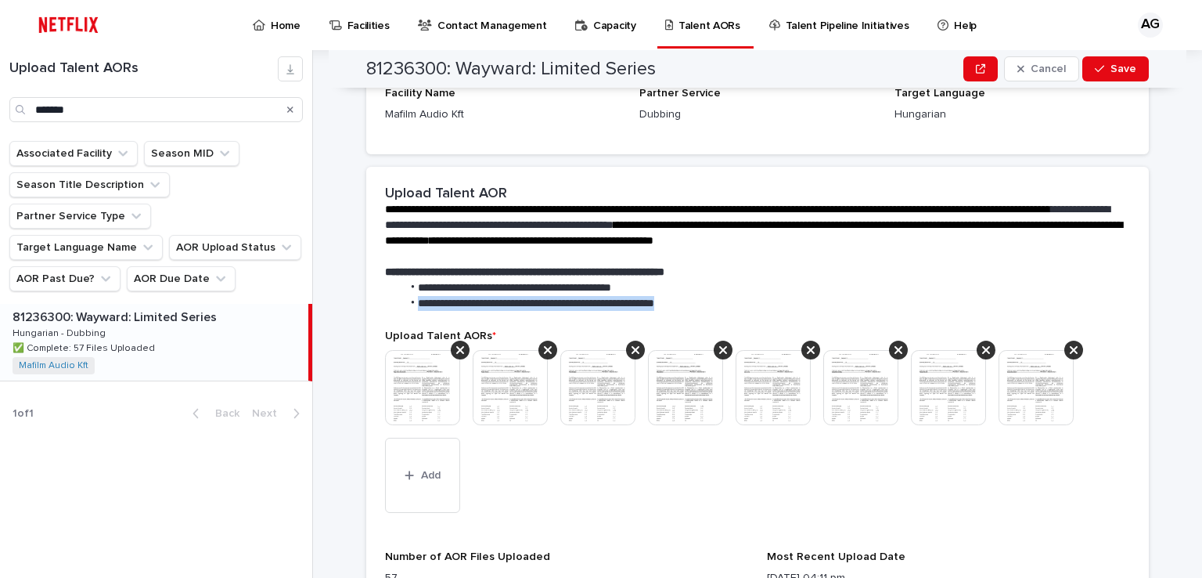
click at [456, 309] on li "**********" at bounding box center [762, 304] width 722 height 16
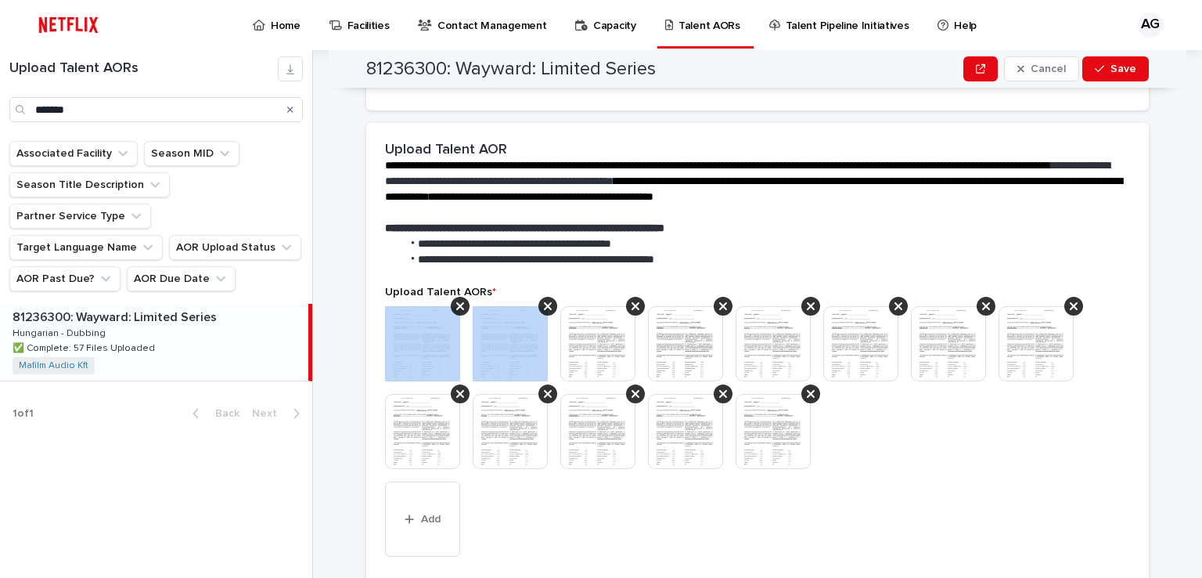
click at [456, 309] on icon at bounding box center [460, 306] width 8 height 13
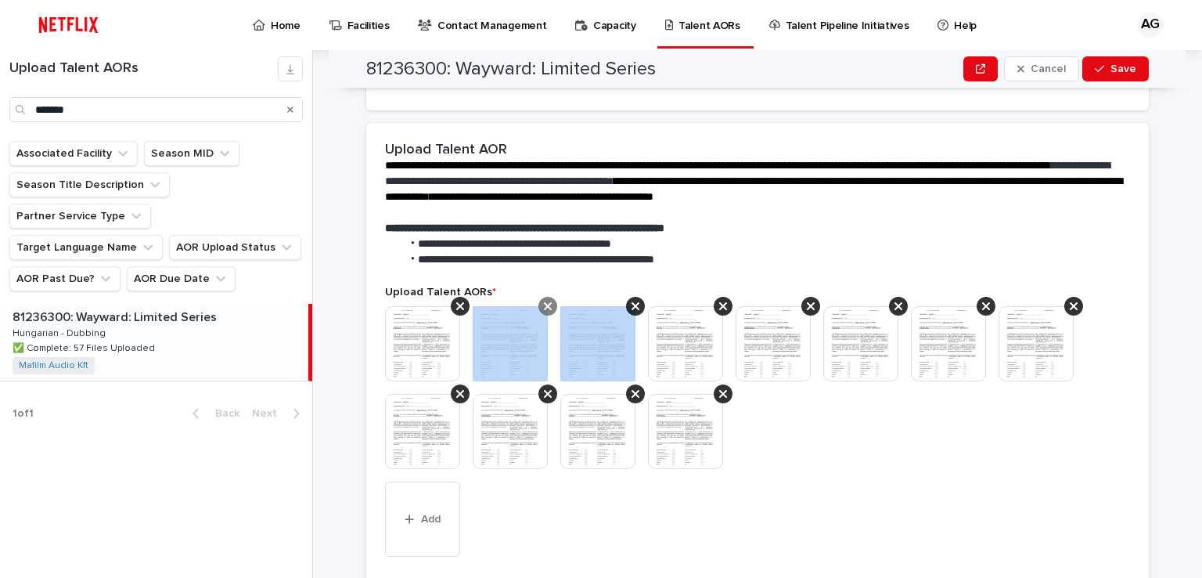
click at [544, 309] on icon at bounding box center [548, 306] width 8 height 13
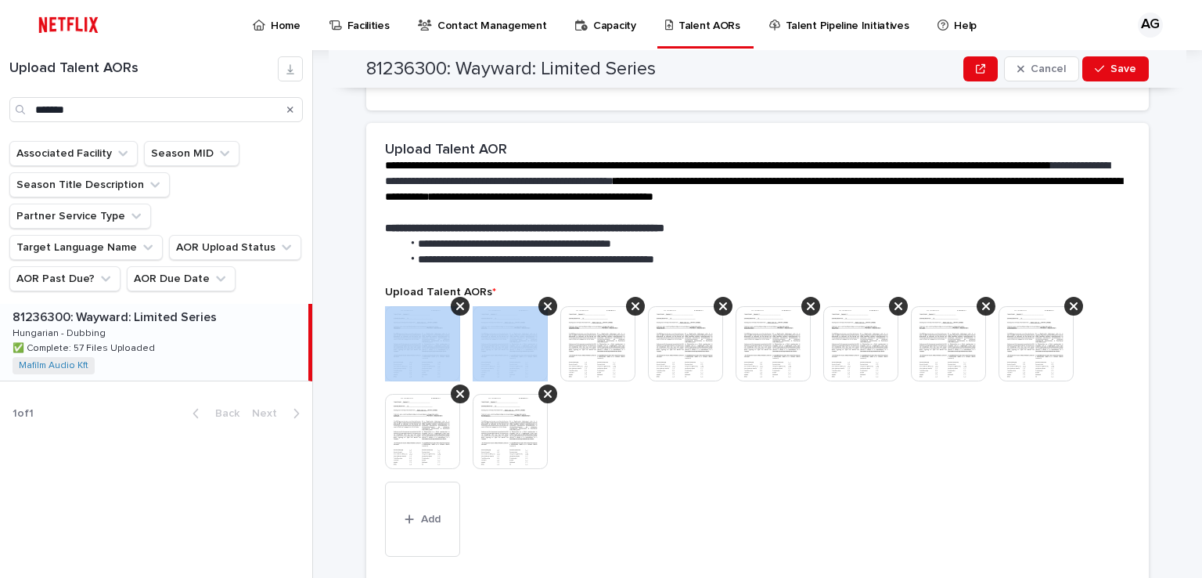
click at [456, 309] on icon at bounding box center [460, 306] width 8 height 13
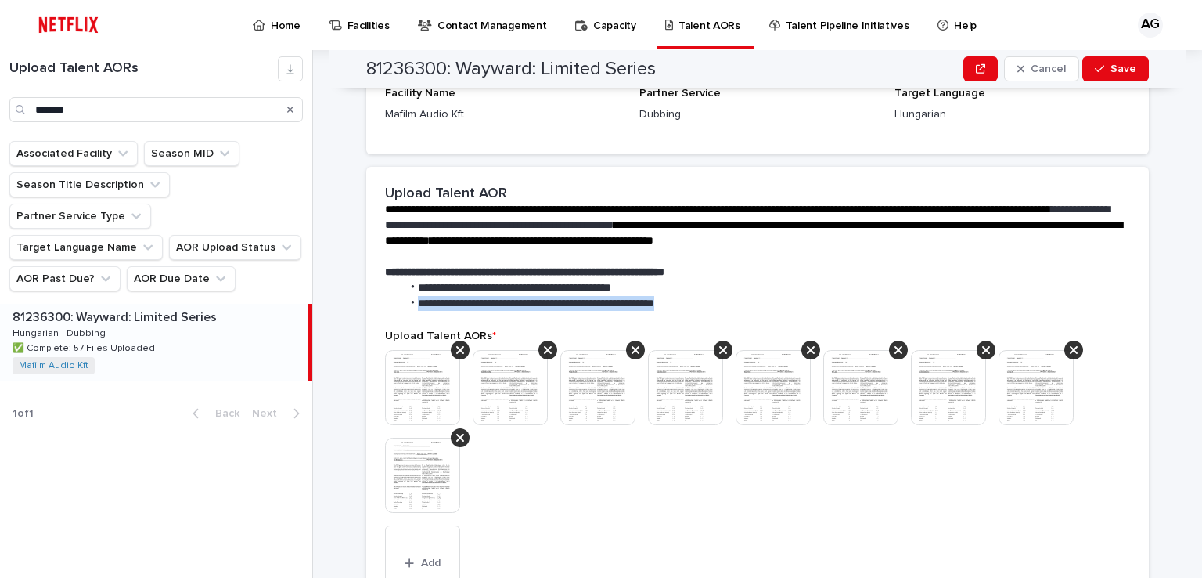
click at [455, 309] on li "**********" at bounding box center [762, 304] width 722 height 16
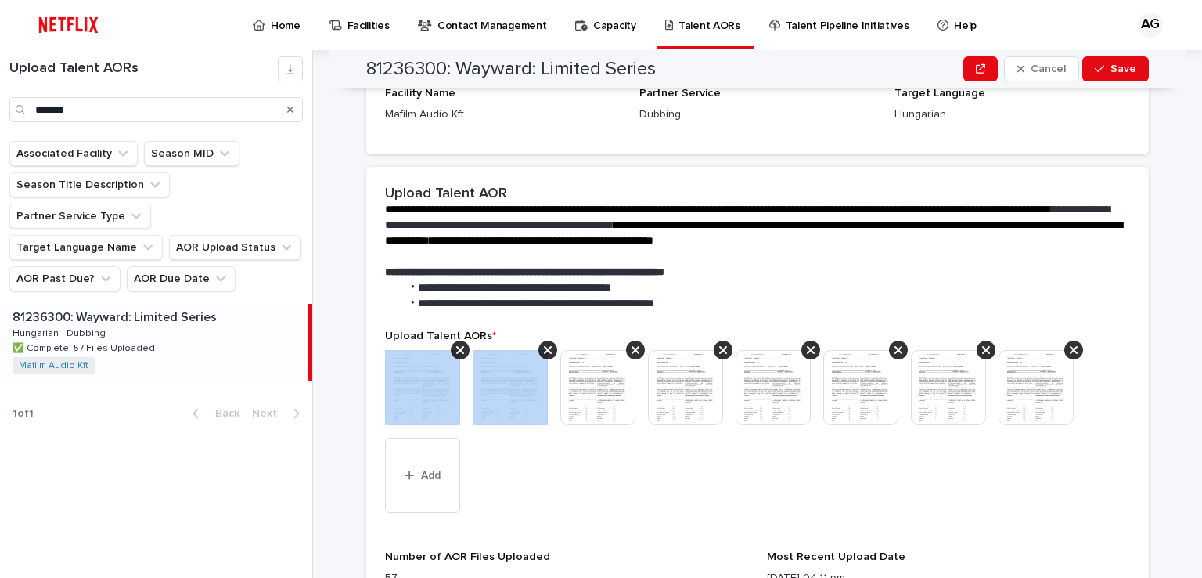
click at [456, 344] on icon at bounding box center [460, 350] width 8 height 13
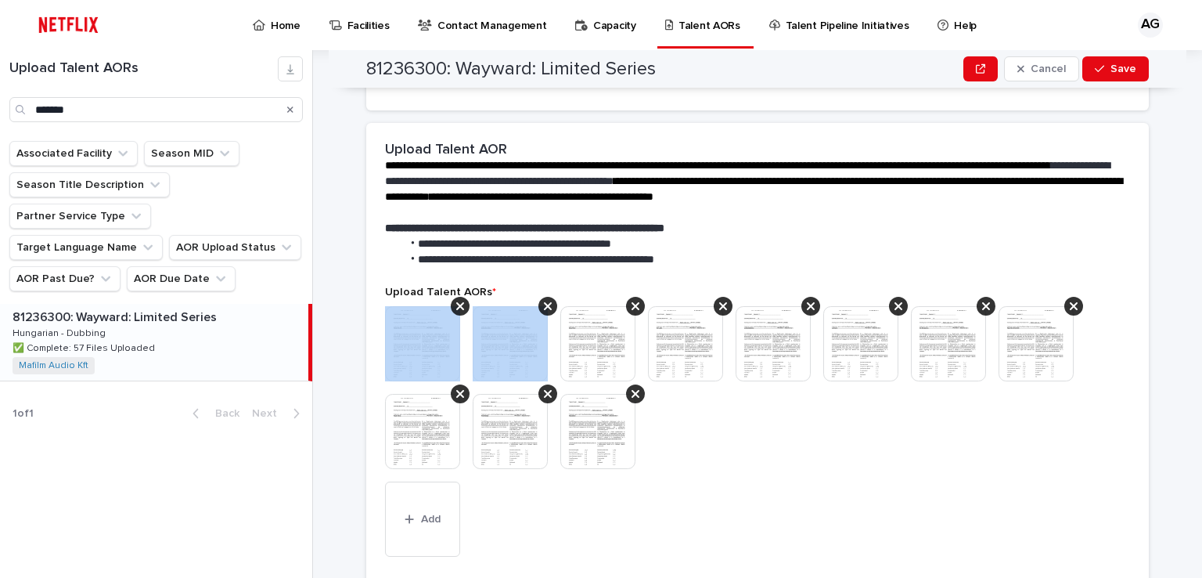
click at [456, 309] on icon at bounding box center [460, 306] width 8 height 13
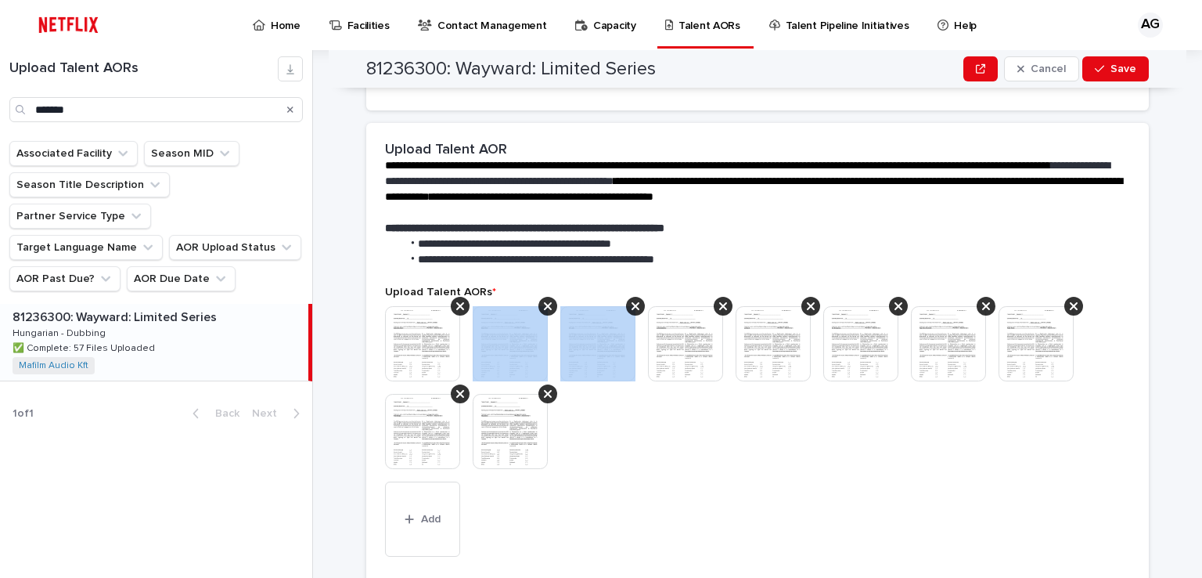
click at [544, 309] on icon at bounding box center [548, 306] width 8 height 13
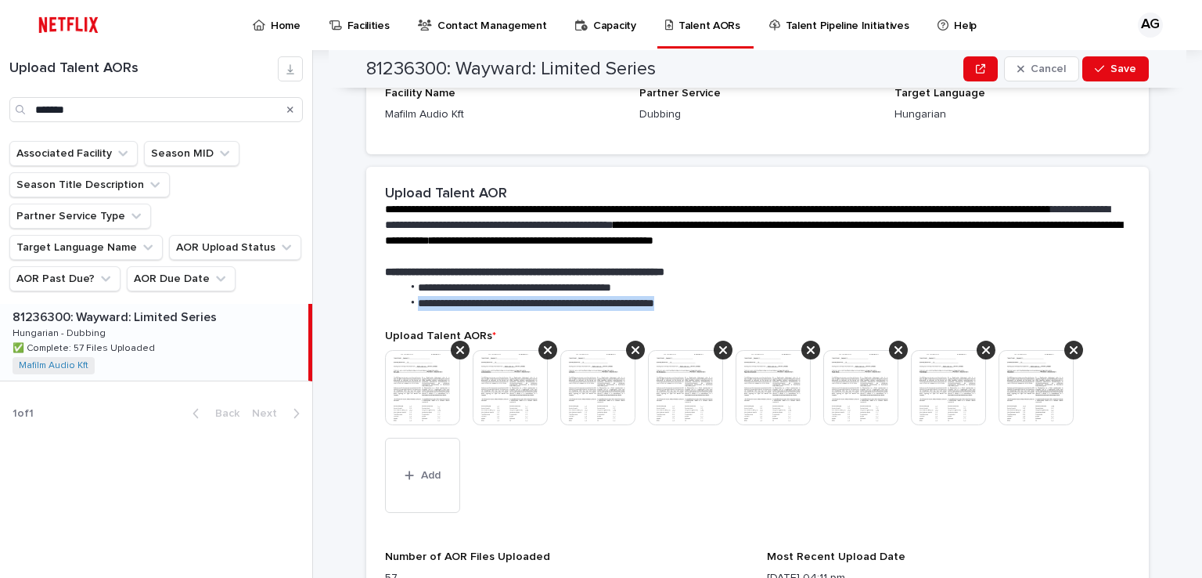
click at [455, 309] on li "**********" at bounding box center [762, 304] width 722 height 16
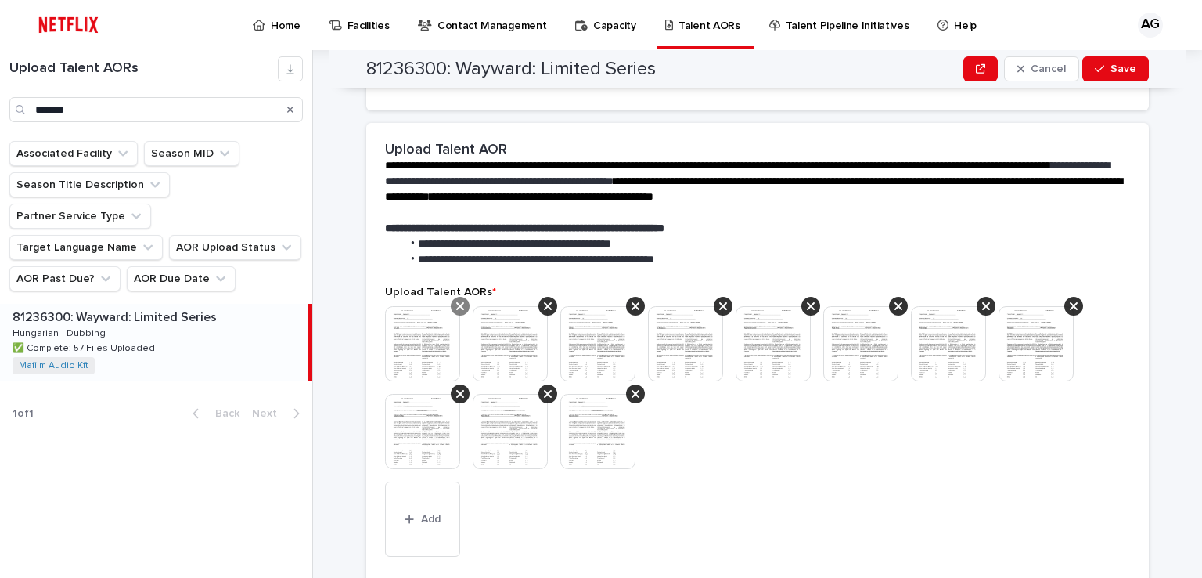
click at [456, 305] on icon at bounding box center [460, 306] width 8 height 13
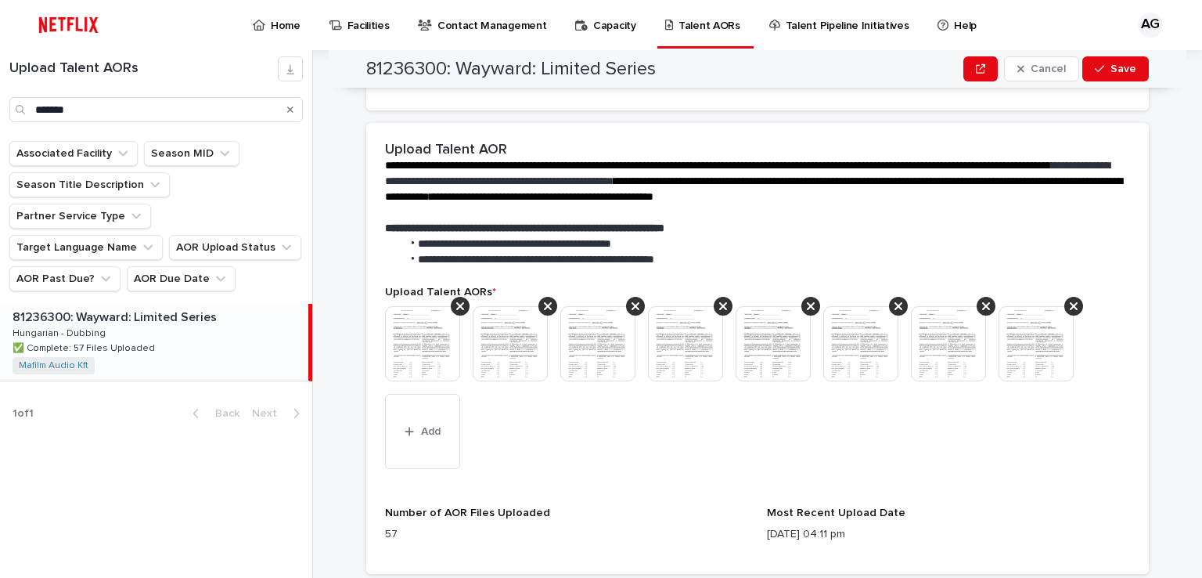
scroll to position [198, 0]
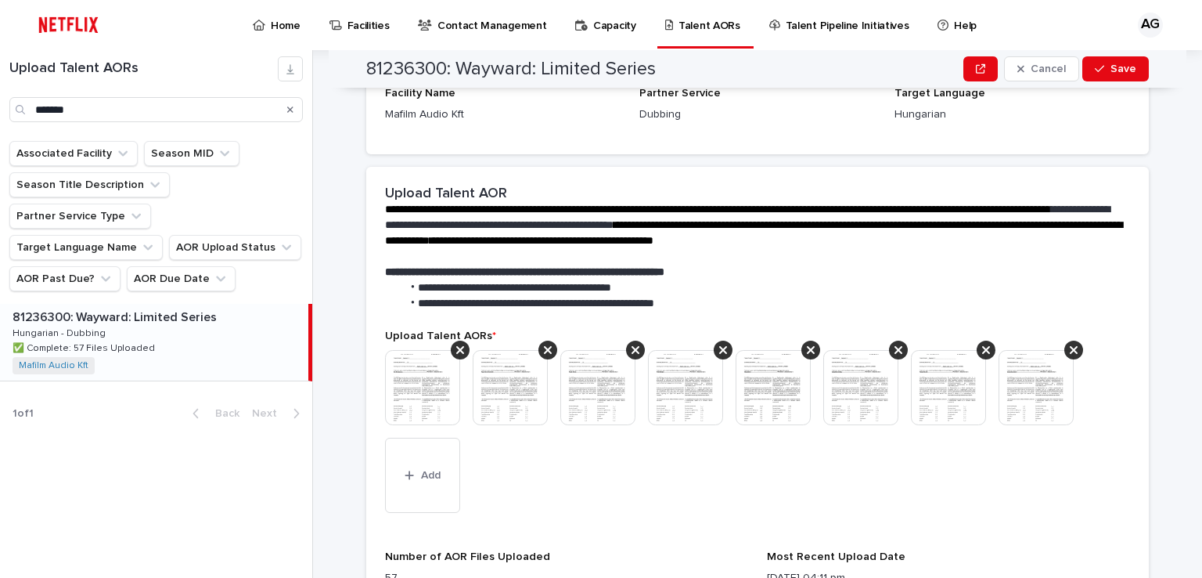
click at [455, 305] on span "**********" at bounding box center [536, 302] width 236 height 11
click at [456, 352] on icon at bounding box center [460, 350] width 8 height 13
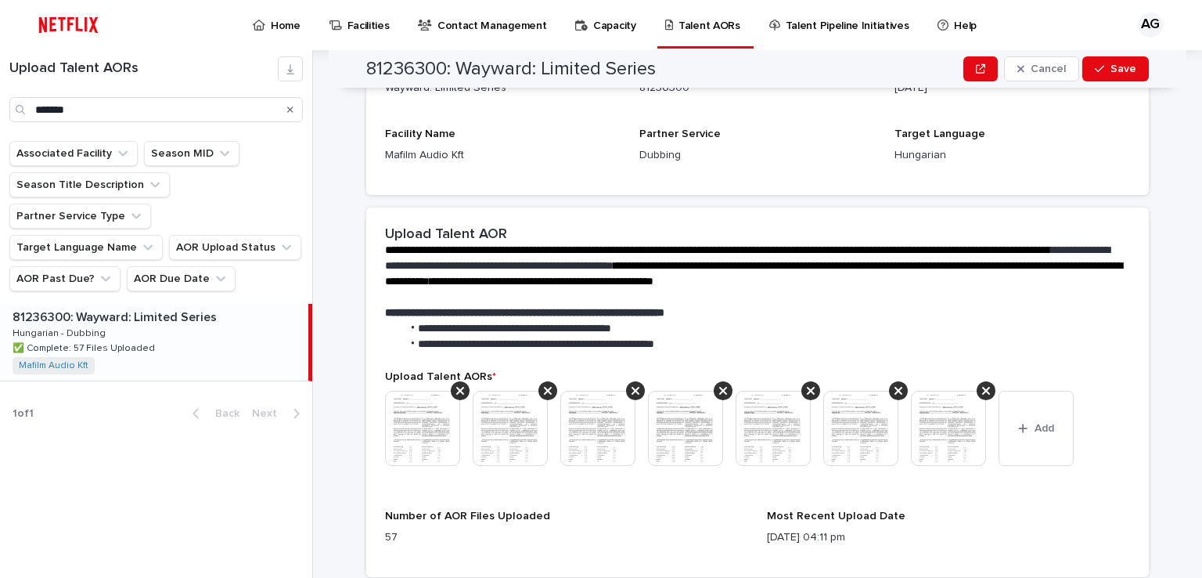
click at [454, 352] on div "**********" at bounding box center [757, 289] width 783 height 164
click at [457, 393] on icon at bounding box center [460, 391] width 8 height 8
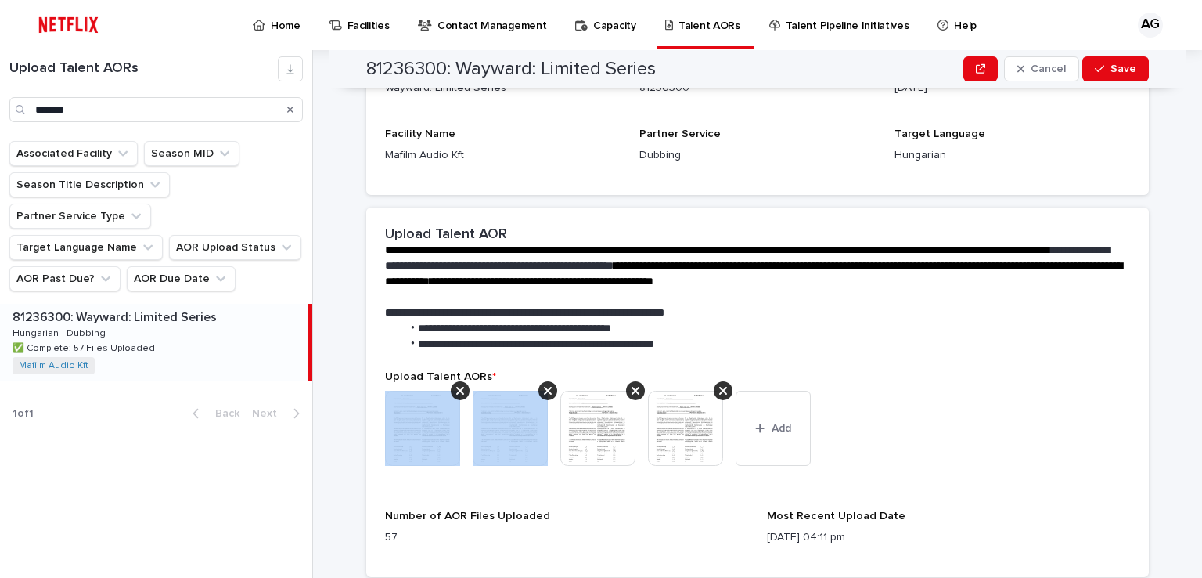
click at [457, 393] on icon at bounding box center [460, 391] width 8 height 8
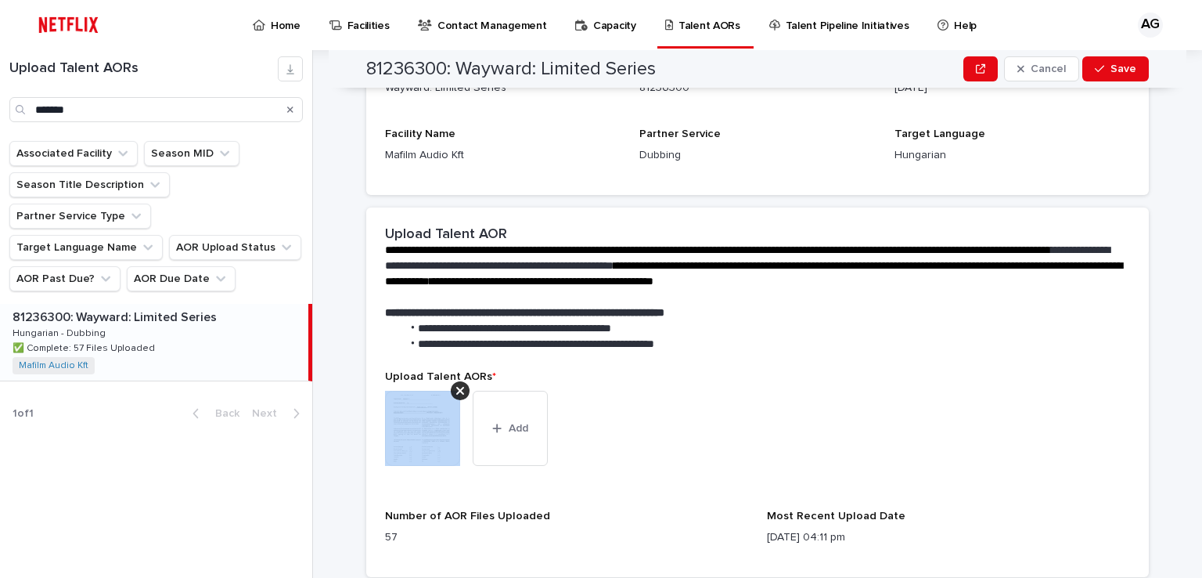
click at [457, 393] on icon at bounding box center [460, 391] width 8 height 8
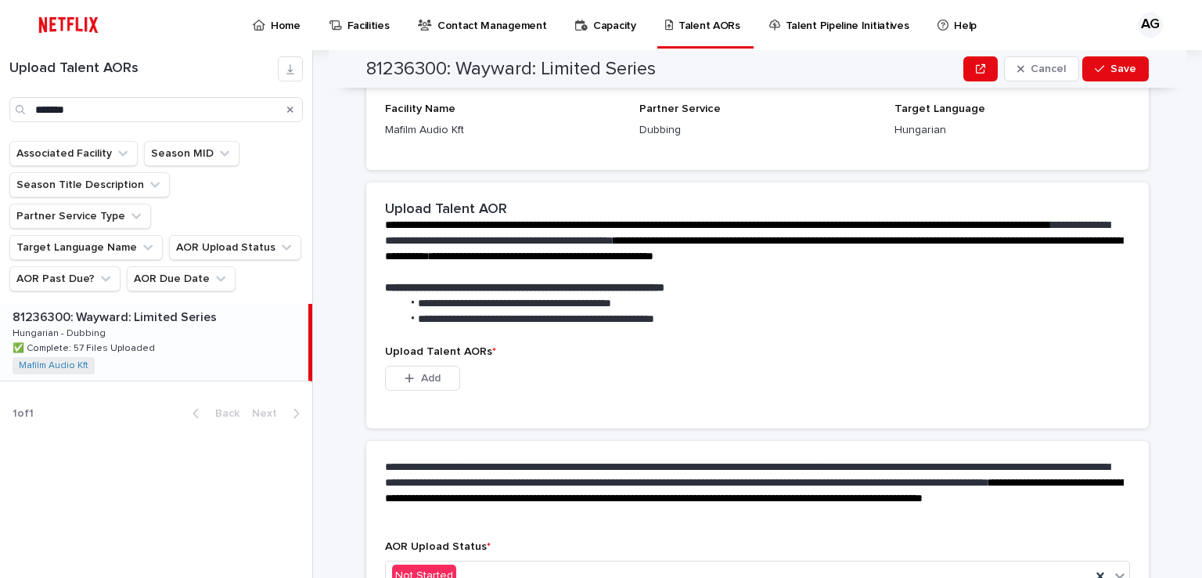
scroll to position [360, 0]
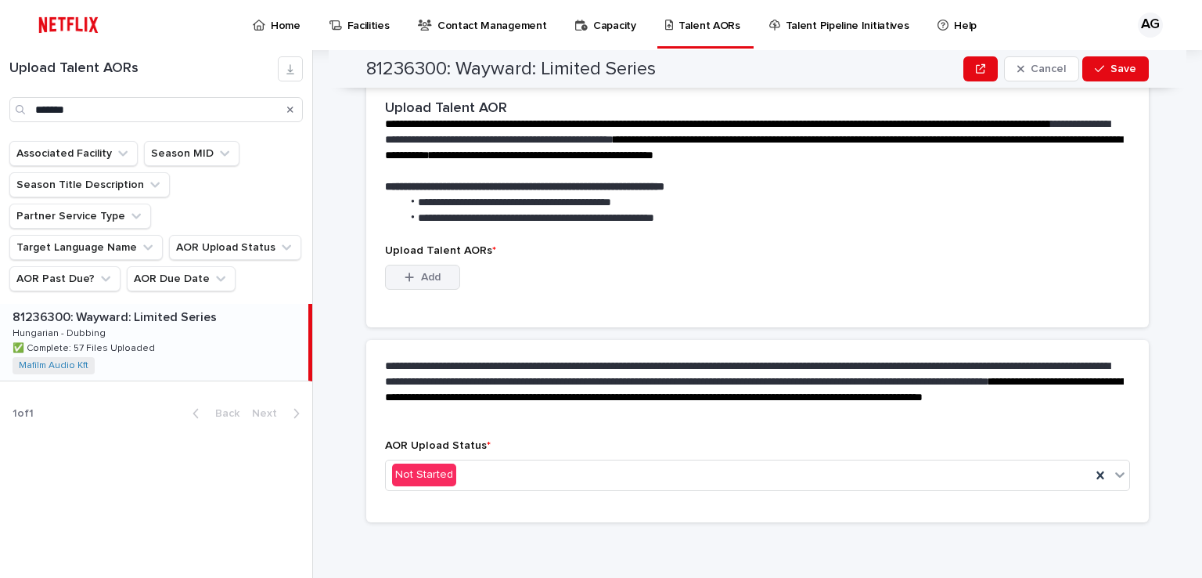
click at [425, 279] on span "Add" at bounding box center [431, 277] width 20 height 11
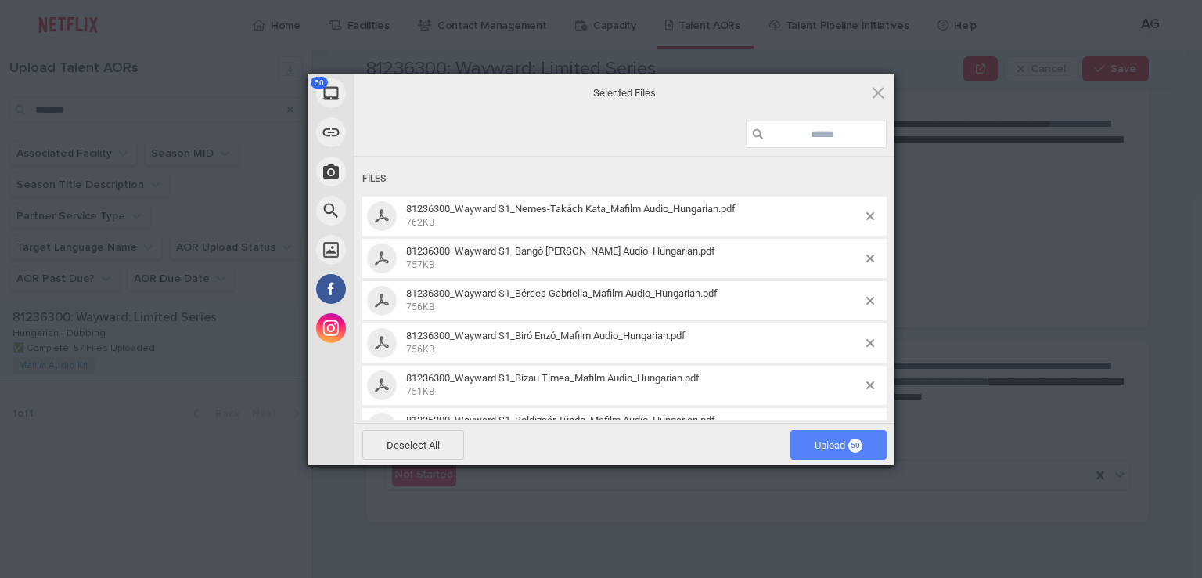
drag, startPoint x: 825, startPoint y: 442, endPoint x: 808, endPoint y: 439, distance: 17.5
click at [825, 443] on span "Upload 50" at bounding box center [839, 445] width 48 height 12
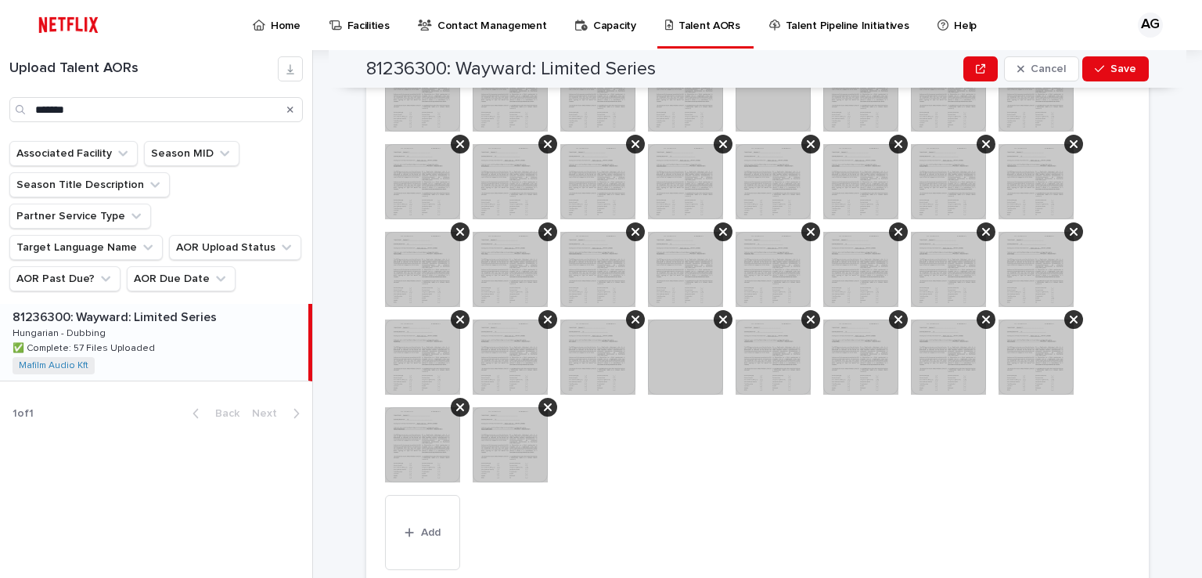
scroll to position [687, 0]
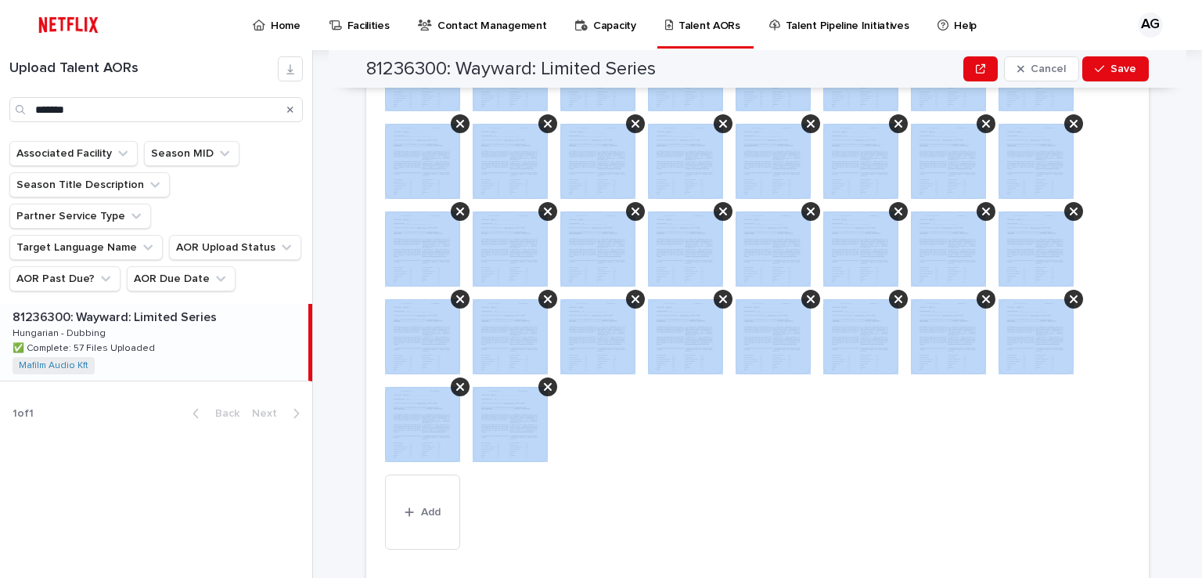
click at [567, 491] on div "This file cannot be opened Download File Add" at bounding box center [757, 208] width 745 height 695
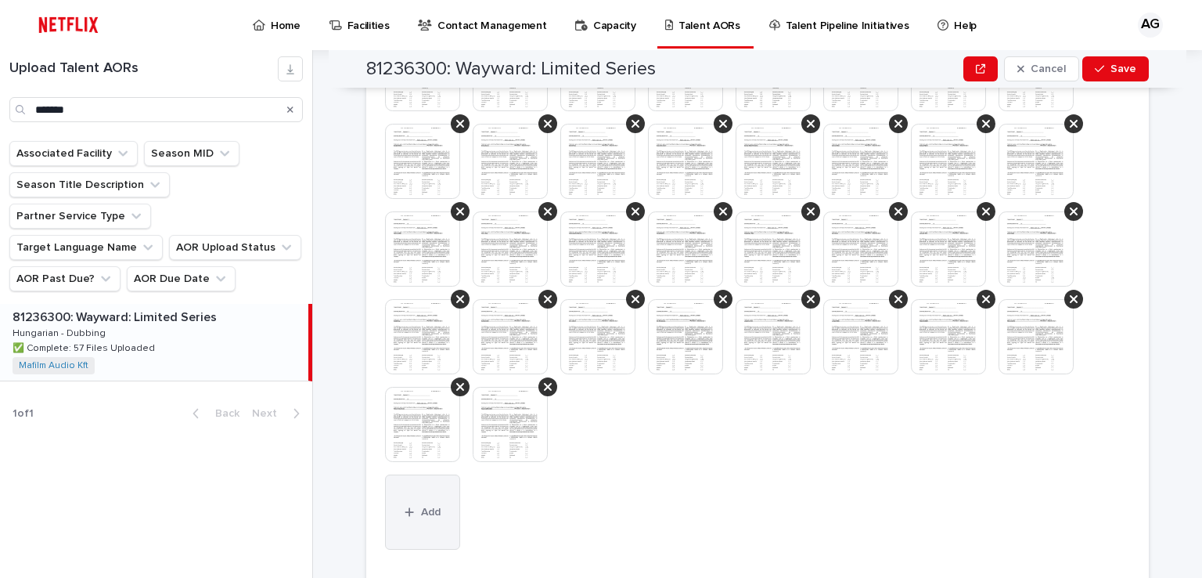
click at [422, 514] on span "Add" at bounding box center [431, 511] width 20 height 11
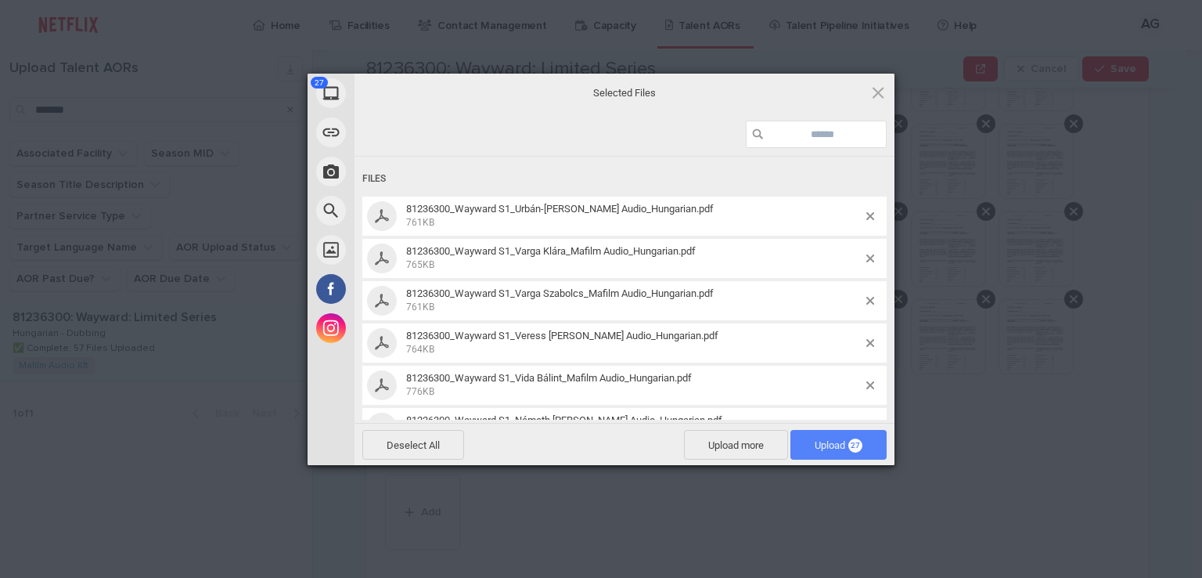
click at [842, 445] on span "Upload 27" at bounding box center [839, 445] width 48 height 12
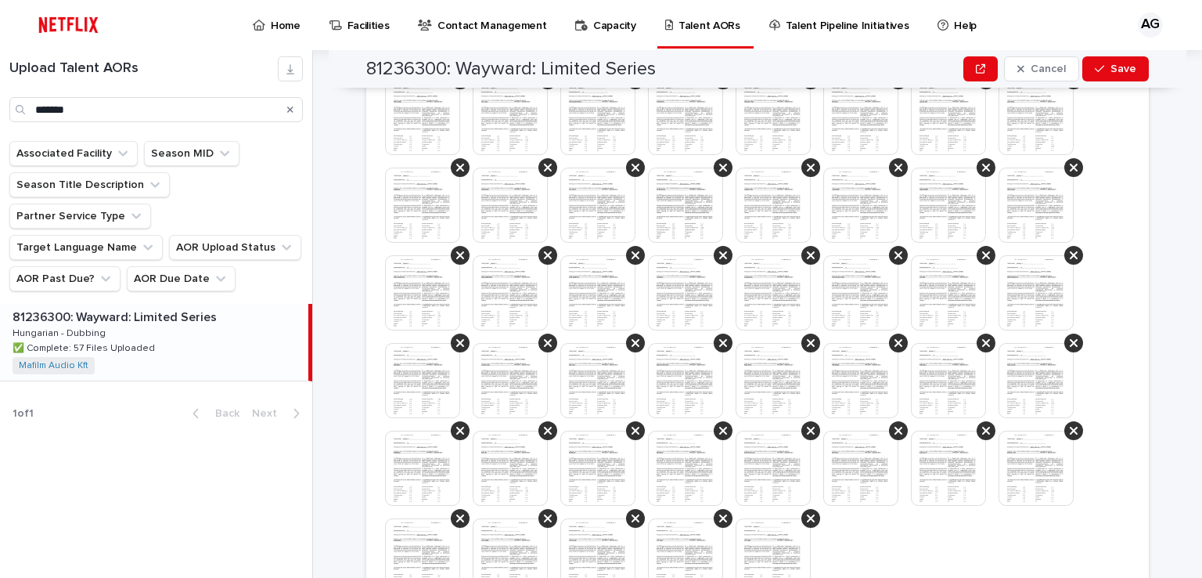
scroll to position [1277, 0]
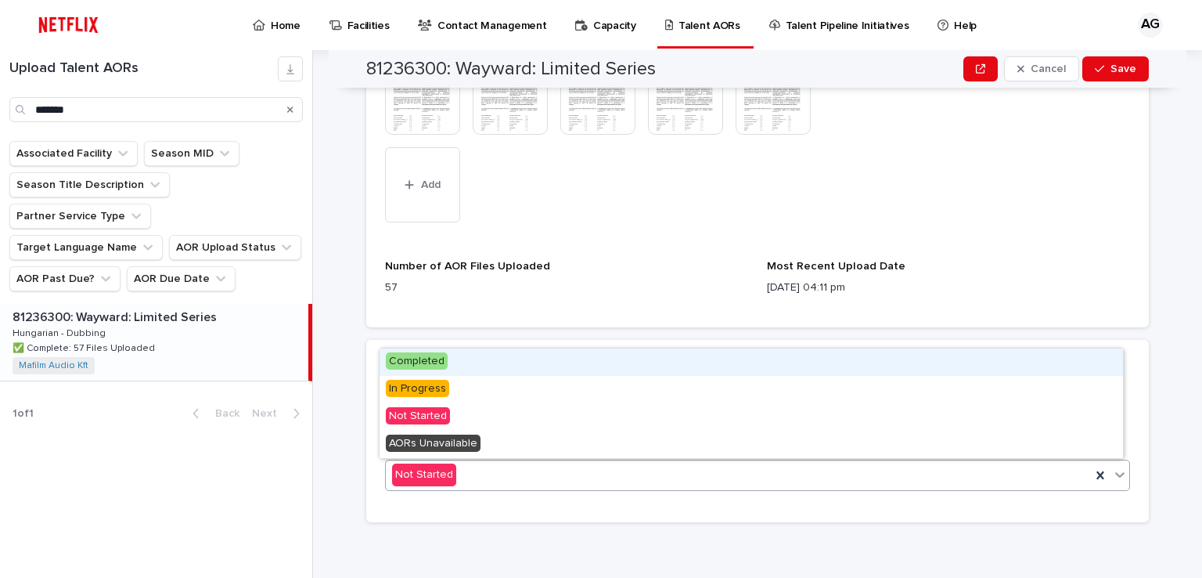
click at [429, 361] on span "Completed" at bounding box center [417, 360] width 62 height 17
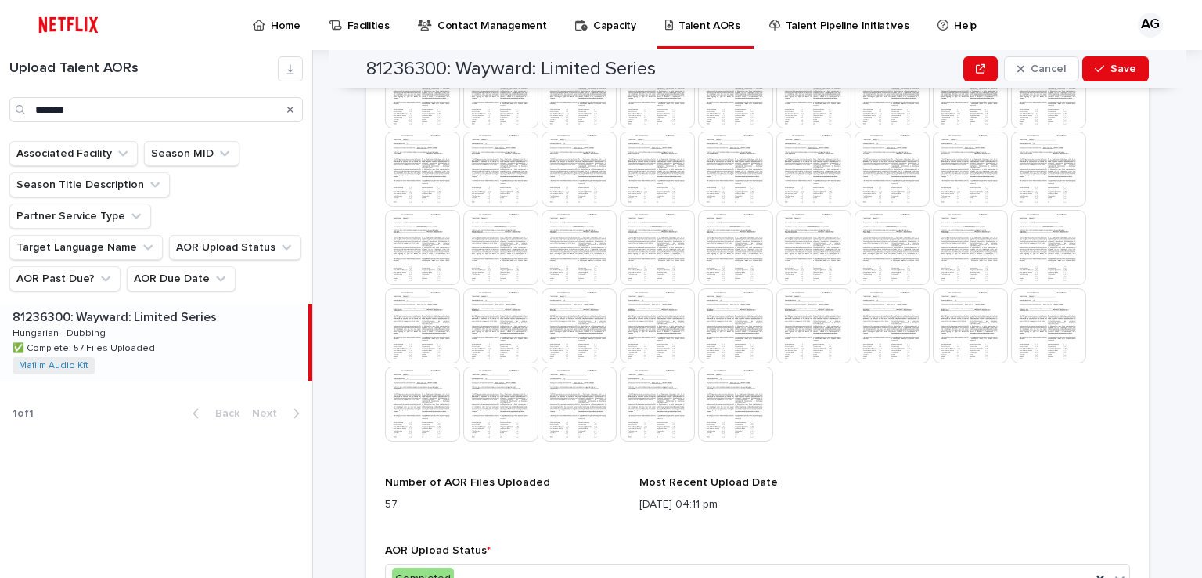
scroll to position [419, 0]
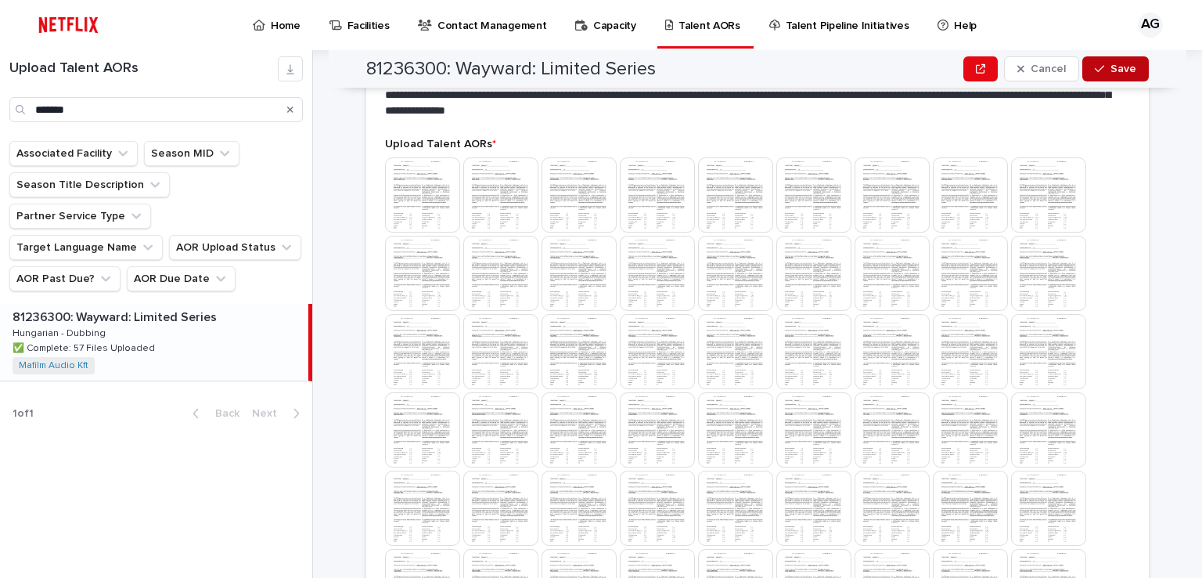
click at [1114, 70] on span "Save" at bounding box center [1123, 68] width 26 height 11
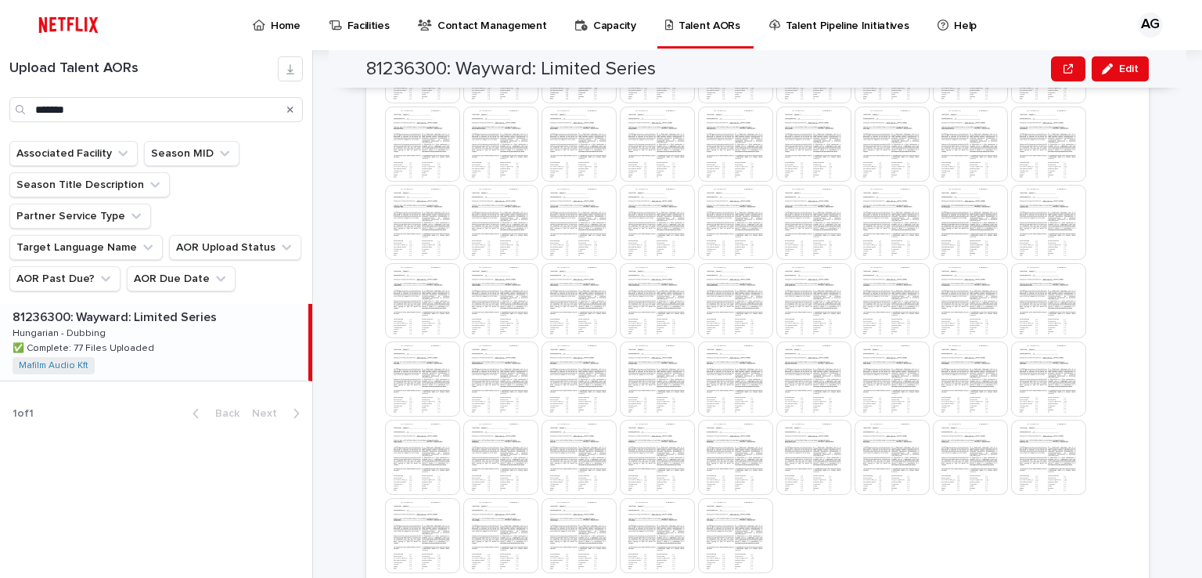
scroll to position [932, 0]
